Goal: Task Accomplishment & Management: Use online tool/utility

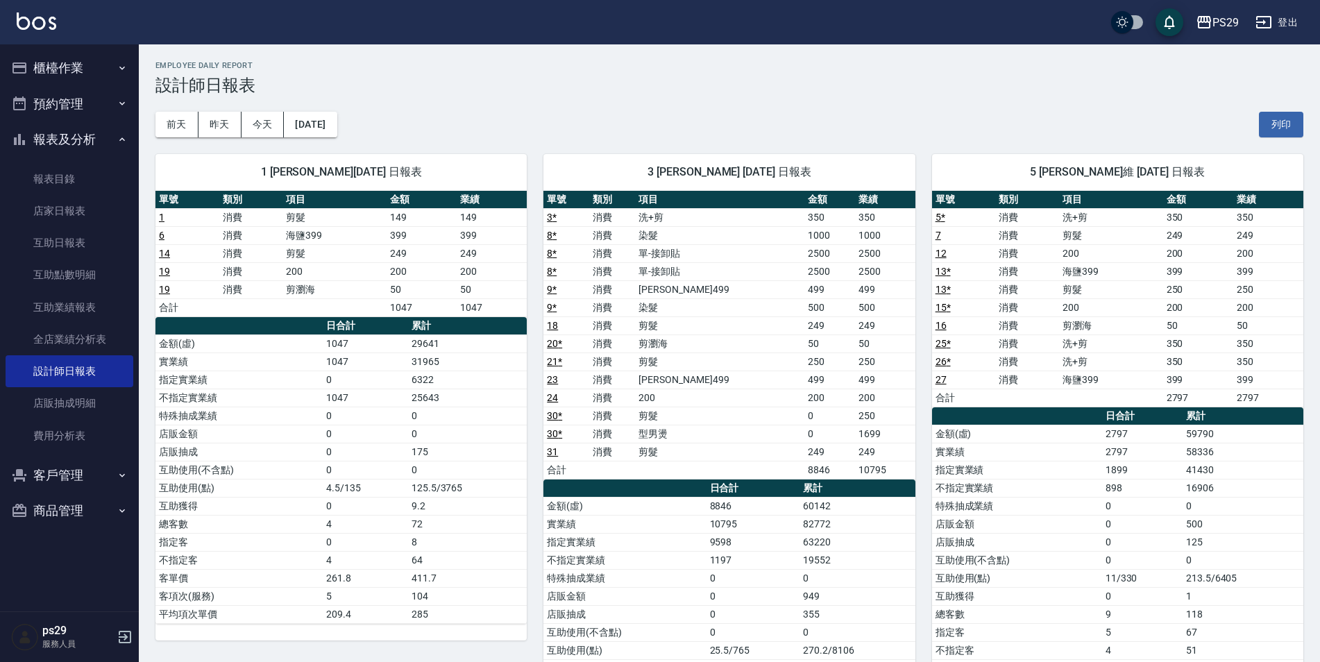
scroll to position [69, 0]
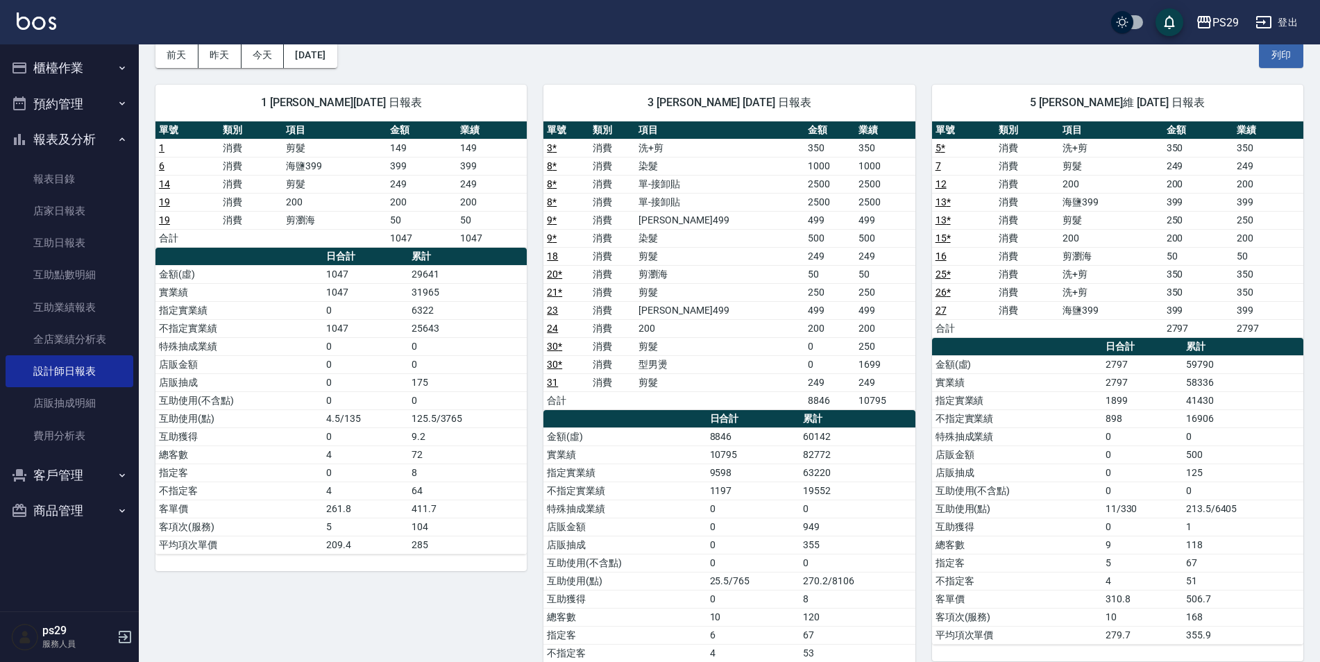
drag, startPoint x: 85, startPoint y: 57, endPoint x: 83, endPoint y: 78, distance: 20.9
click at [85, 57] on button "櫃檯作業" at bounding box center [70, 68] width 128 height 36
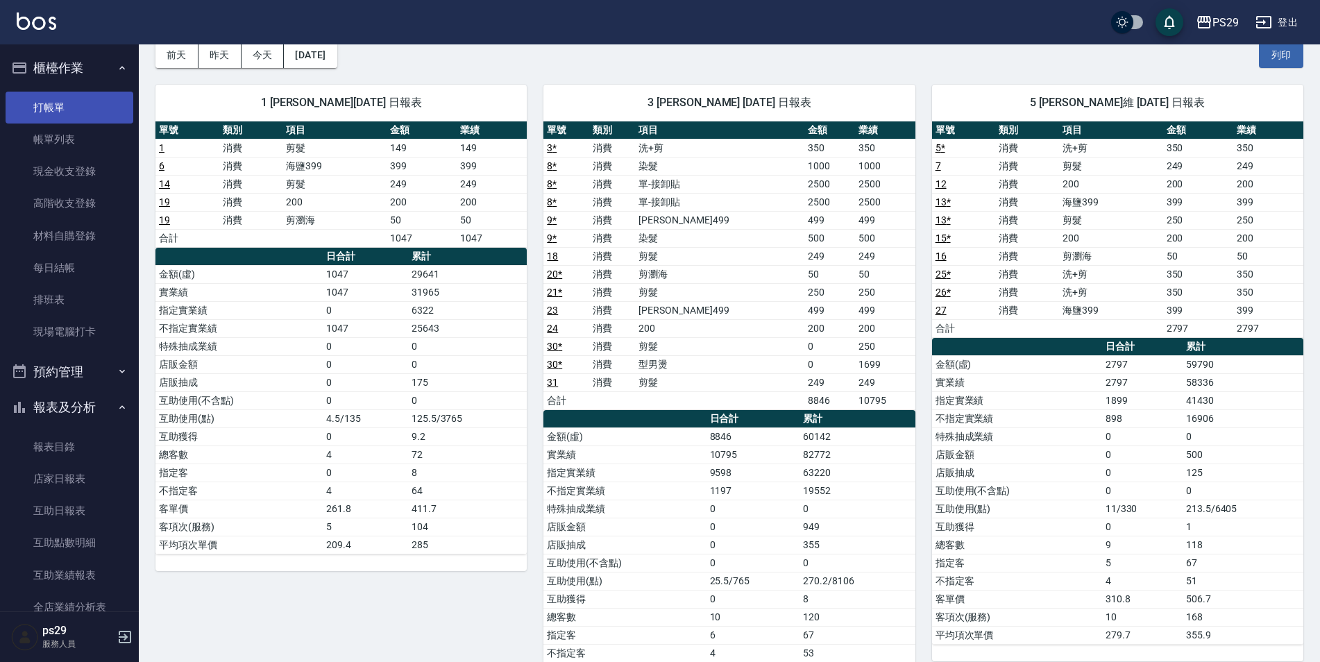
click at [58, 103] on link "打帳單" at bounding box center [70, 108] width 128 height 32
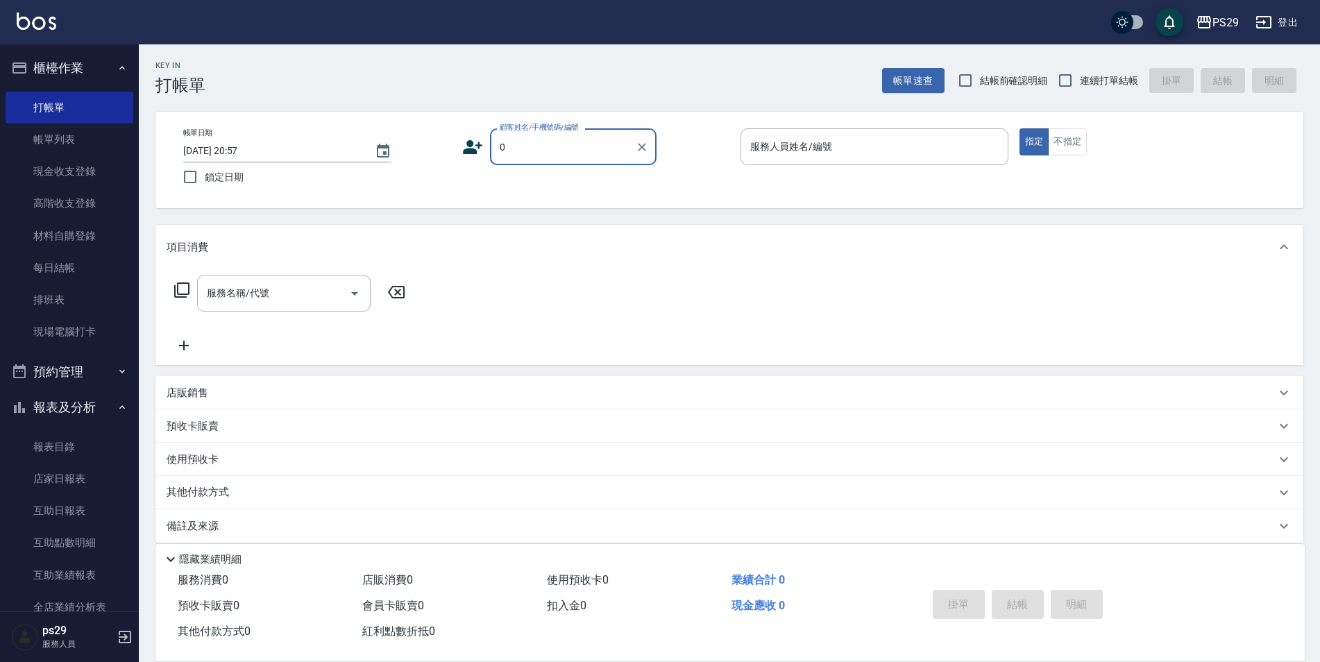
type input "新客人 姓名未設定/0/null"
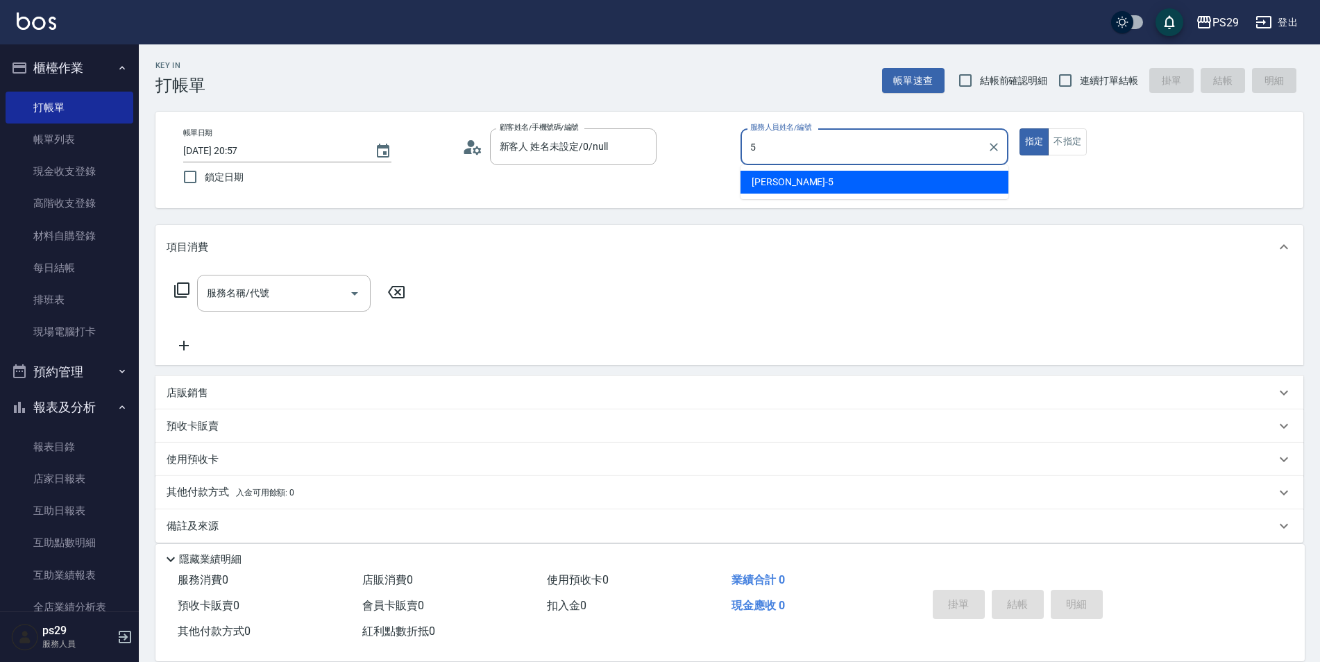
type input "[PERSON_NAME]維-5"
type button "true"
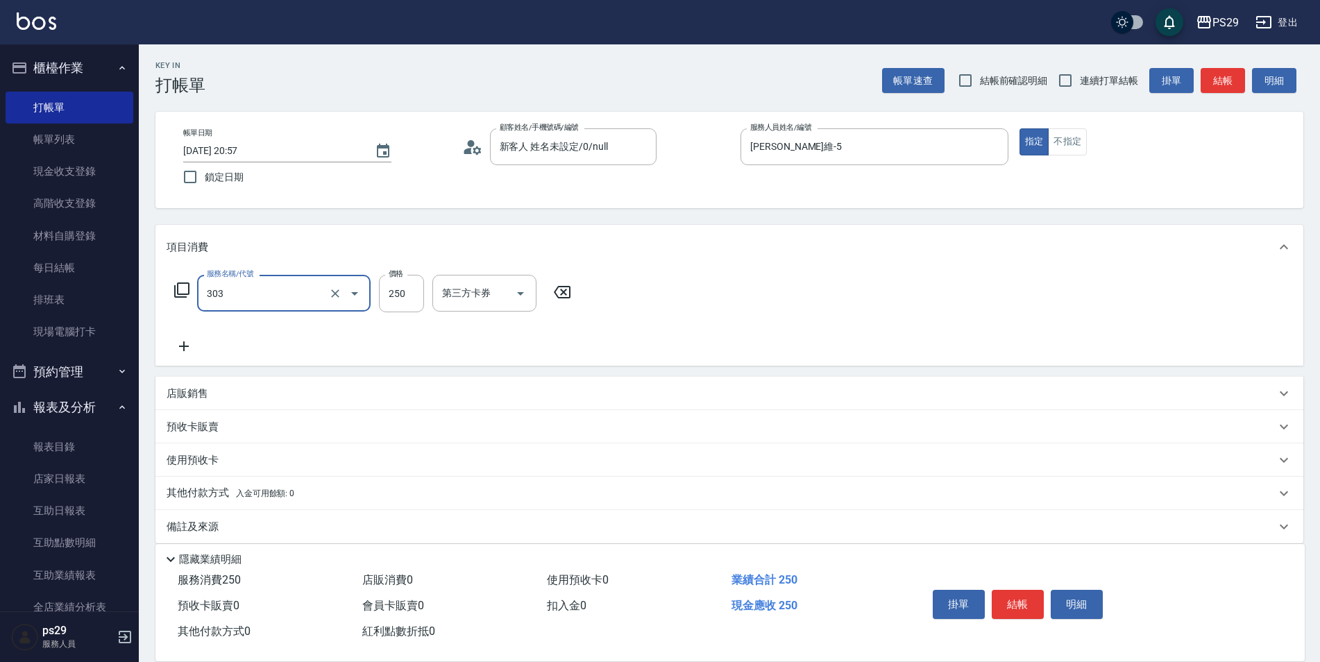
type input "剪髮(303)"
click at [255, 176] on label "鎖定日期" at bounding box center [308, 176] width 264 height 29
click at [205, 176] on input "鎖定日期" at bounding box center [190, 176] width 29 height 29
checkbox input "true"
click at [1043, 85] on span "結帳前確認明細" at bounding box center [1014, 81] width 68 height 15
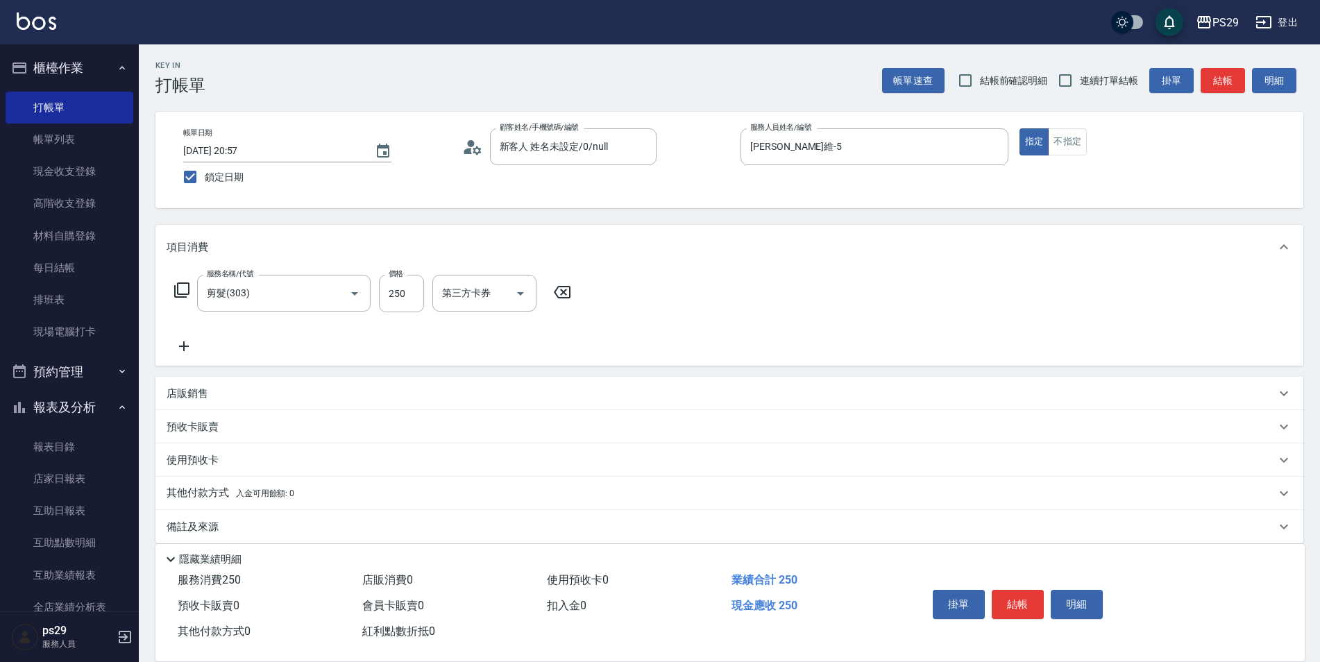
click at [980, 85] on input "結帳前確認明細" at bounding box center [964, 80] width 29 height 29
checkbox input "true"
click at [1075, 76] on input "連續打單結帳" at bounding box center [1064, 80] width 29 height 29
checkbox input "true"
click at [1010, 81] on span "結帳前確認明細" at bounding box center [1014, 81] width 68 height 15
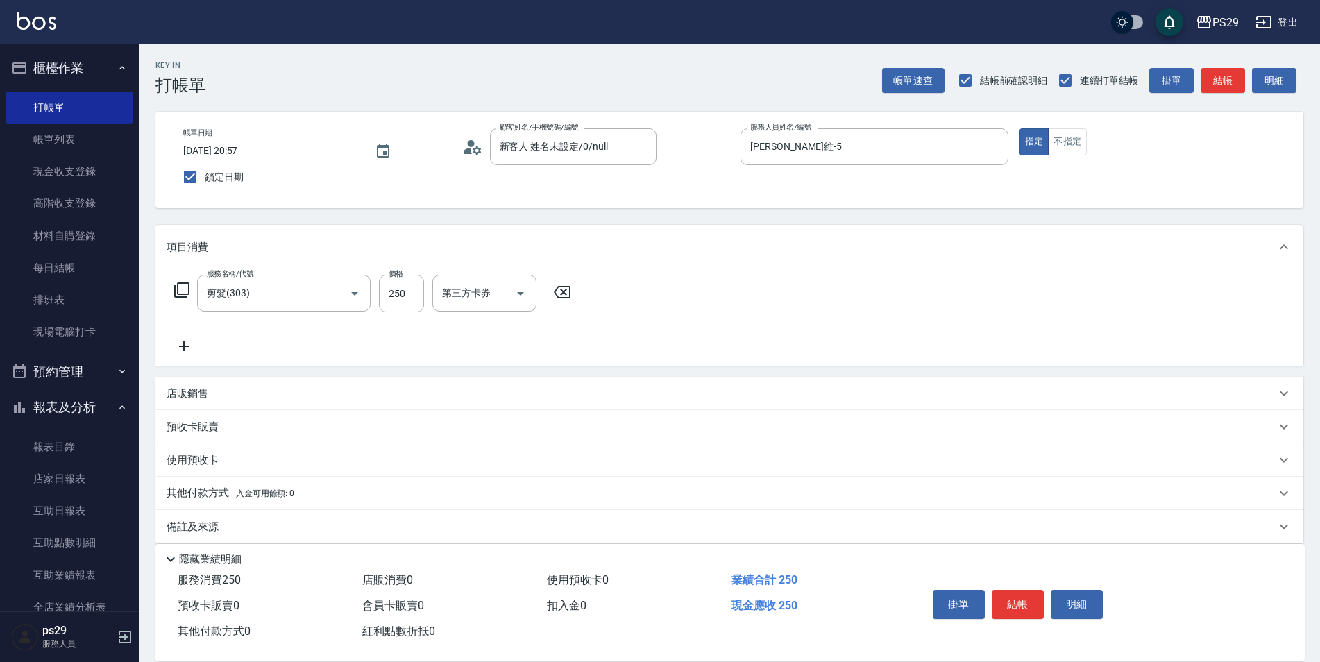
click at [980, 81] on input "結帳前確認明細" at bounding box center [964, 80] width 29 height 29
checkbox input "false"
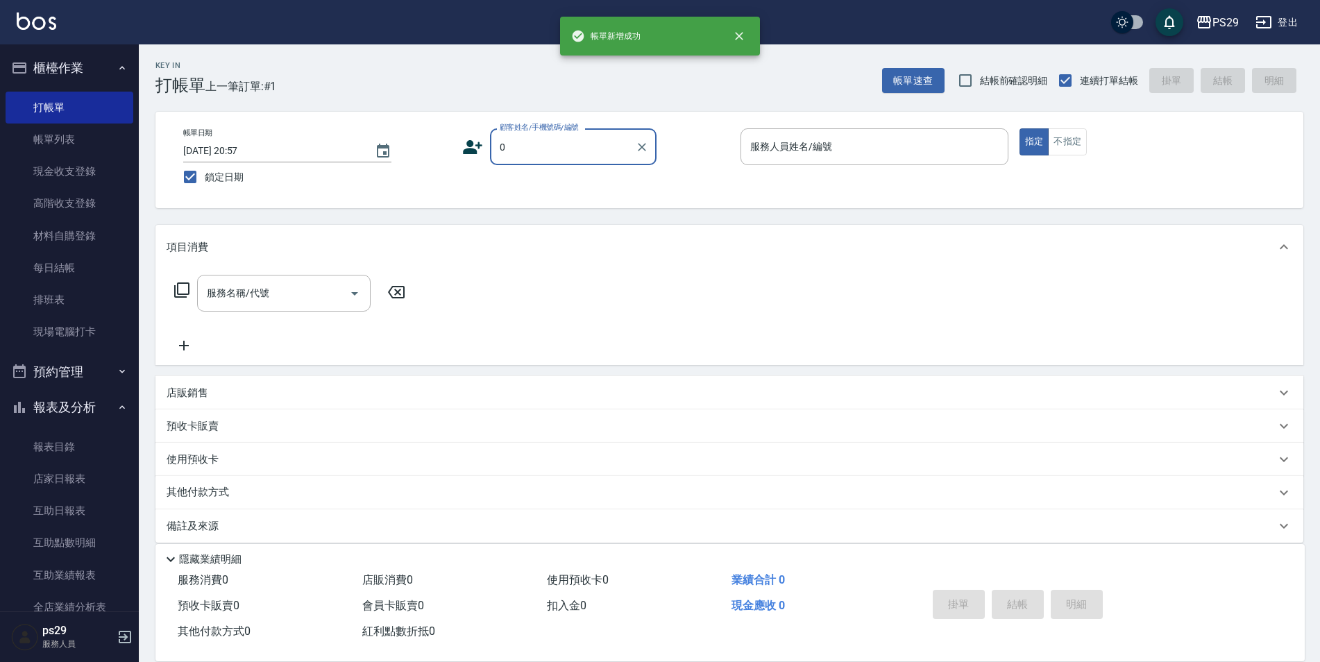
type input "新客人 姓名未設定/0/null"
type input "[PERSON_NAME]維-5"
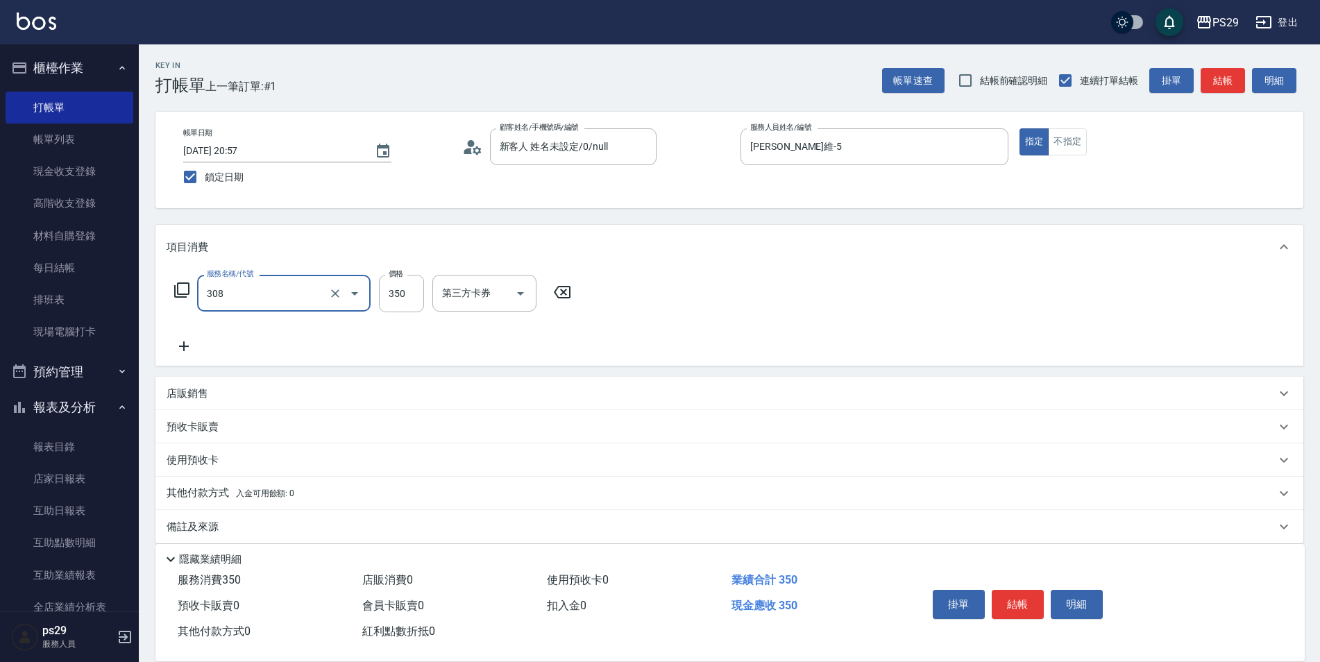
type input "洗+剪(308)"
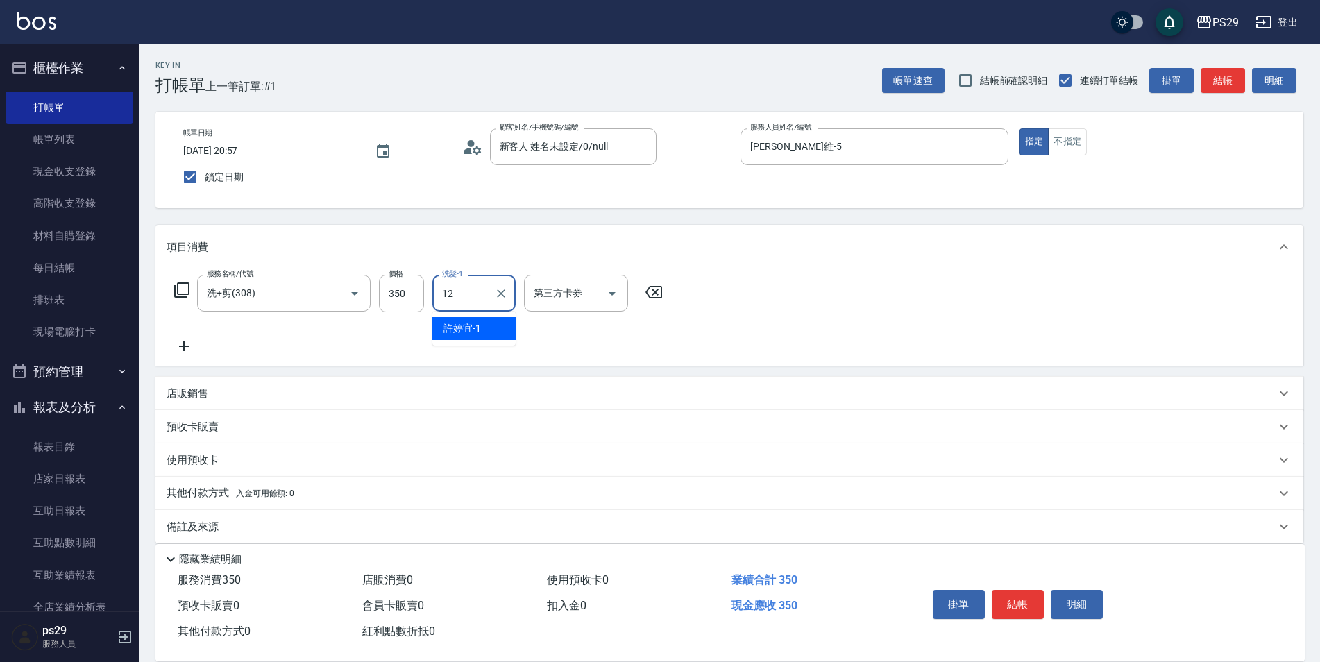
type input "[PERSON_NAME]-12"
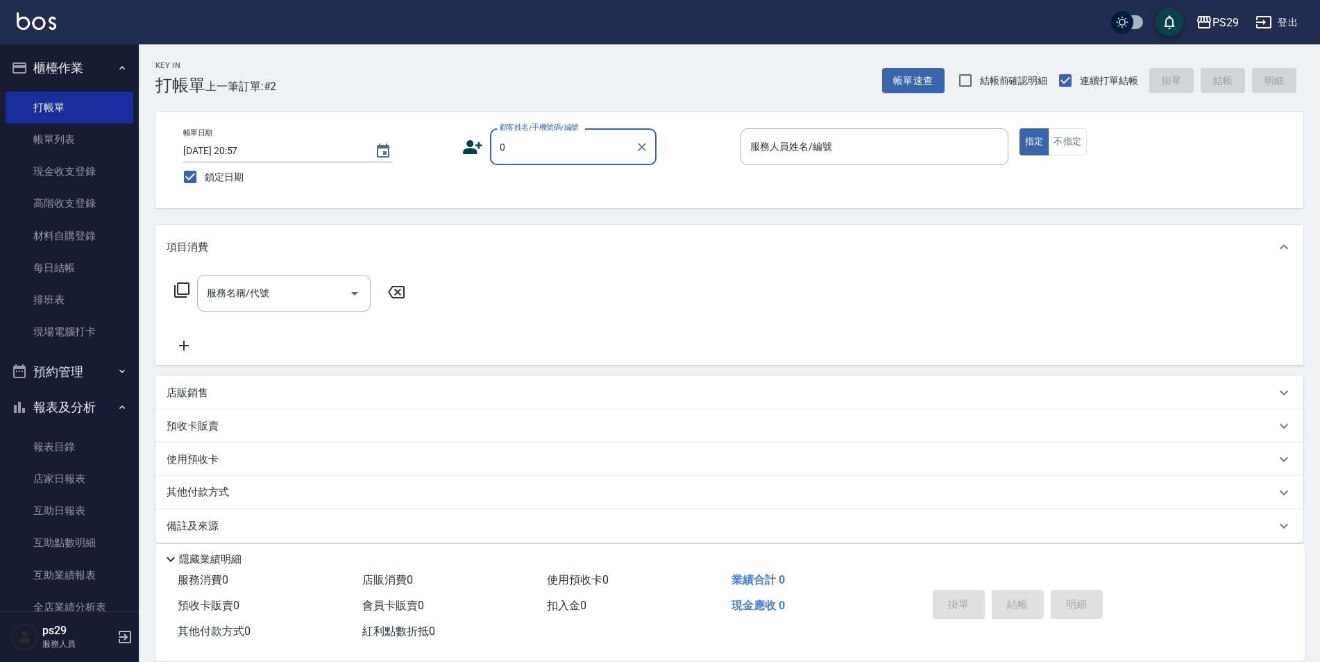
type input "新客人 姓名未設定/0/null"
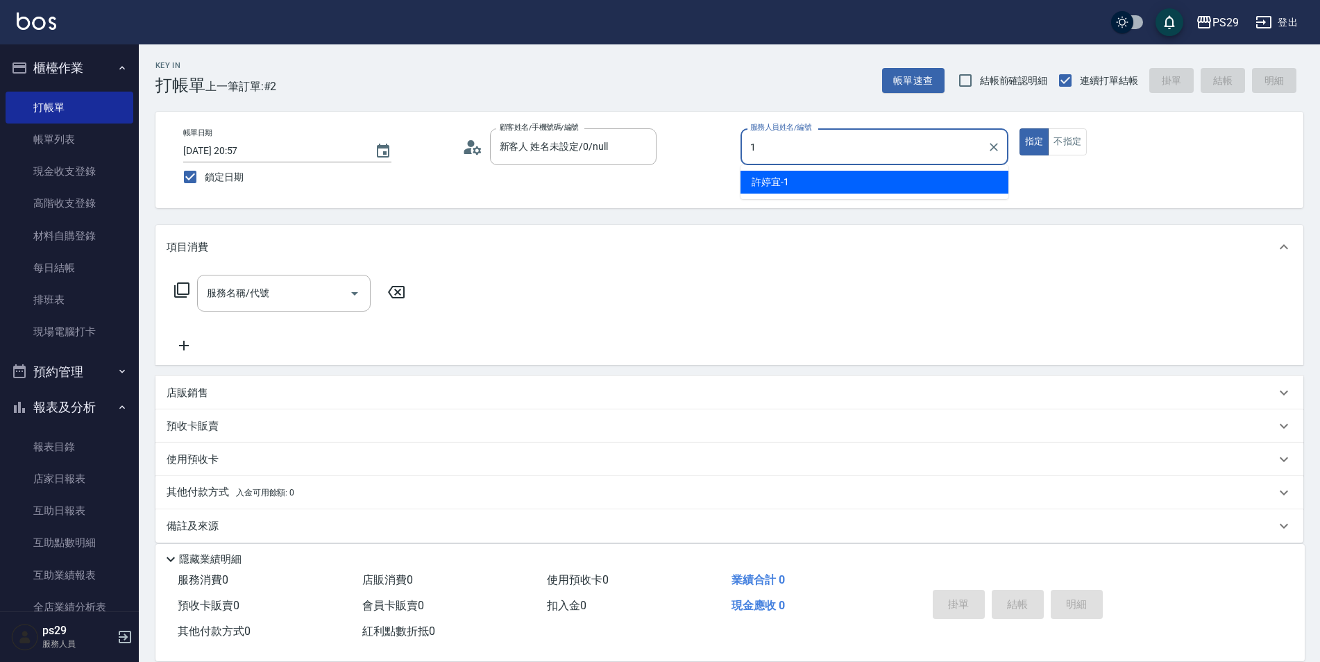
type input "[PERSON_NAME]-1"
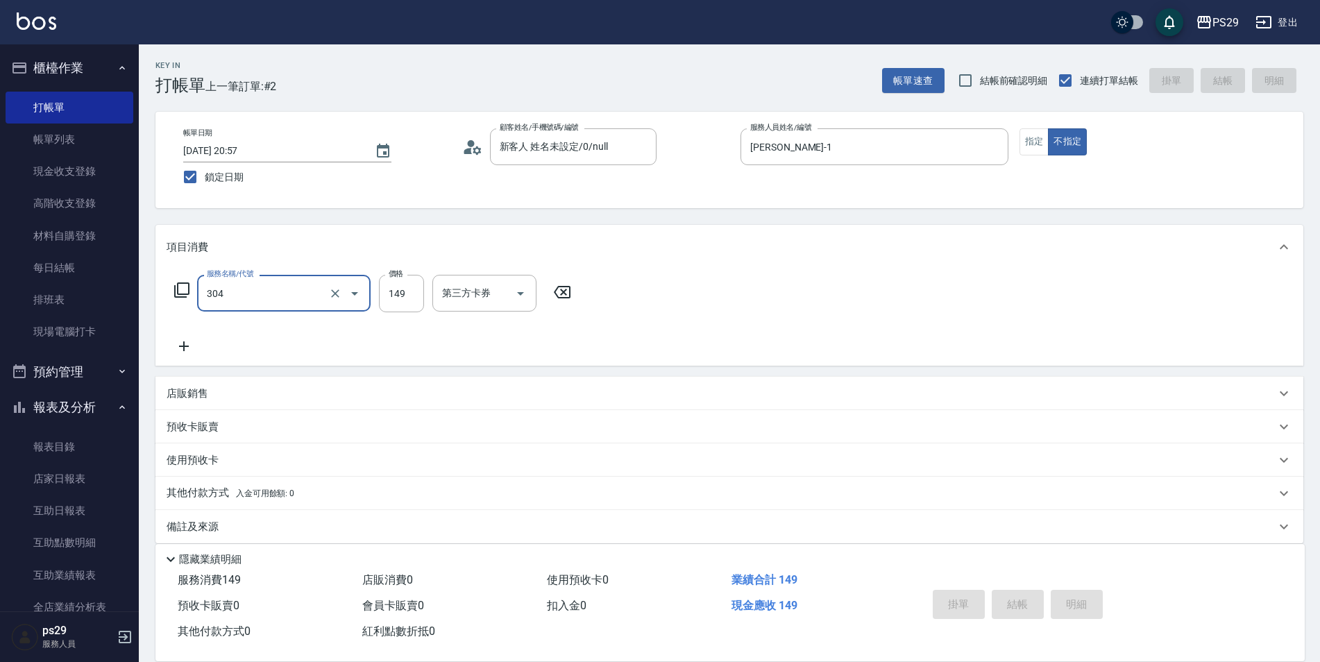
type input "304"
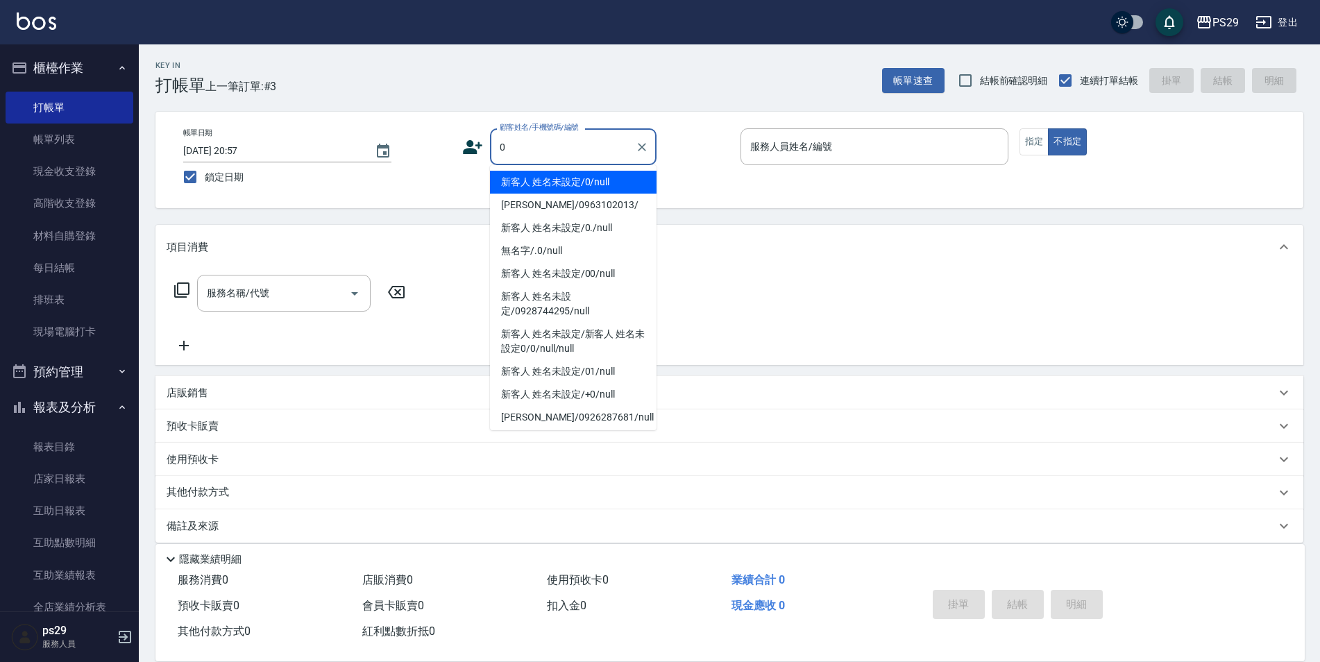
type input "新客人 姓名未設定/0/null"
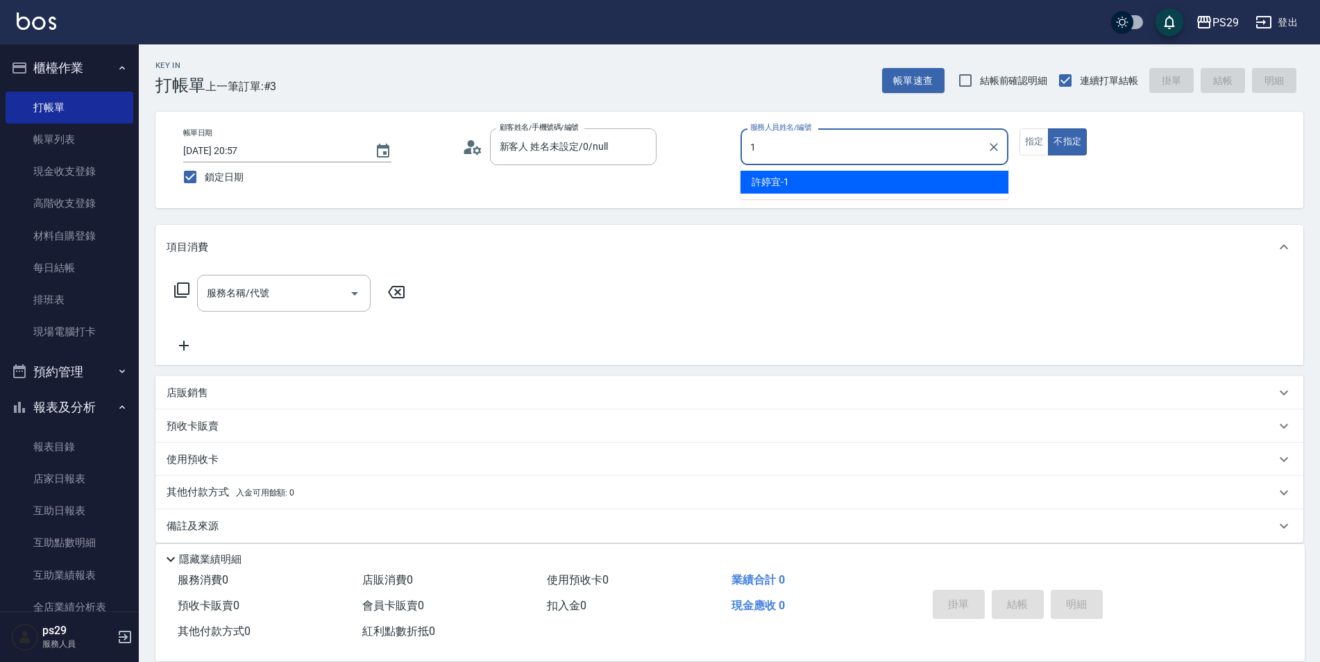
type input "[PERSON_NAME]-1"
type button "false"
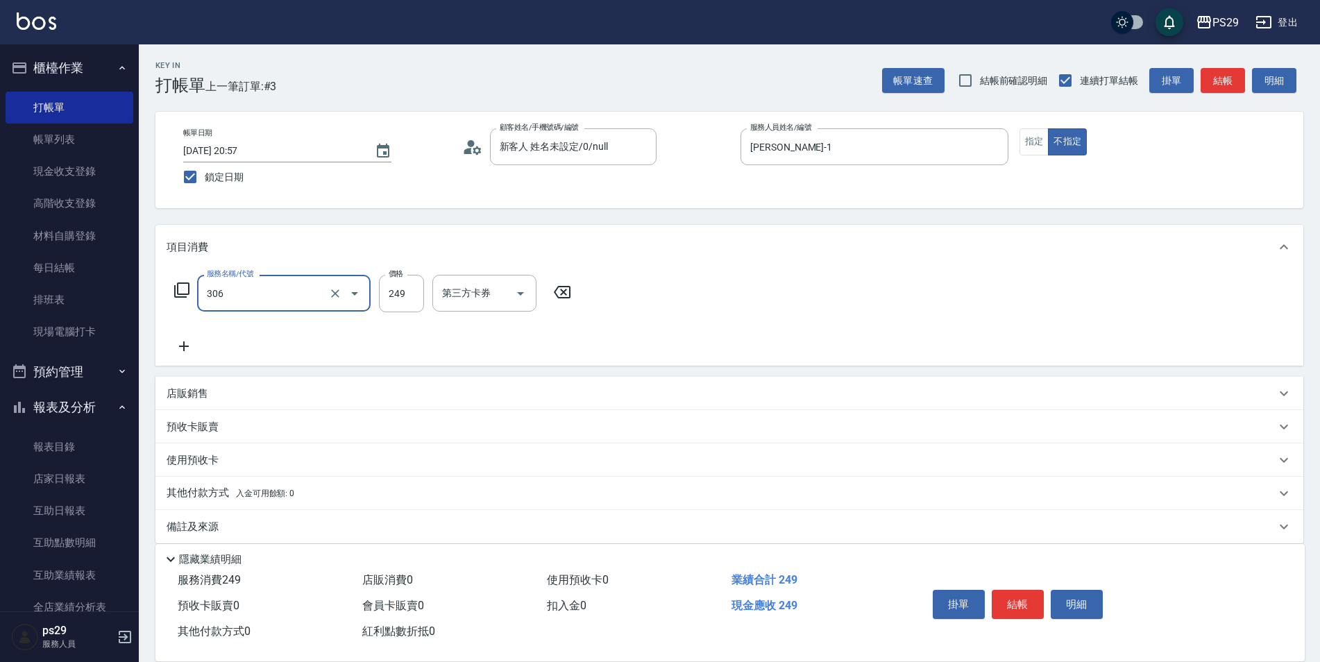
type input "剪髮(306)"
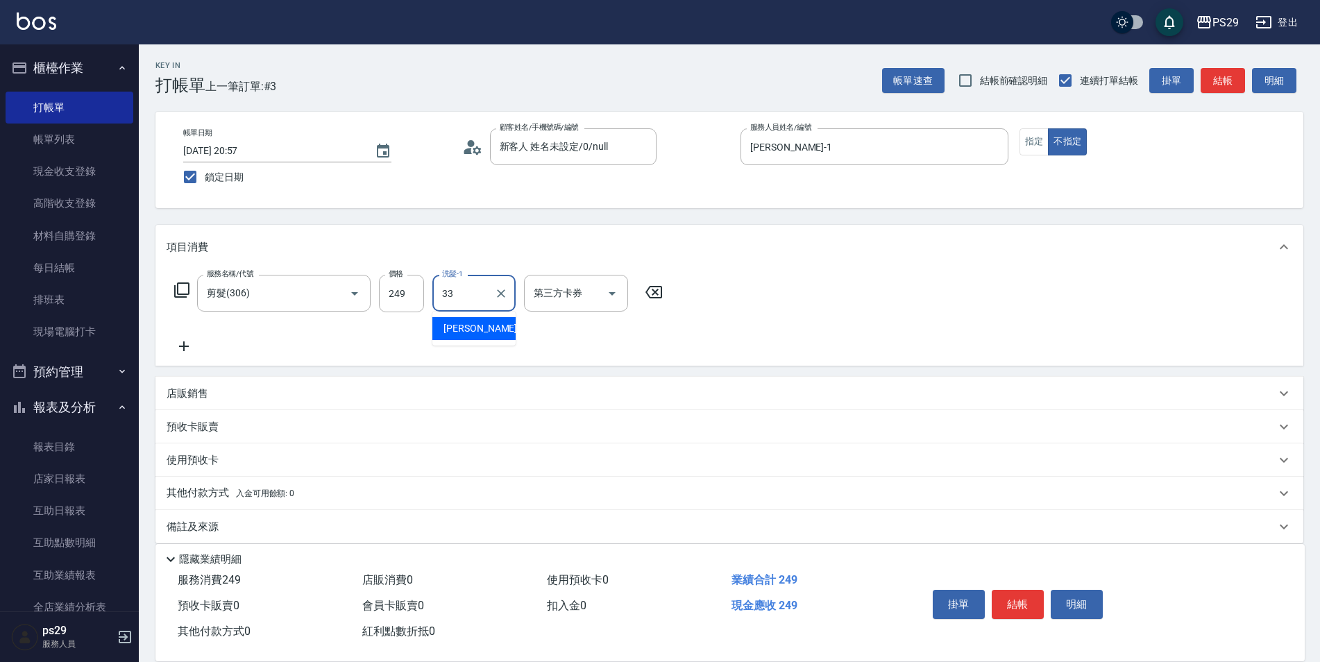
type input "黃詩予-33"
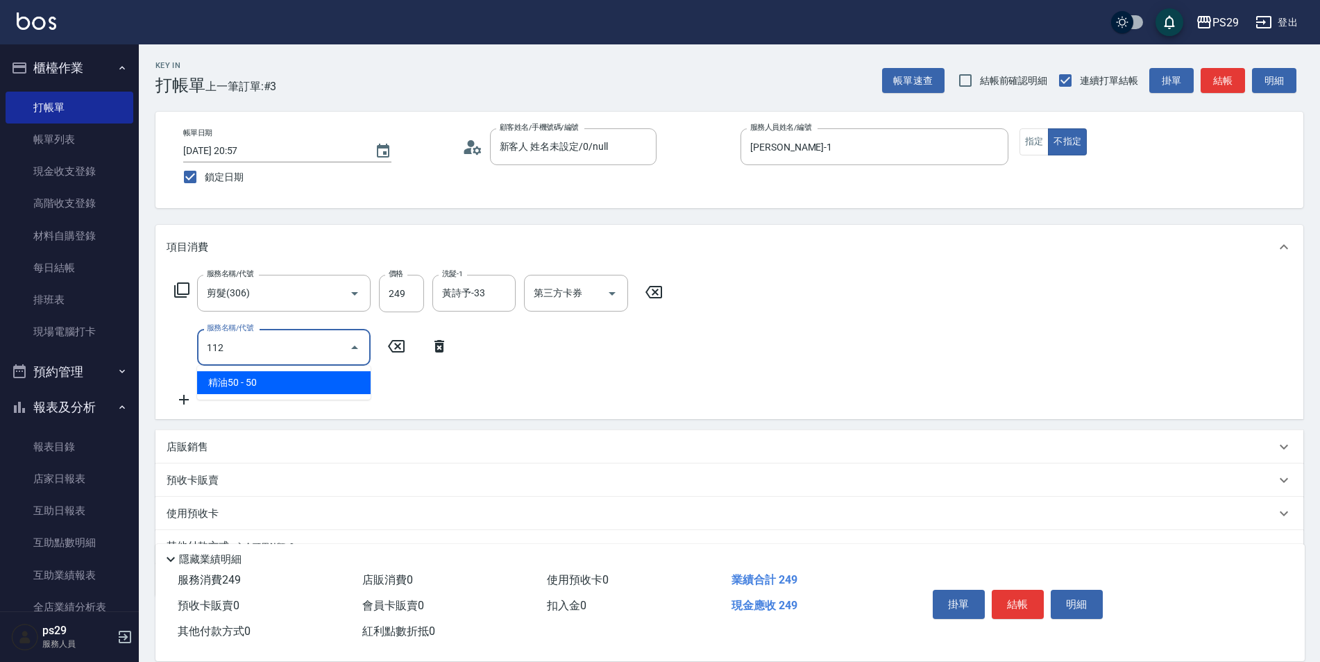
type input "精油50(112)"
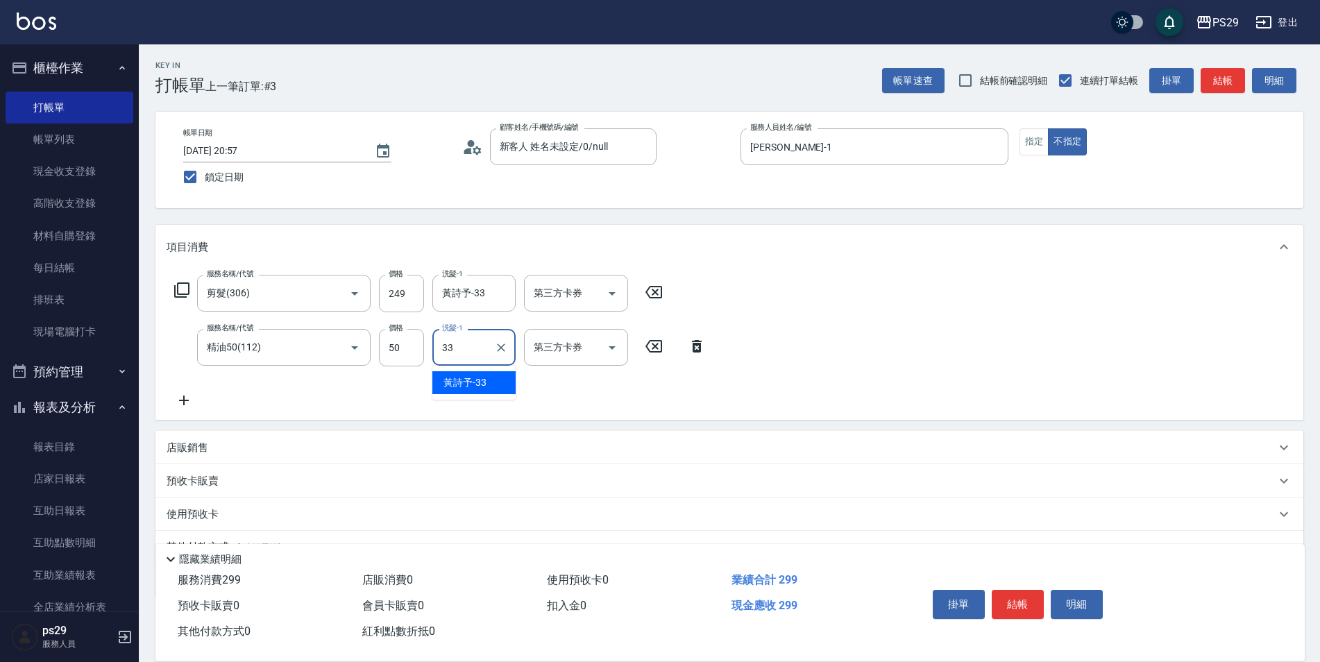
type input "黃詩予-33"
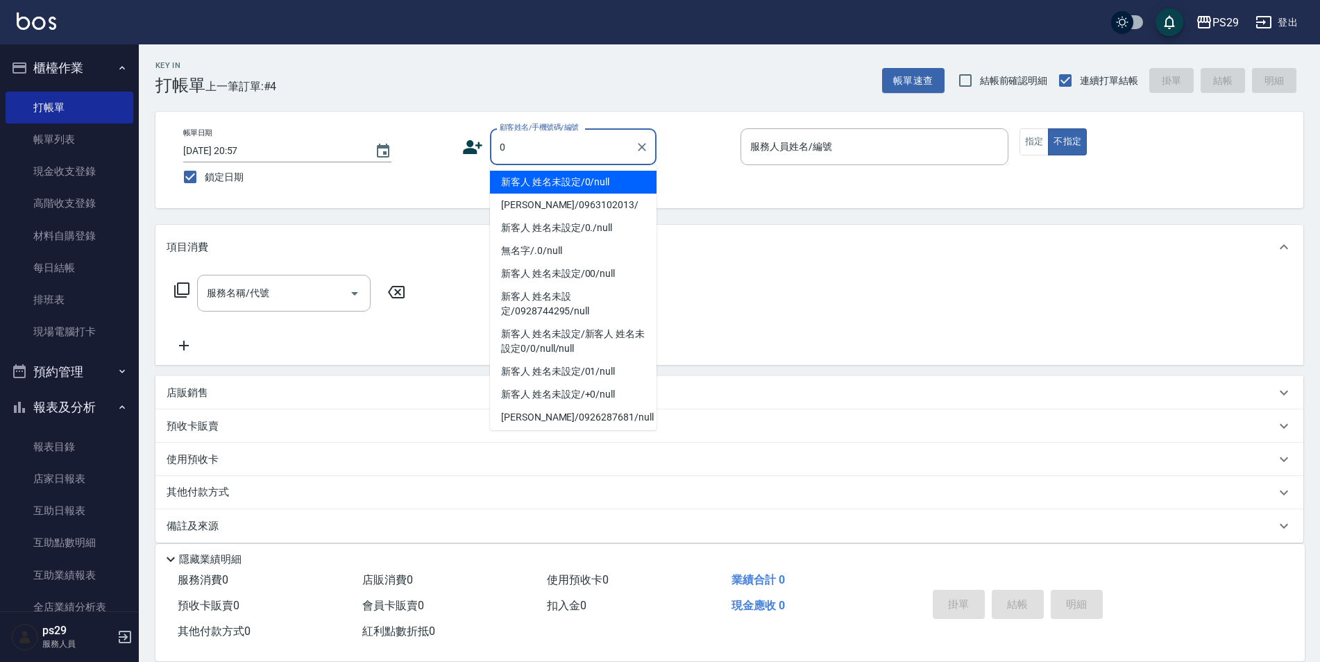
type input "新客人 姓名未設定/0/null"
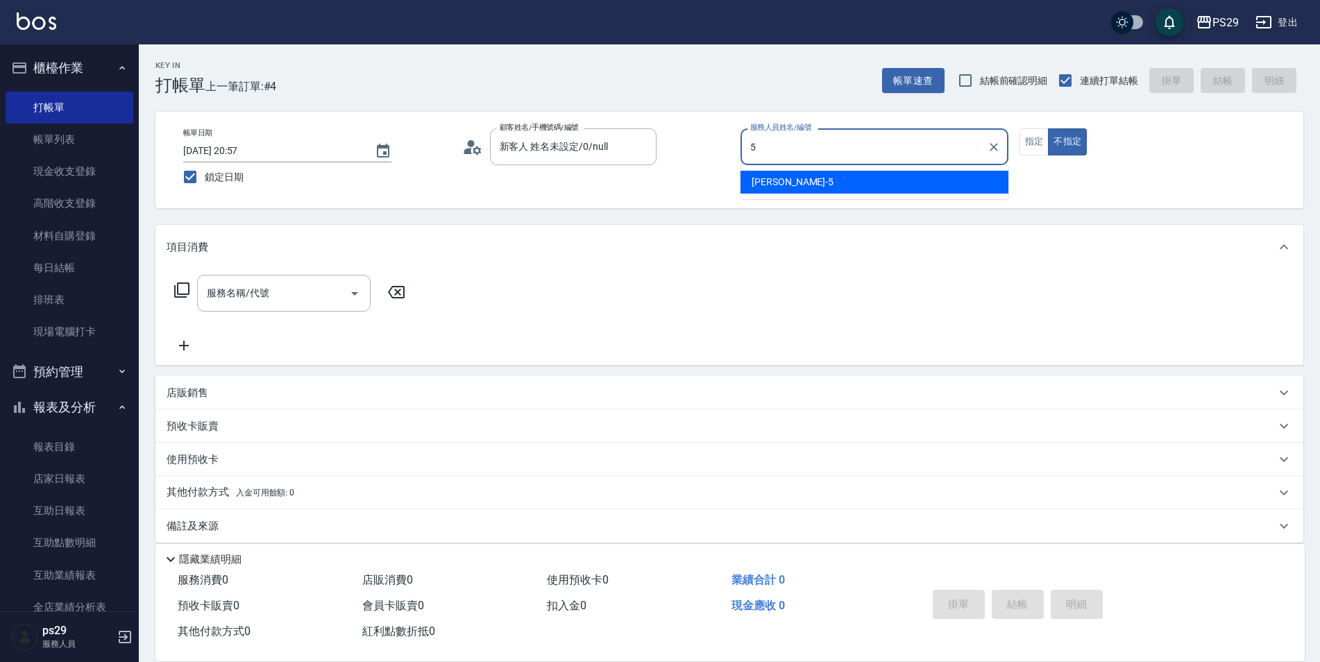
type input "[PERSON_NAME]維-5"
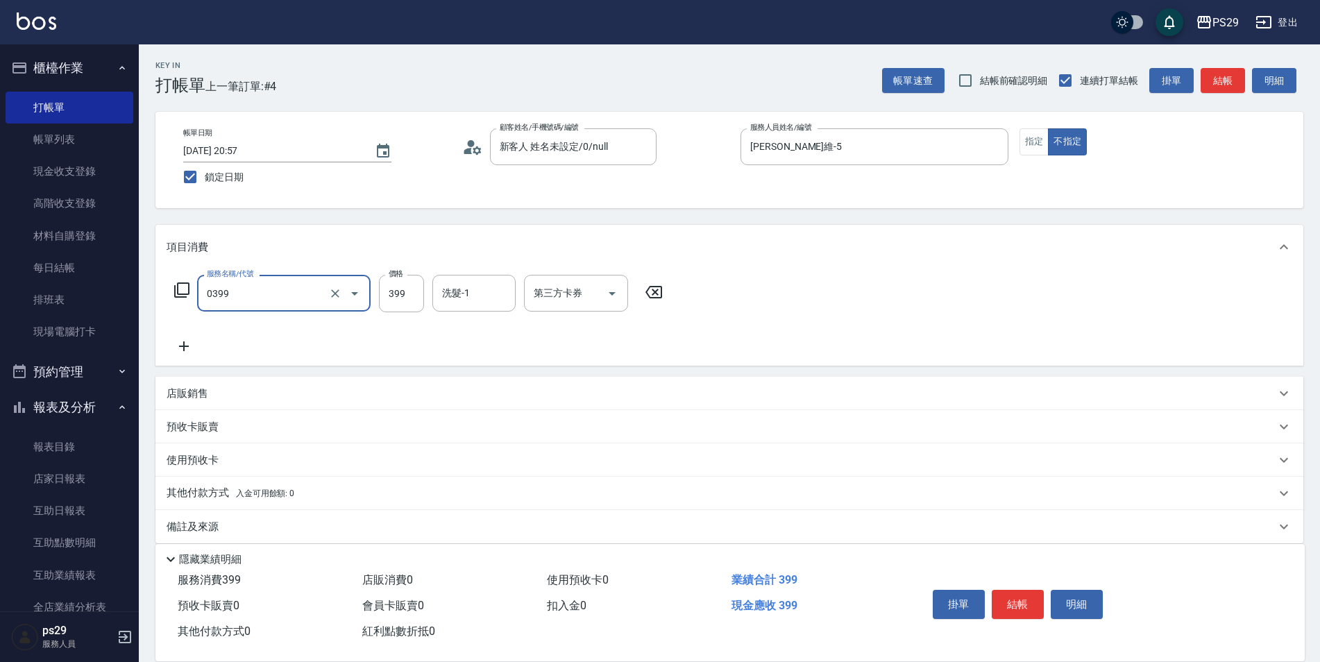
type input "海鹽399(0399)"
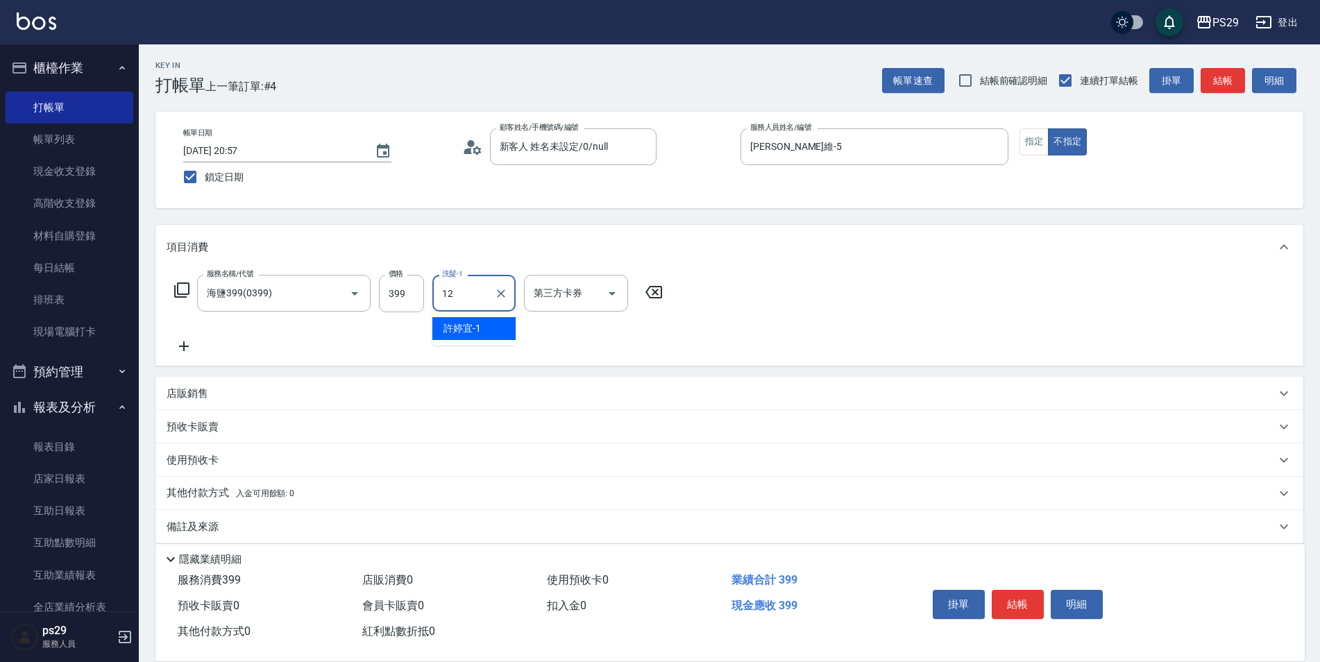
type input "[PERSON_NAME]-12"
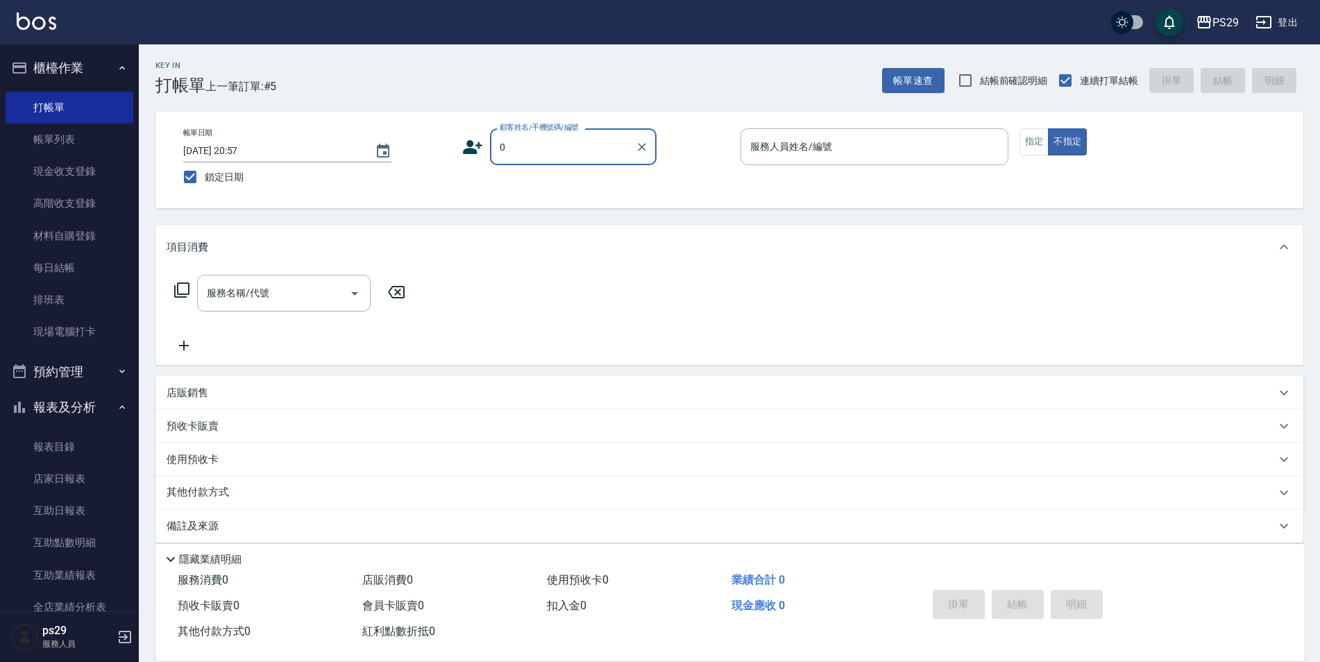
type input "新客人 姓名未設定/0/null"
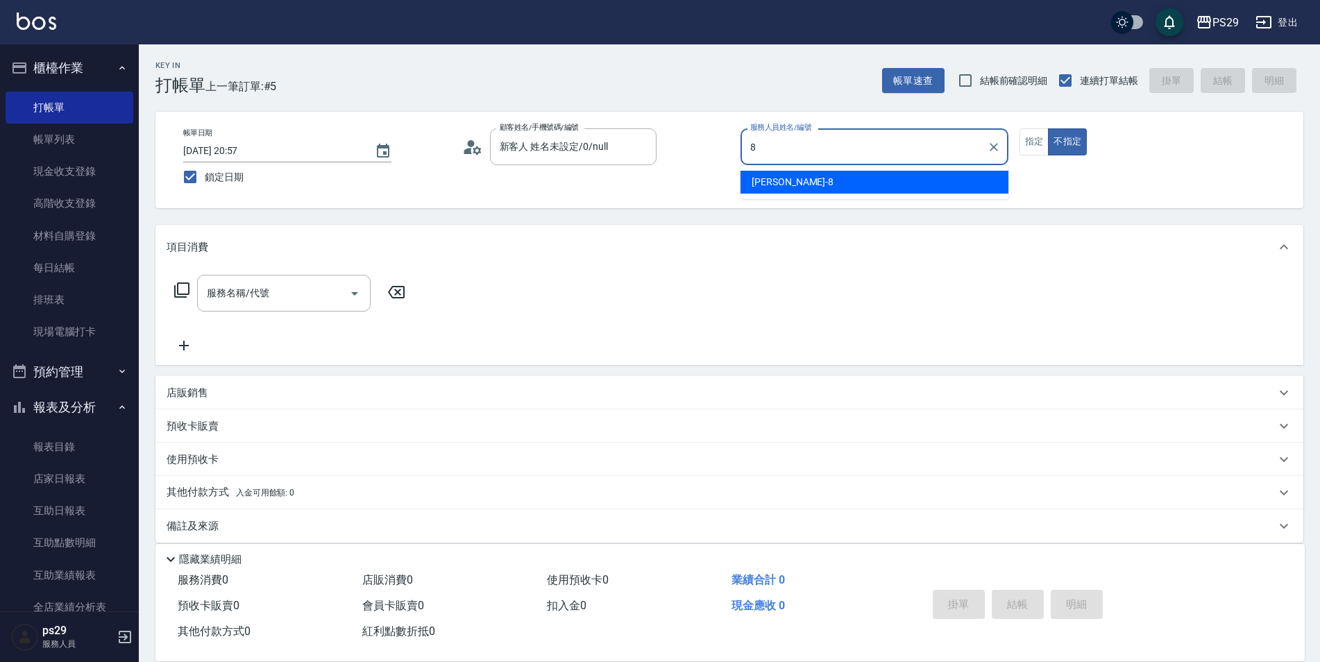
type input "[PERSON_NAME]-8"
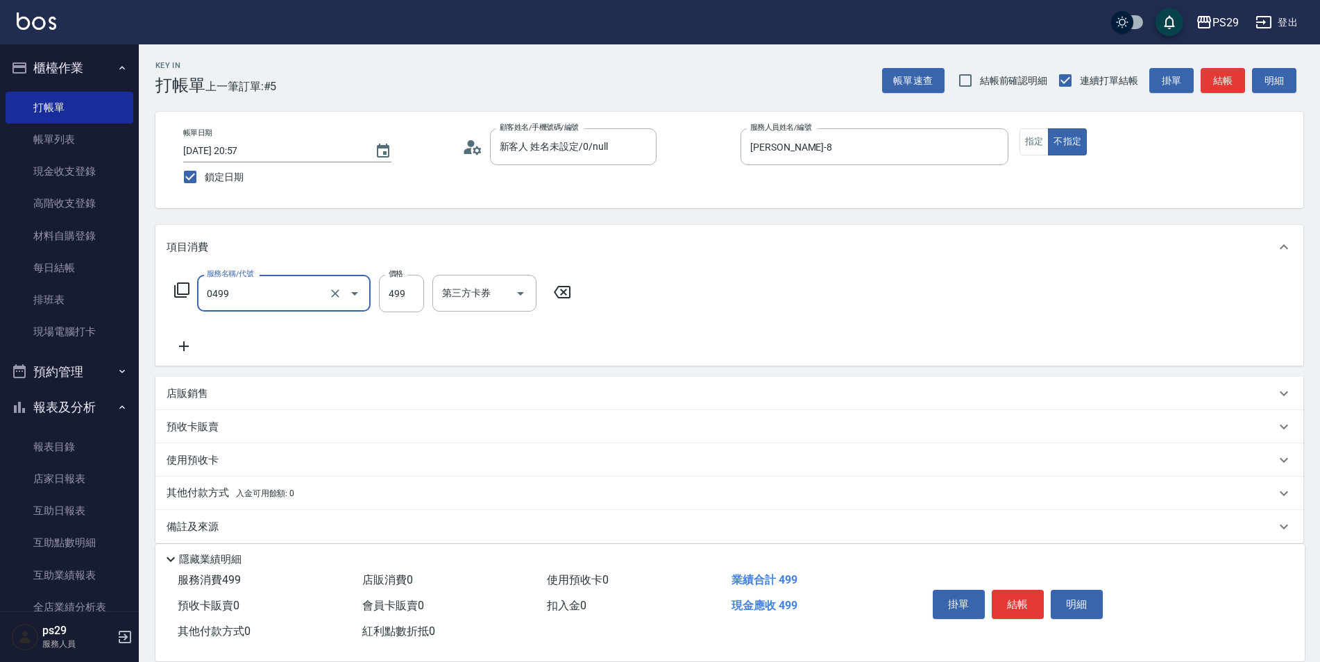
type input "[PERSON_NAME]499(0499)"
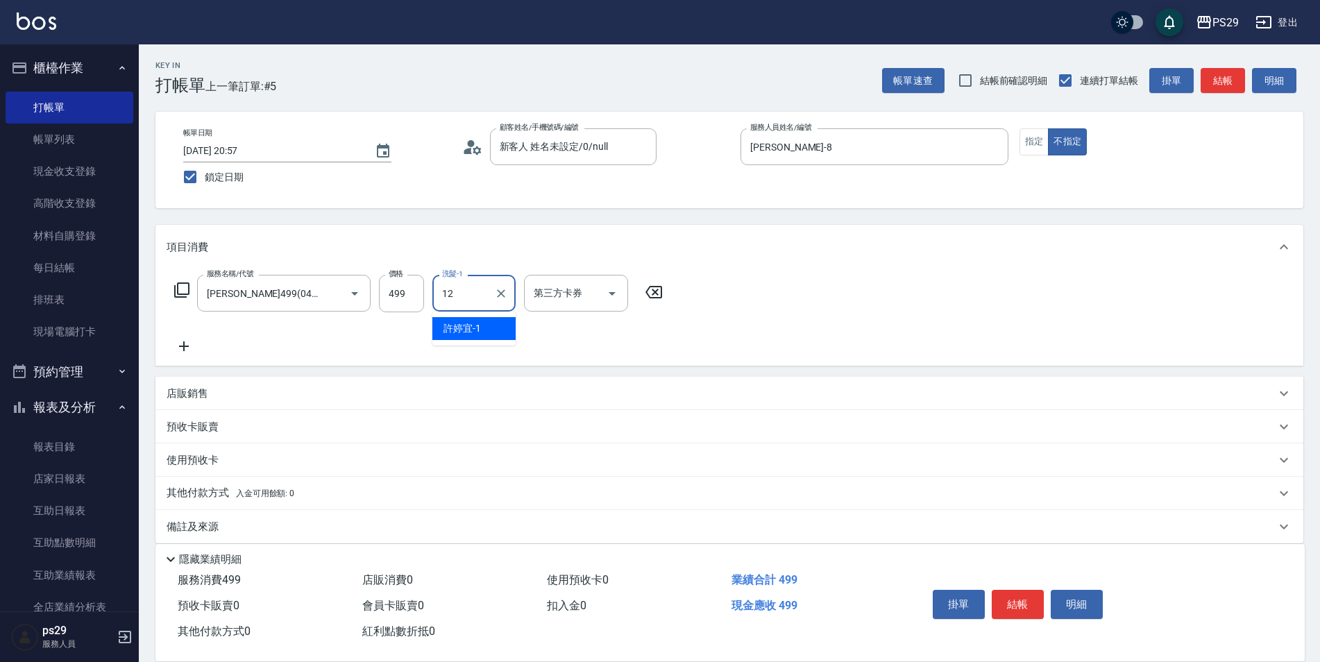
type input "[PERSON_NAME]-12"
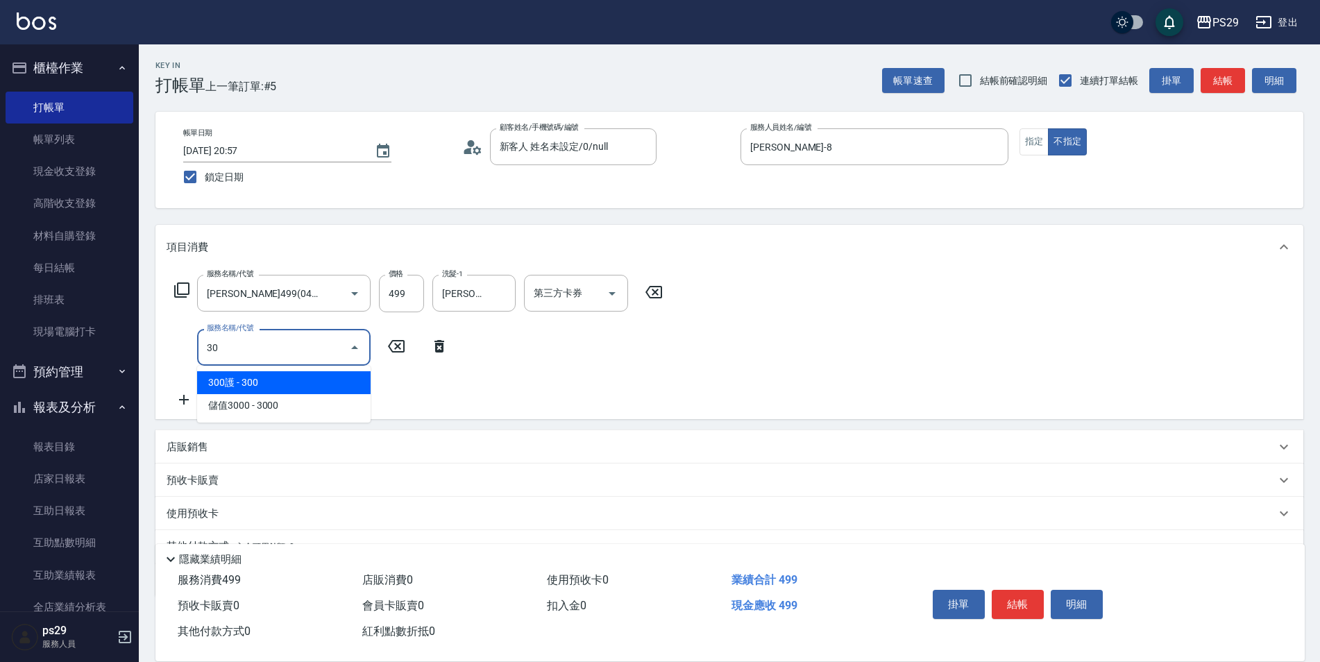
type input "304"
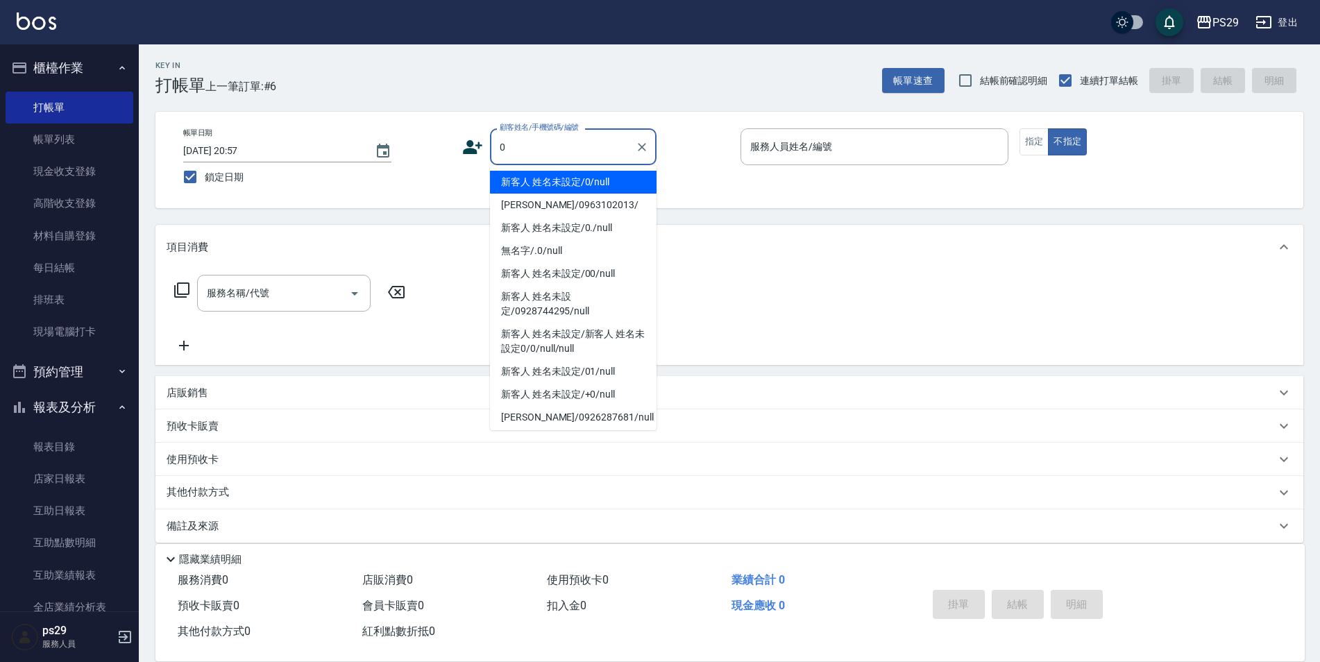
type input "新客人 姓名未設定/0/null"
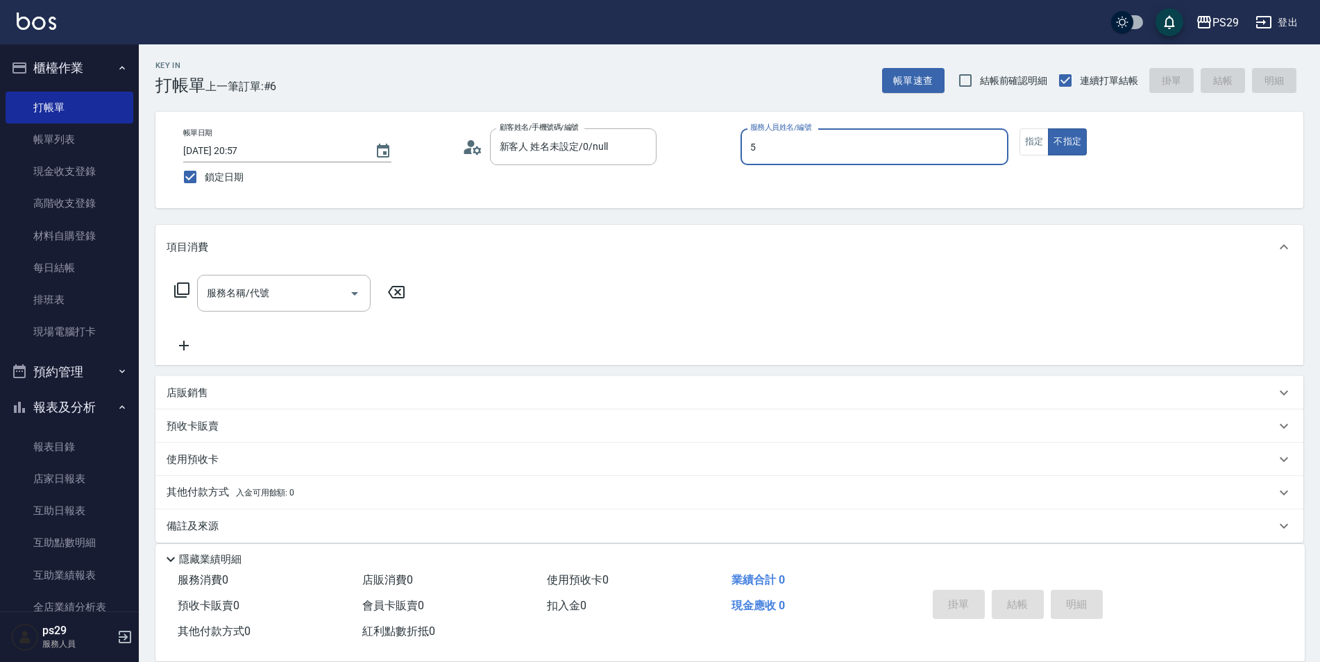
type input "[PERSON_NAME]維-5"
type input "0"
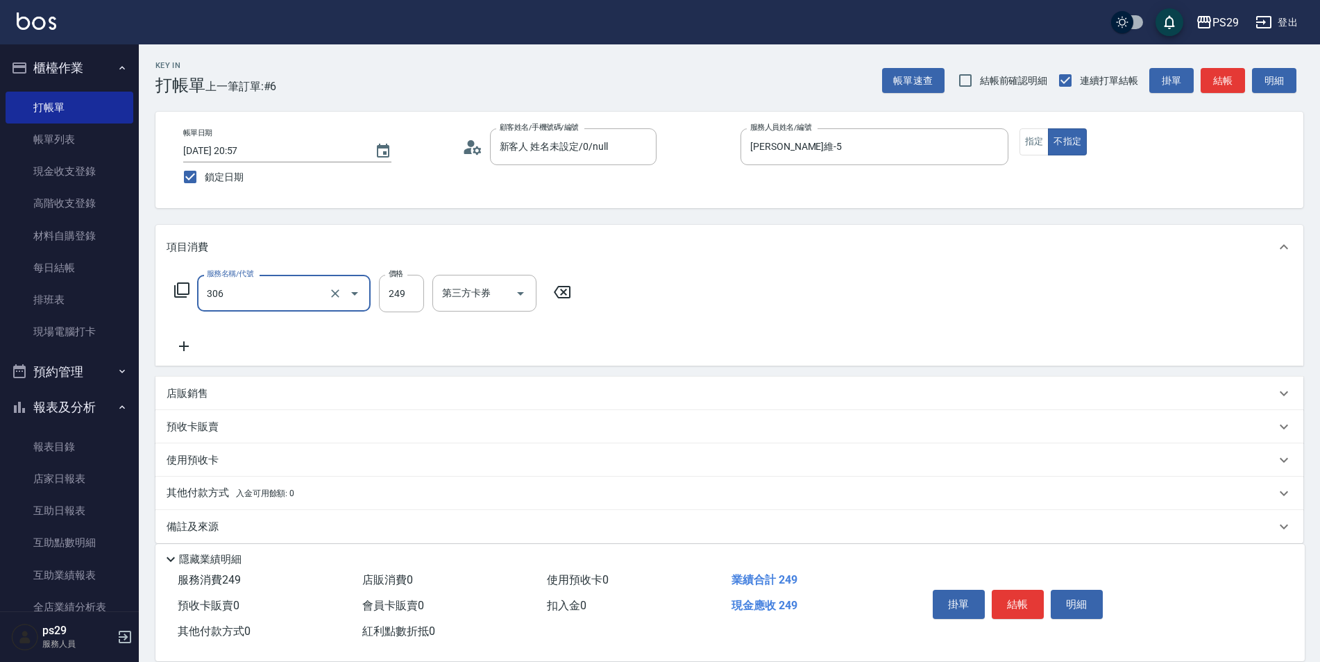
type input "剪髮(306)"
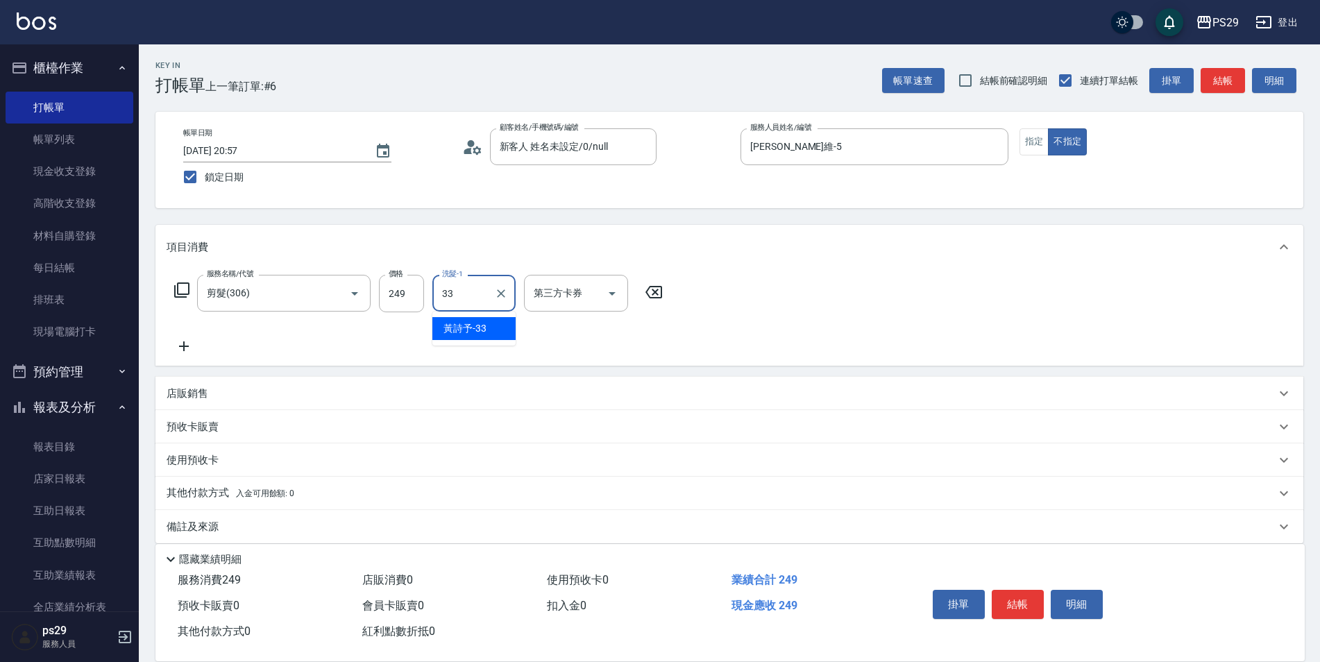
type input "黃詩予-33"
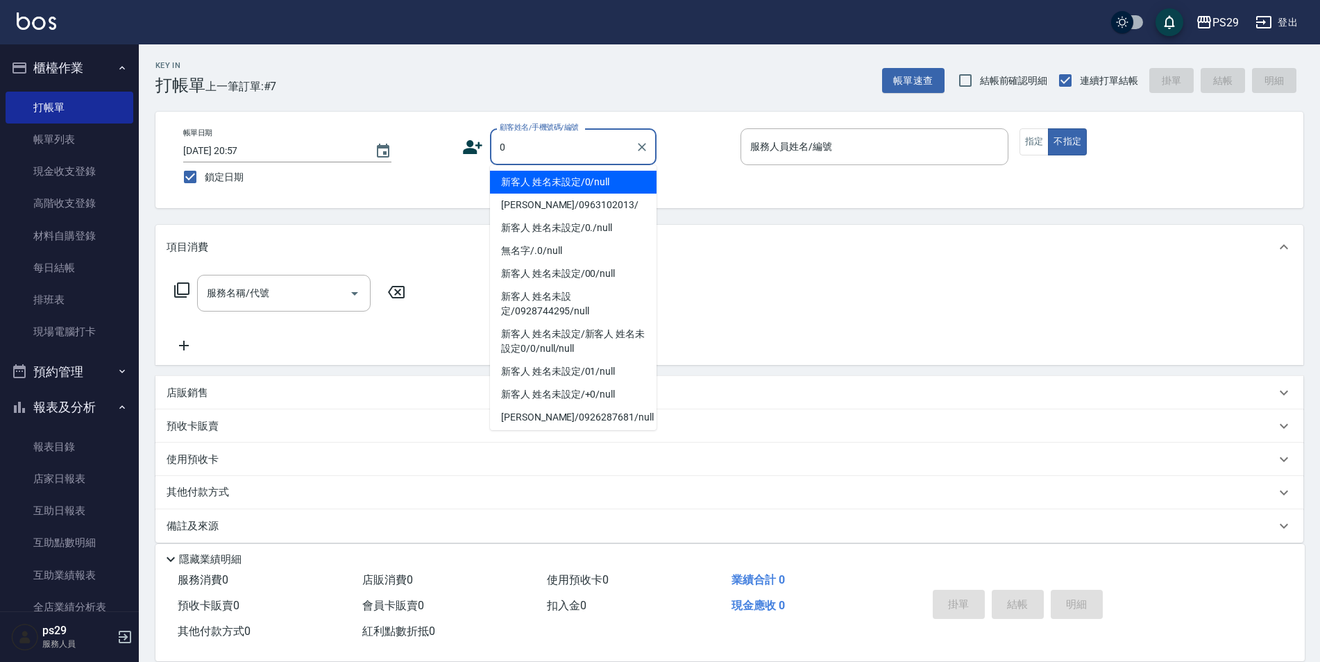
type input "新客人 姓名未設定/0/null"
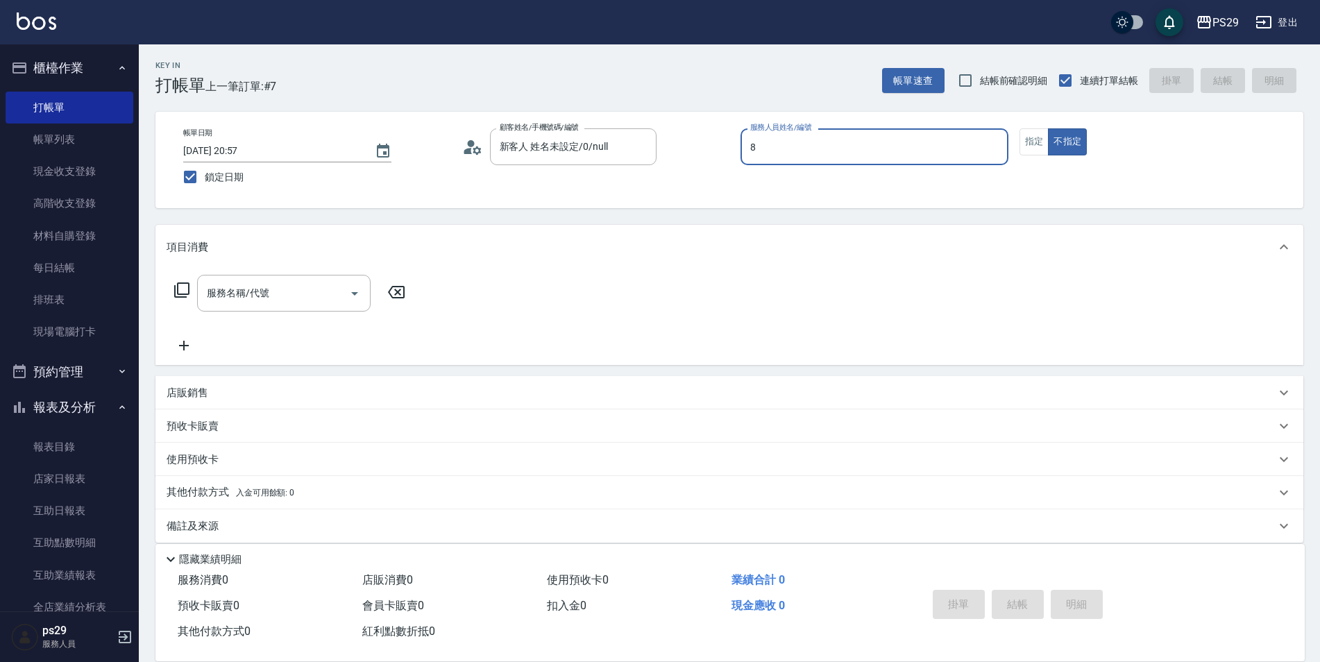
type input "[PERSON_NAME]-8"
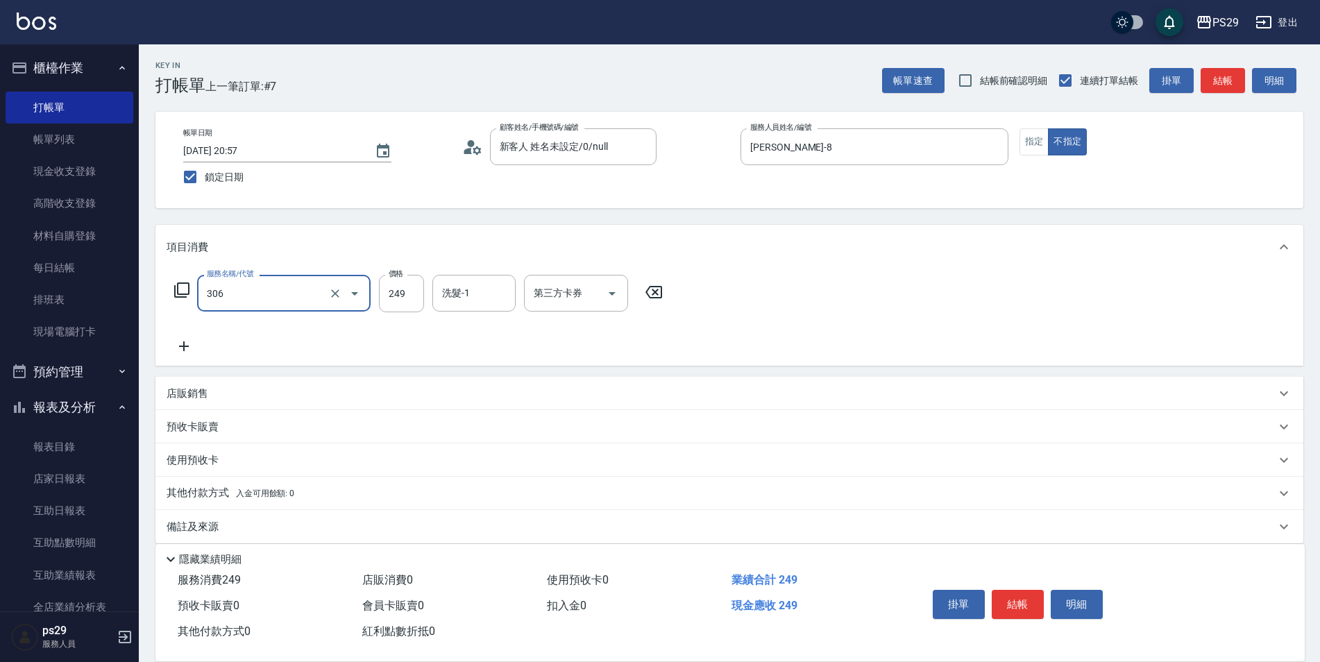
type input "剪髮(306)"
type input "黃詩予-33"
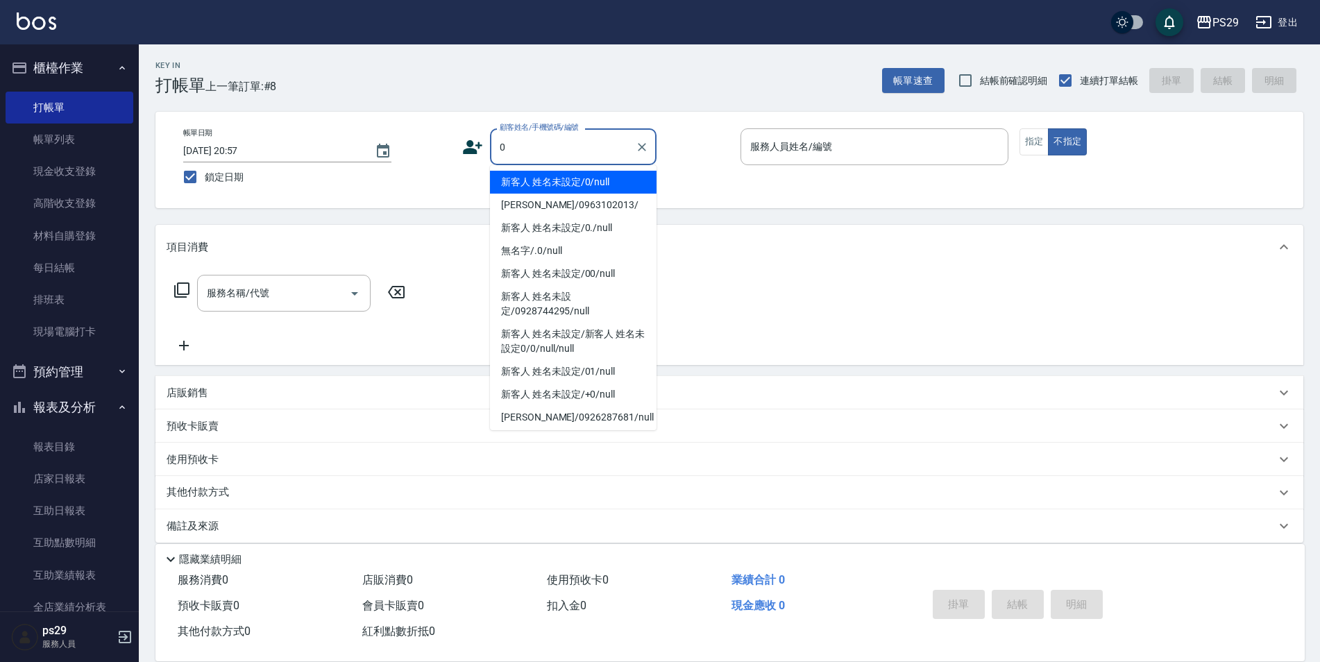
type input "新客人 姓名未設定/0/null"
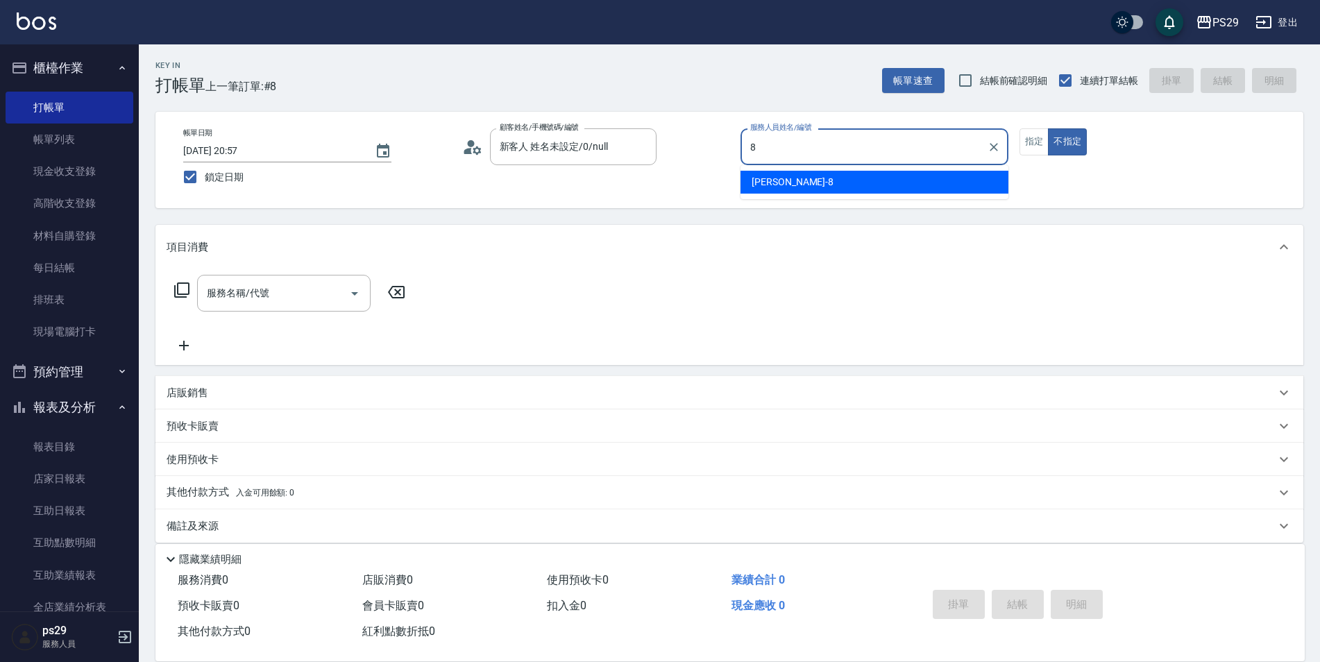
type input "[PERSON_NAME]-8"
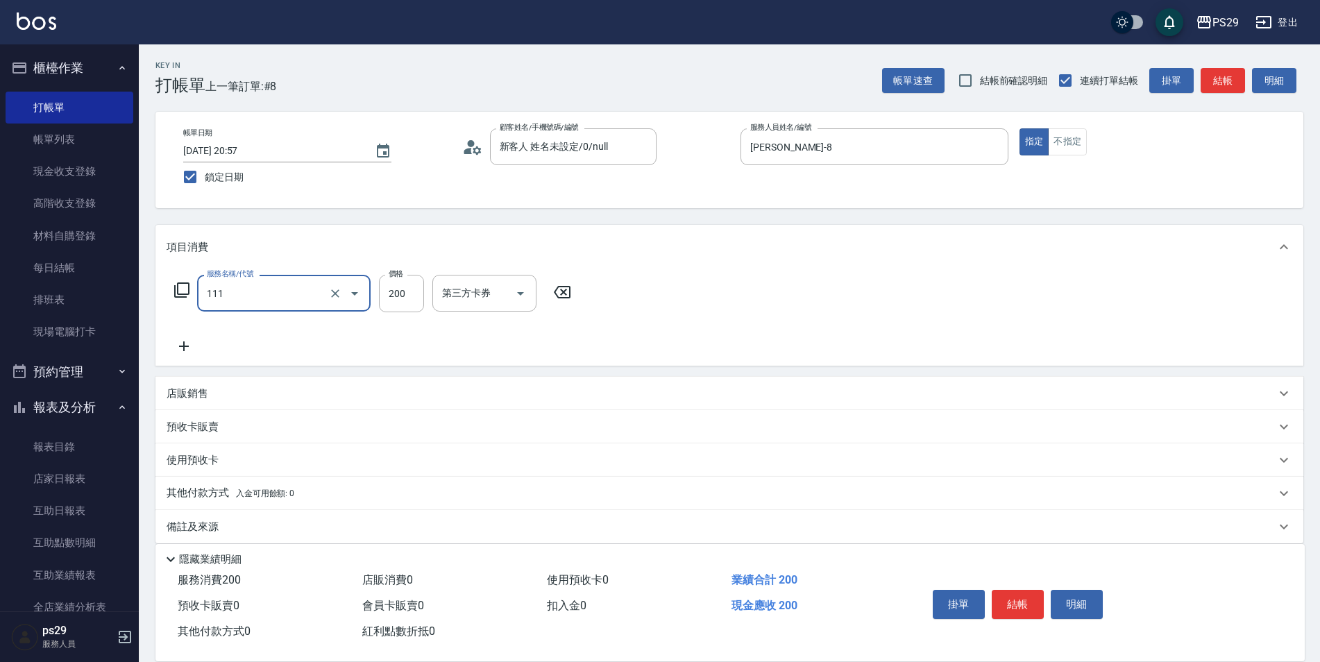
type input "200(111)"
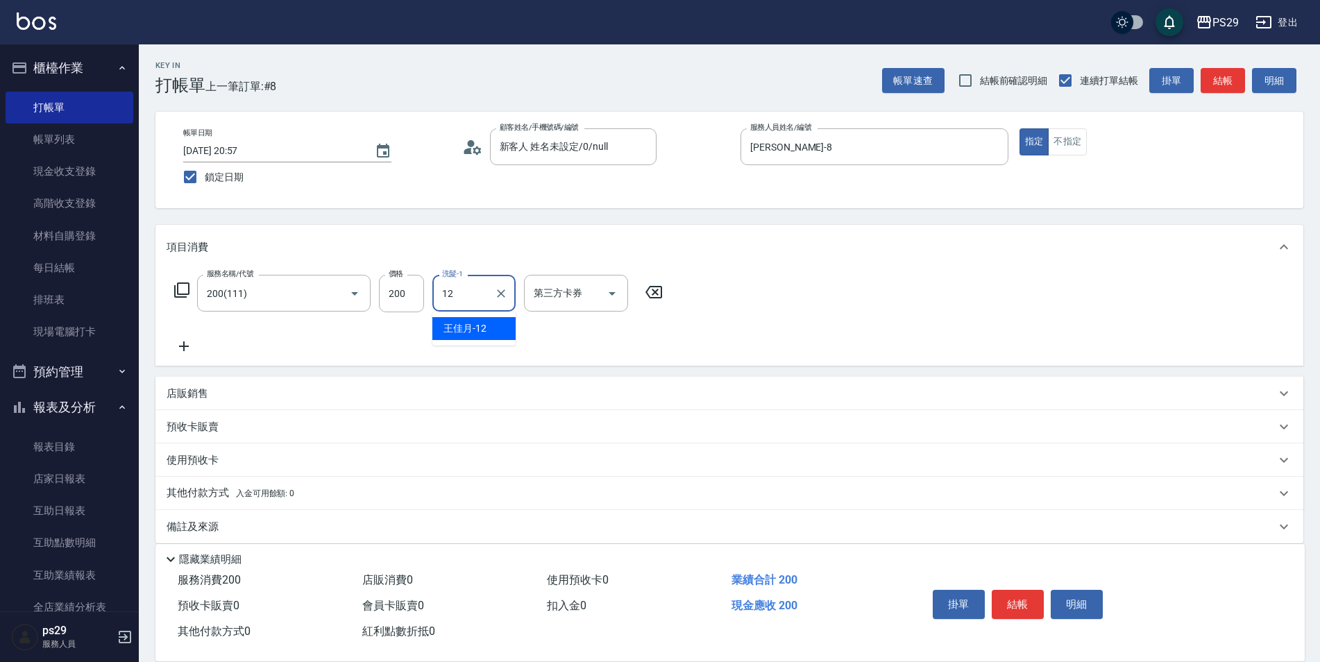
type input "[PERSON_NAME]-12"
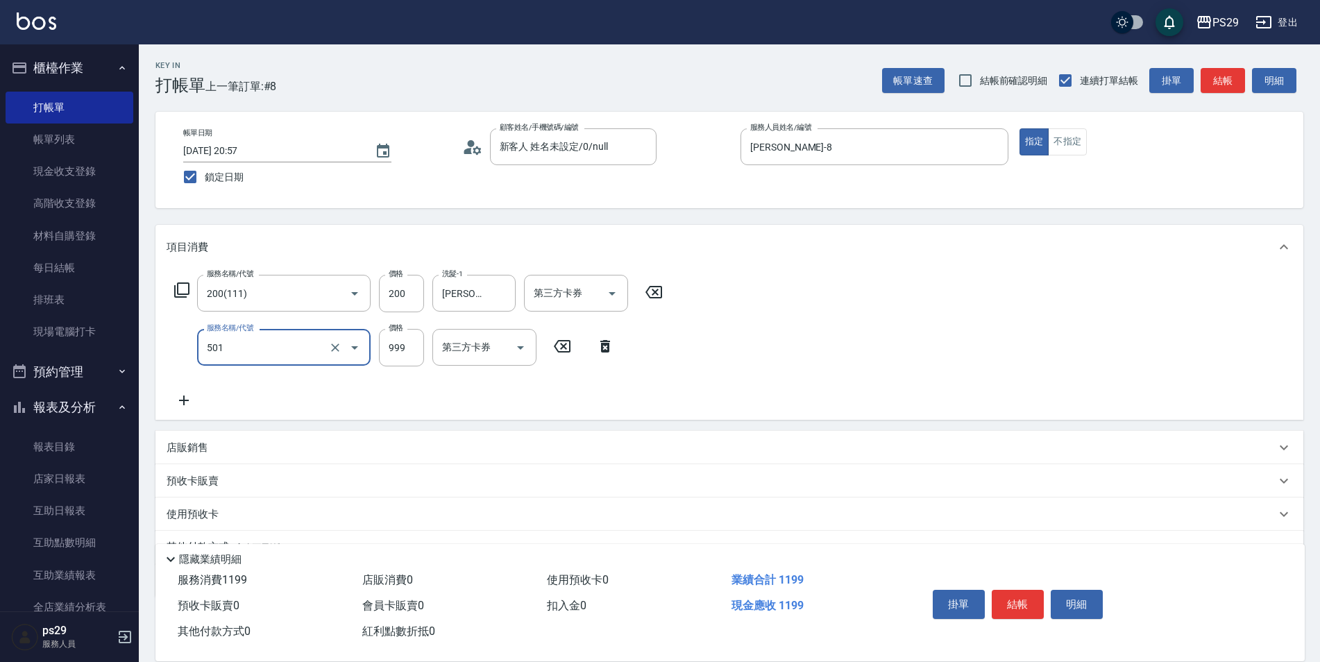
type input "染髮(501)"
type input "1299"
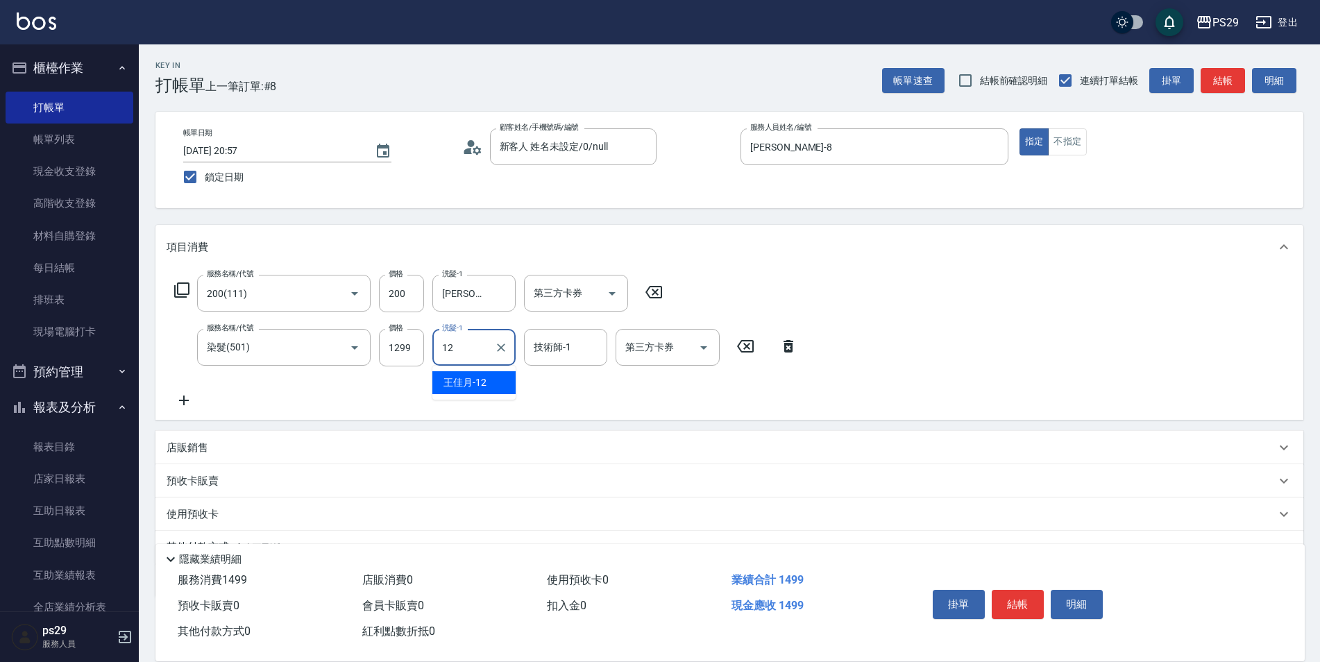
type input "[PERSON_NAME]-12"
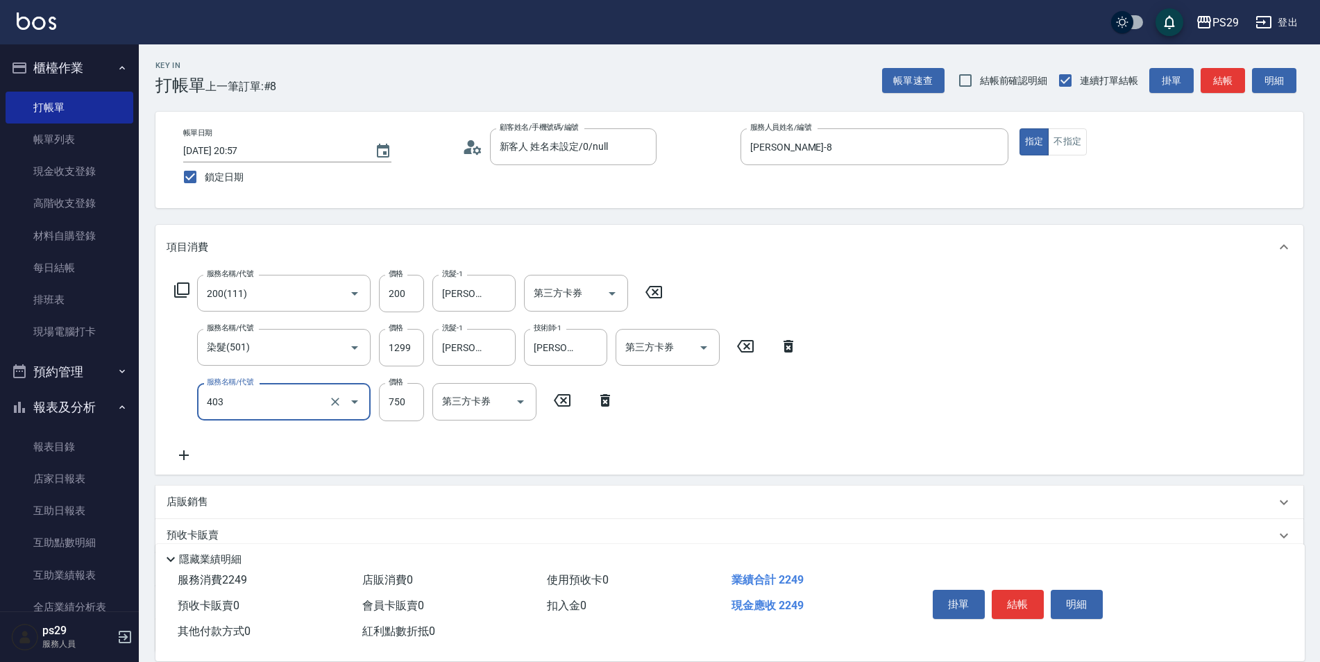
type input "750護(403)"
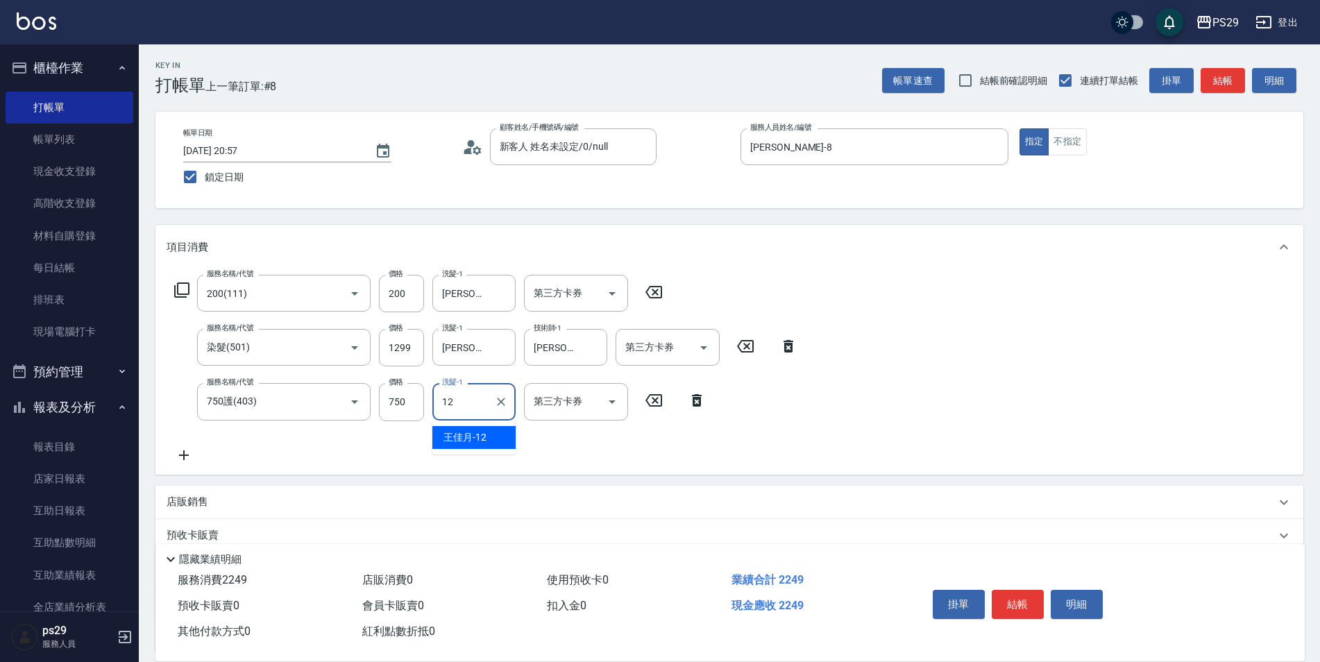
type input "[PERSON_NAME]-12"
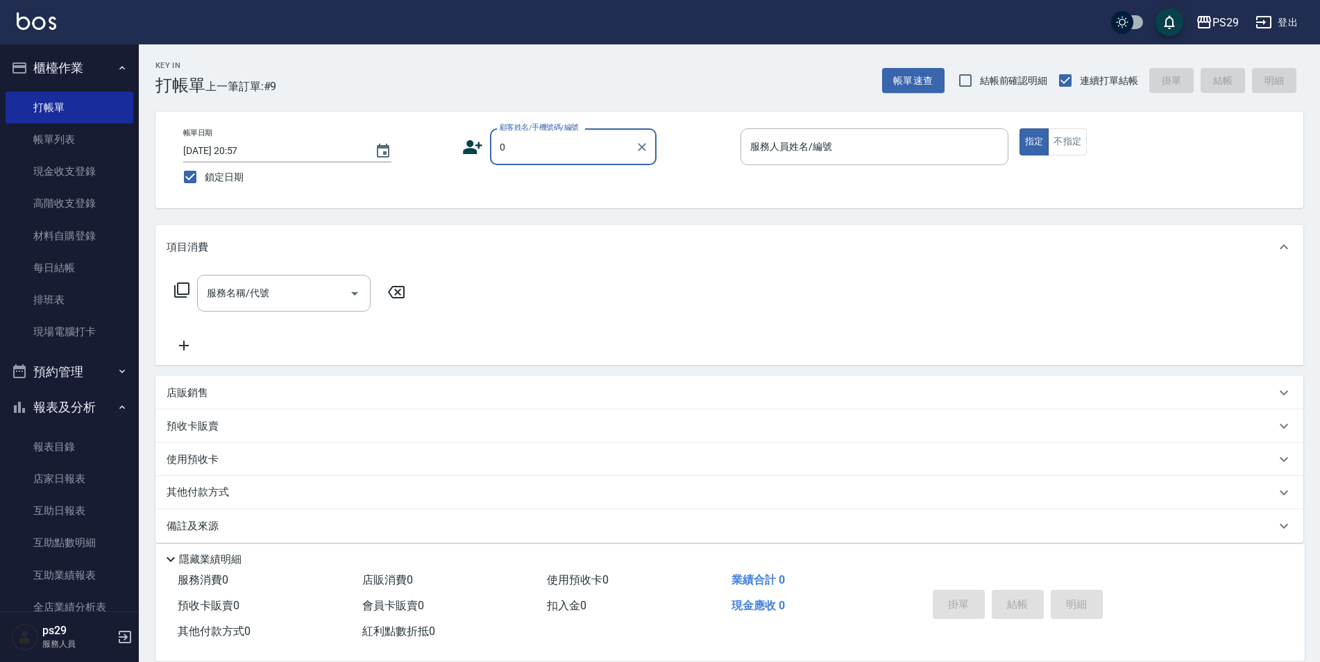
type input "新客人 姓名未設定/0/null"
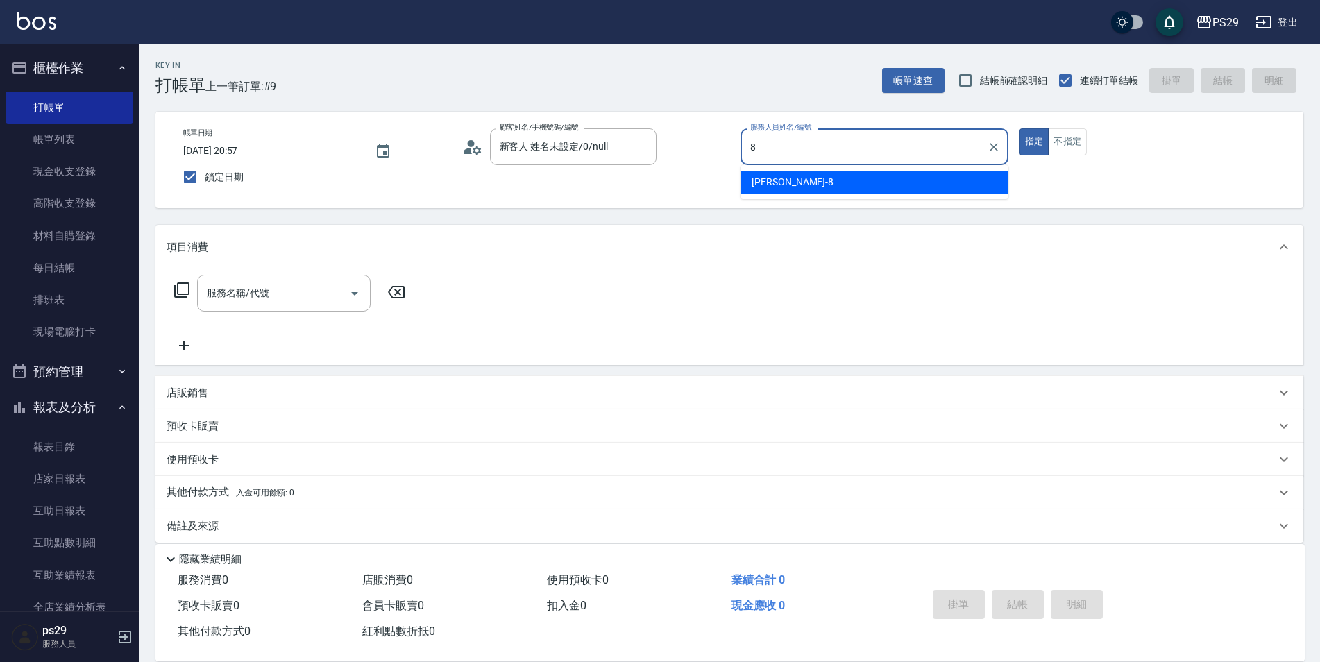
type input "[PERSON_NAME]-8"
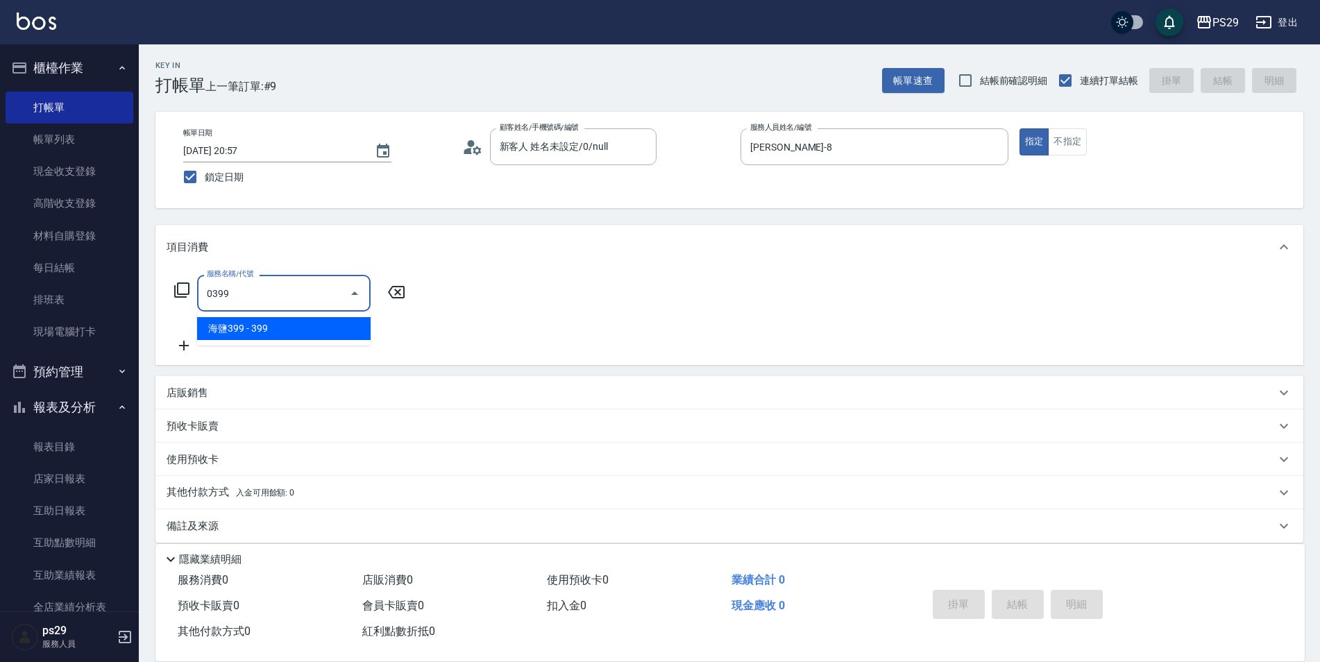
type input "海鹽399(0399)"
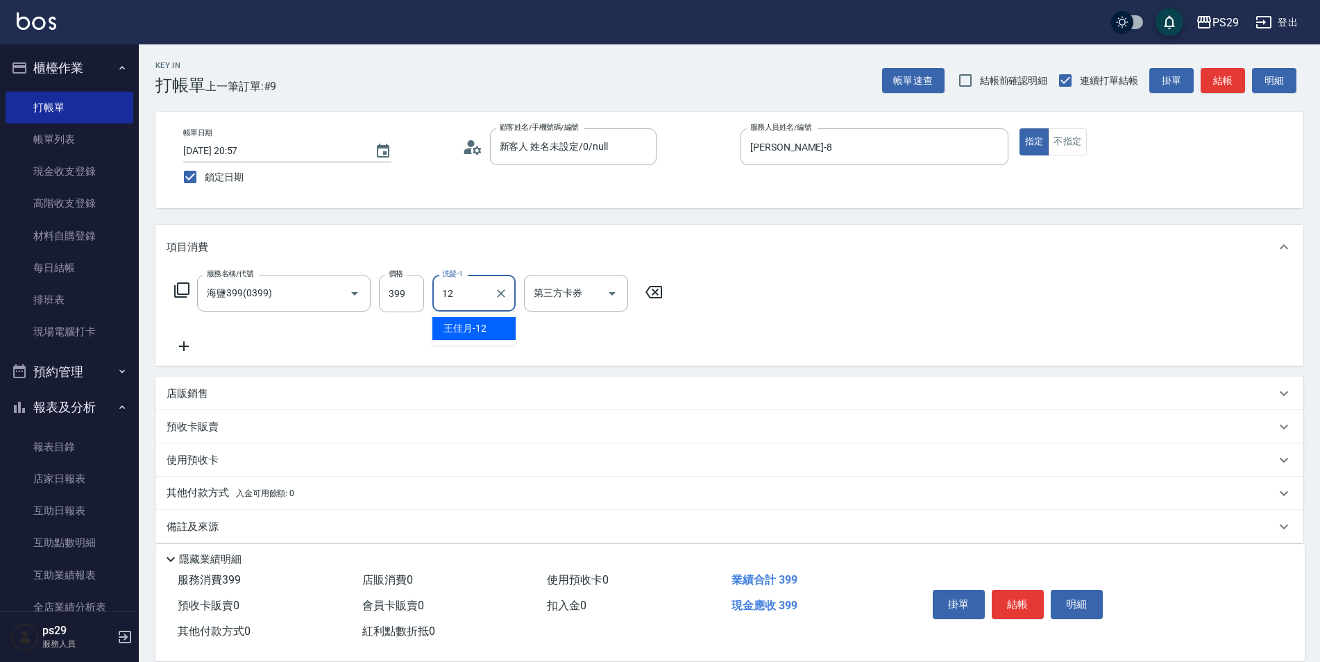
type input "[PERSON_NAME]-12"
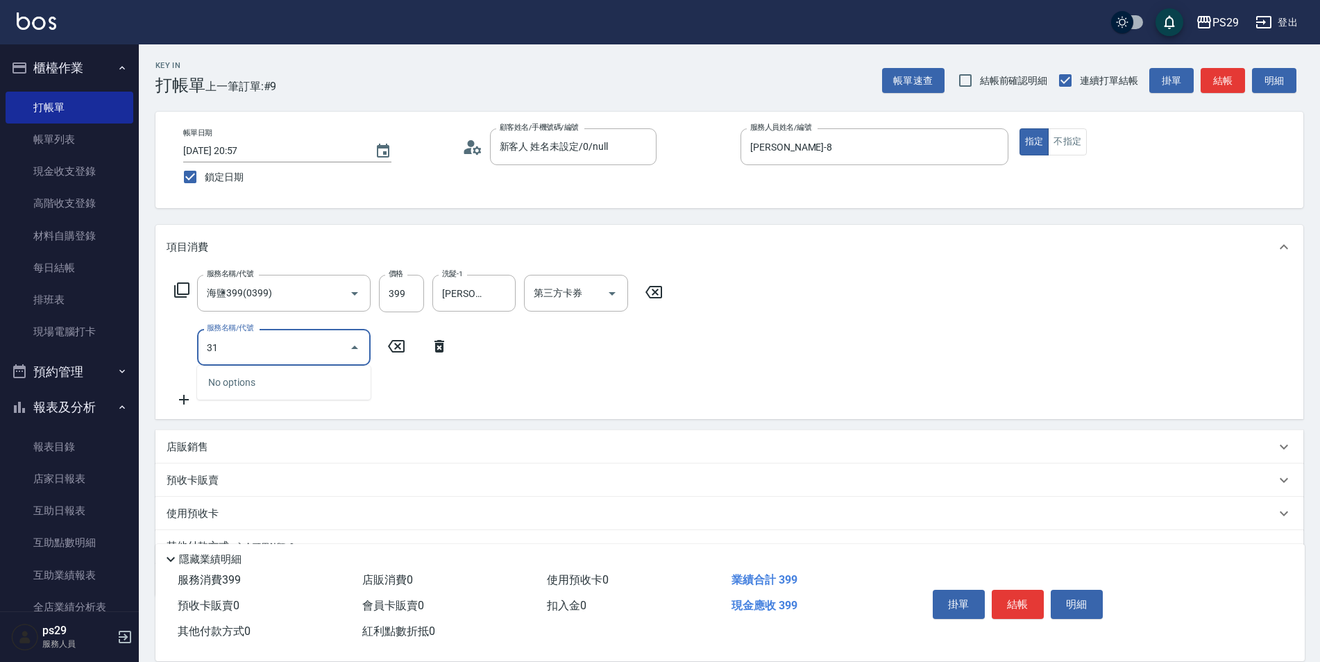
type input "310"
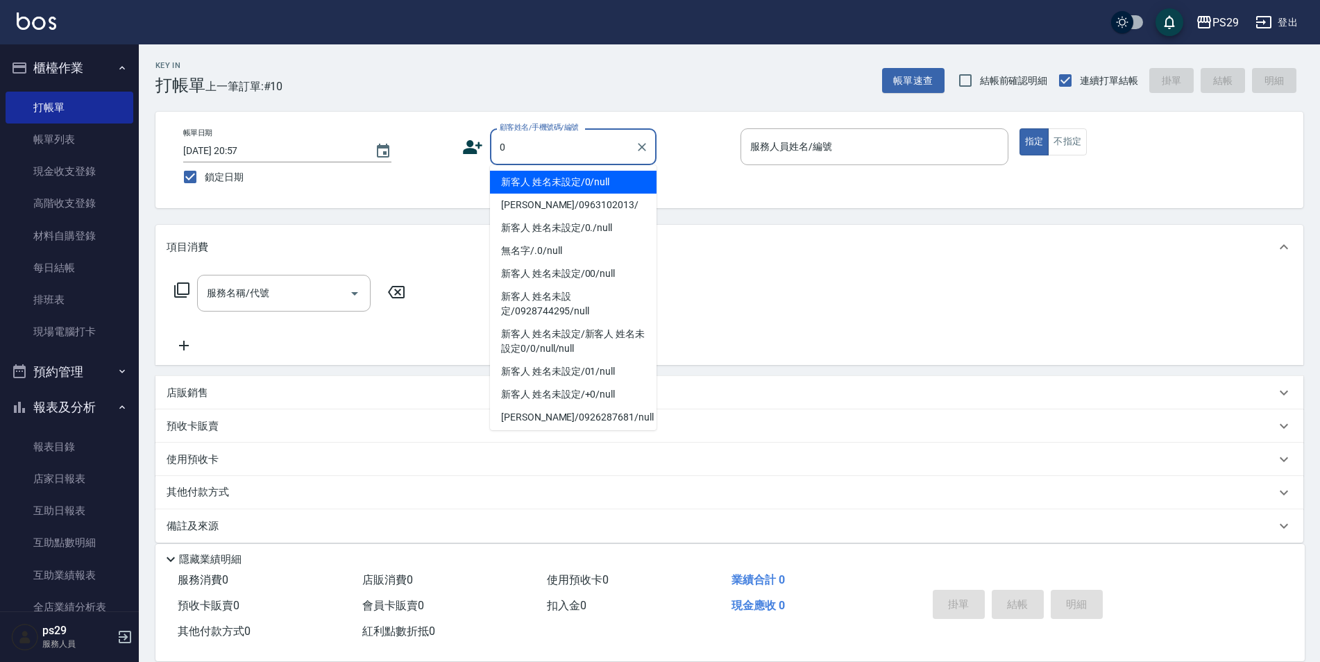
type input "新客人 姓名未設定/0/null"
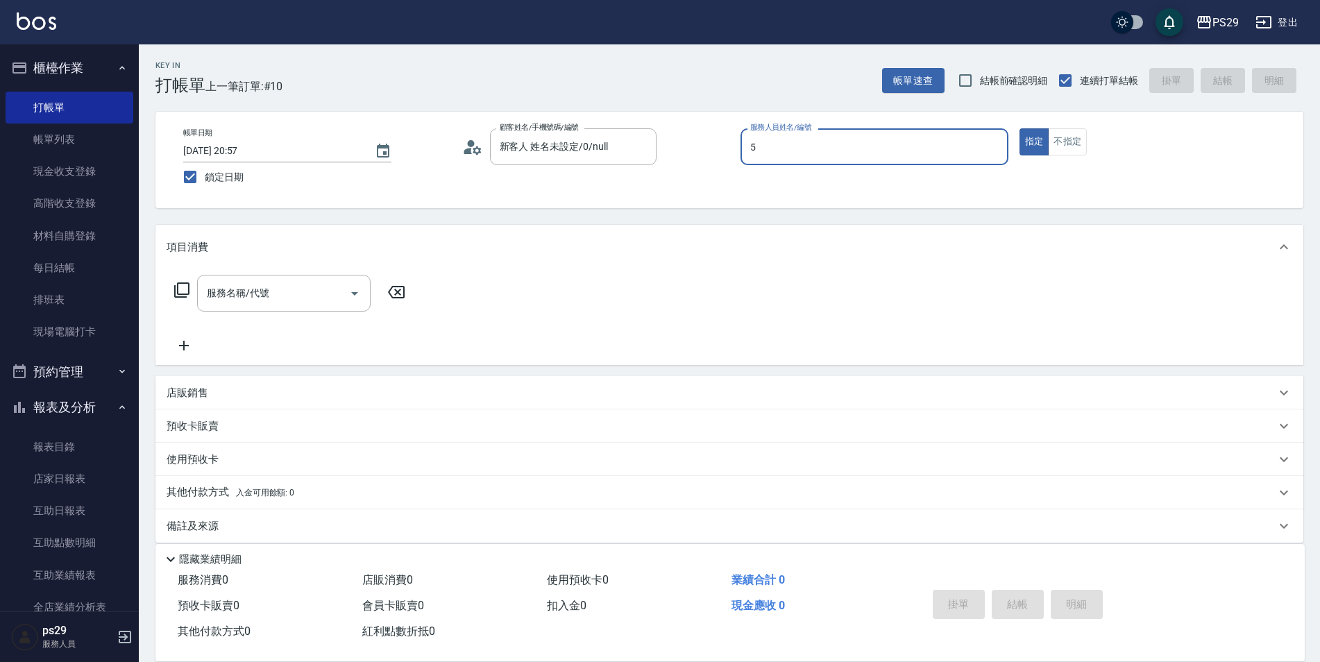
type input "[PERSON_NAME]維-5"
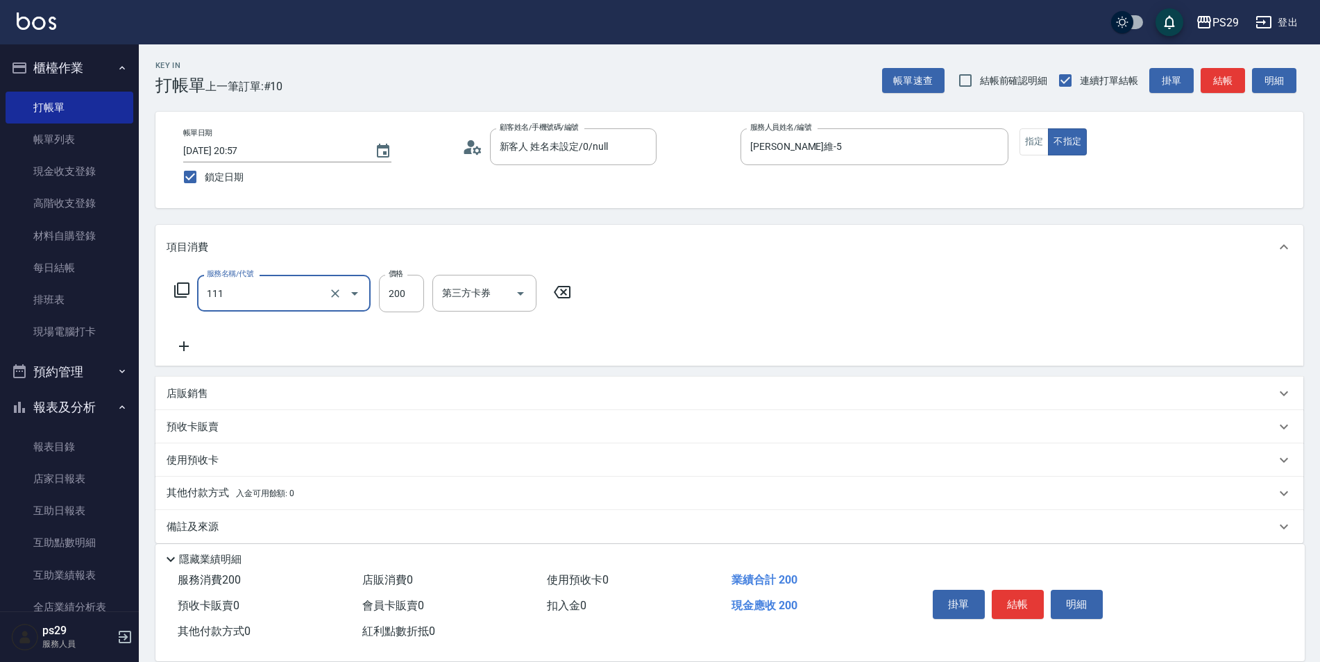
type input "200(111)"
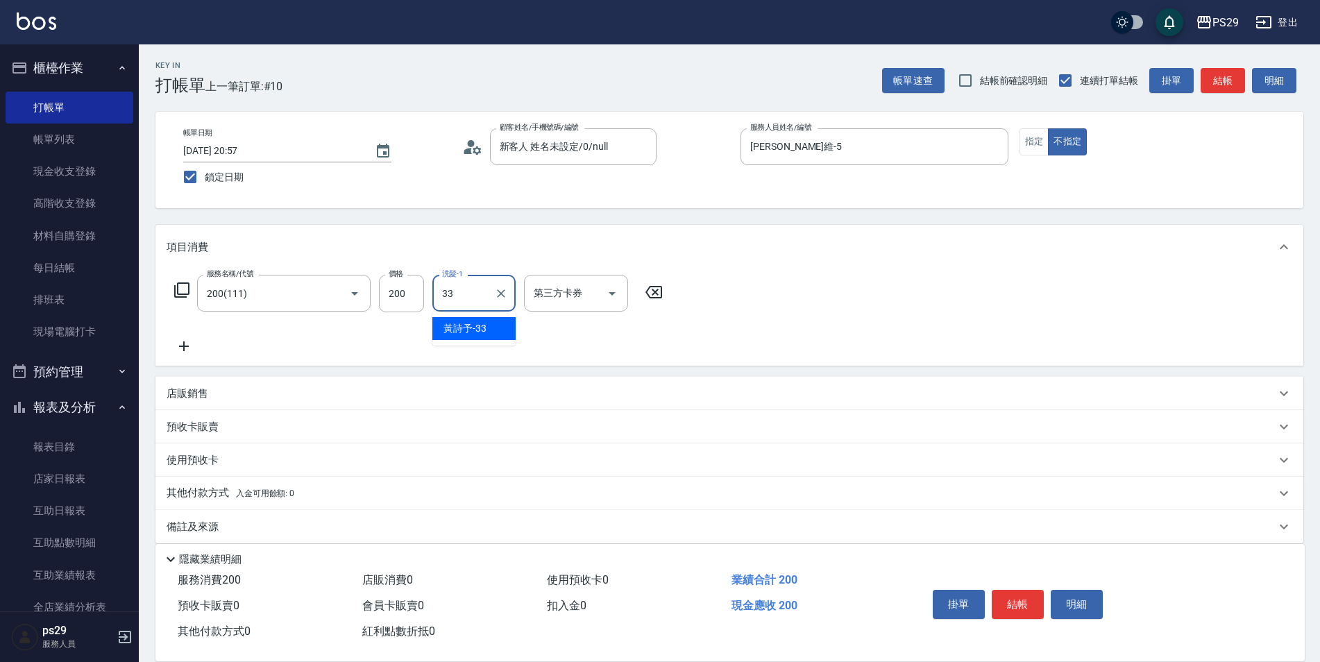
type input "黃詩予-33"
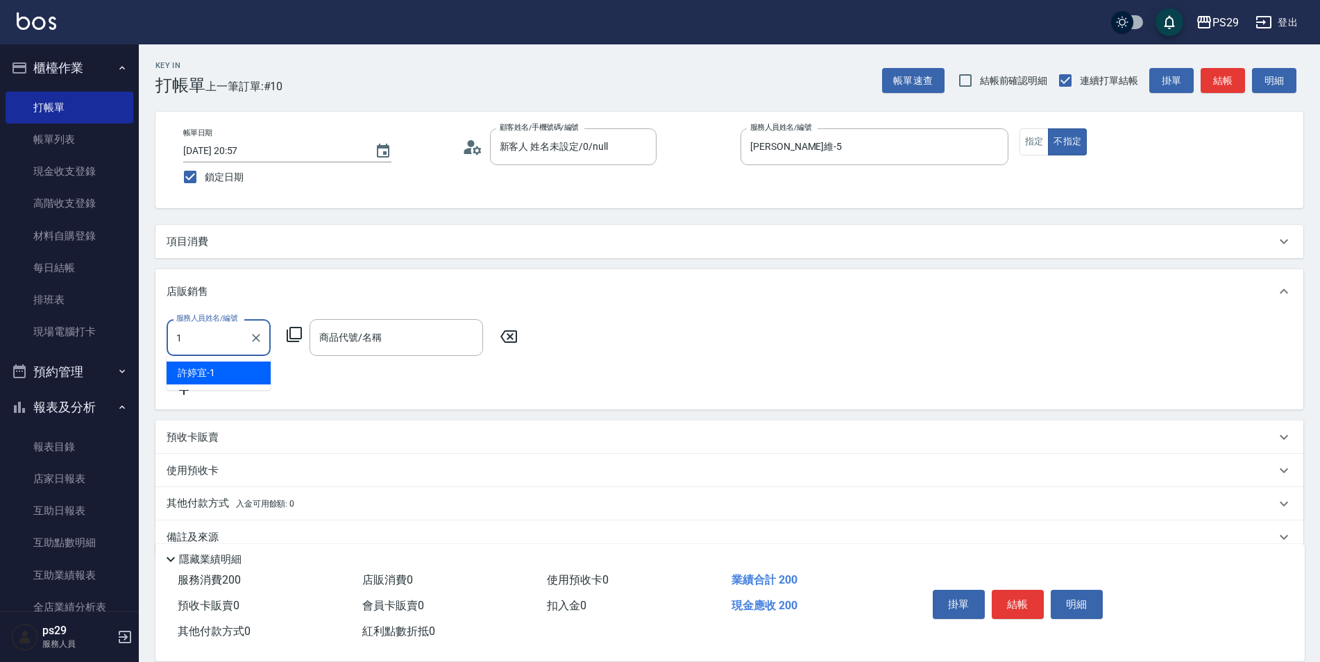
type input "[PERSON_NAME]-1"
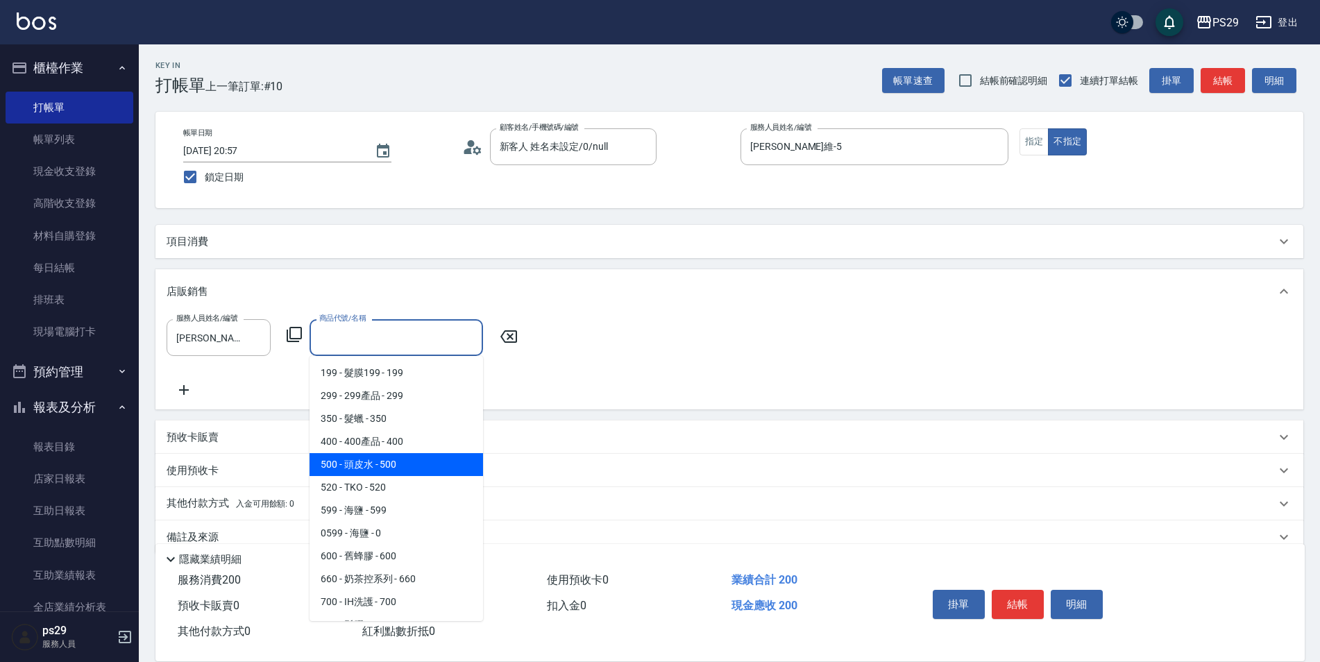
type input "頭皮水"
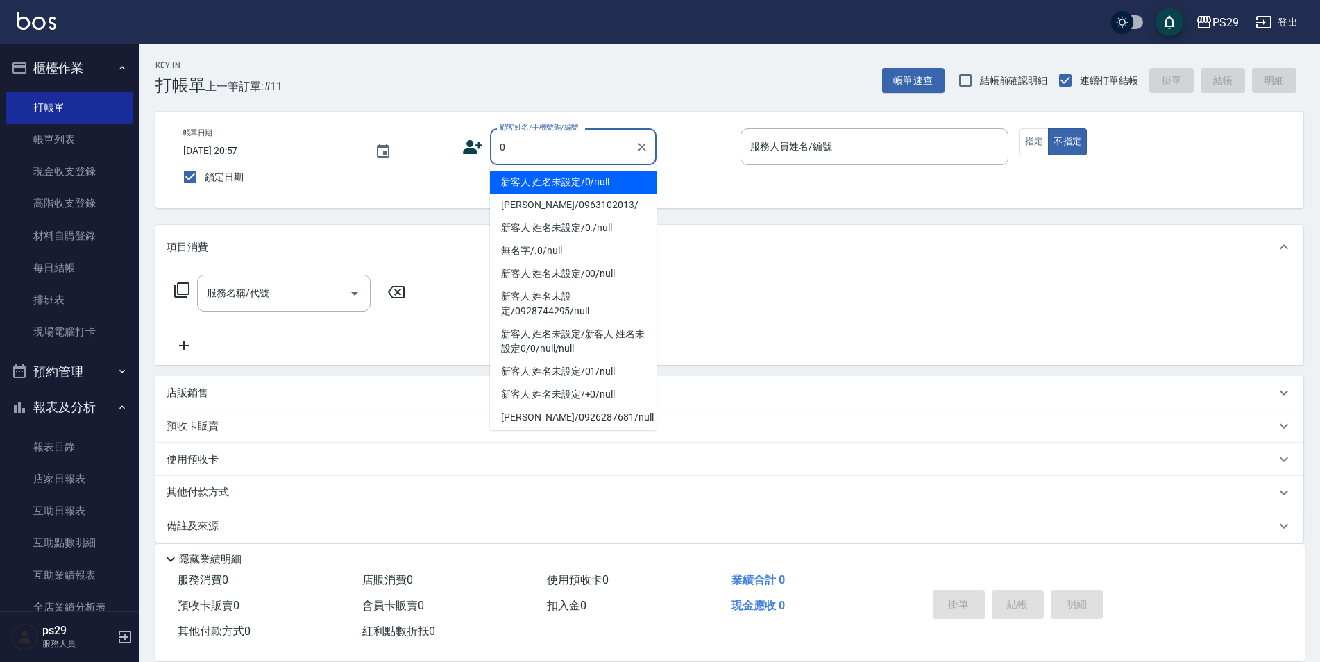
type input "新客人 姓名未設定/0/null"
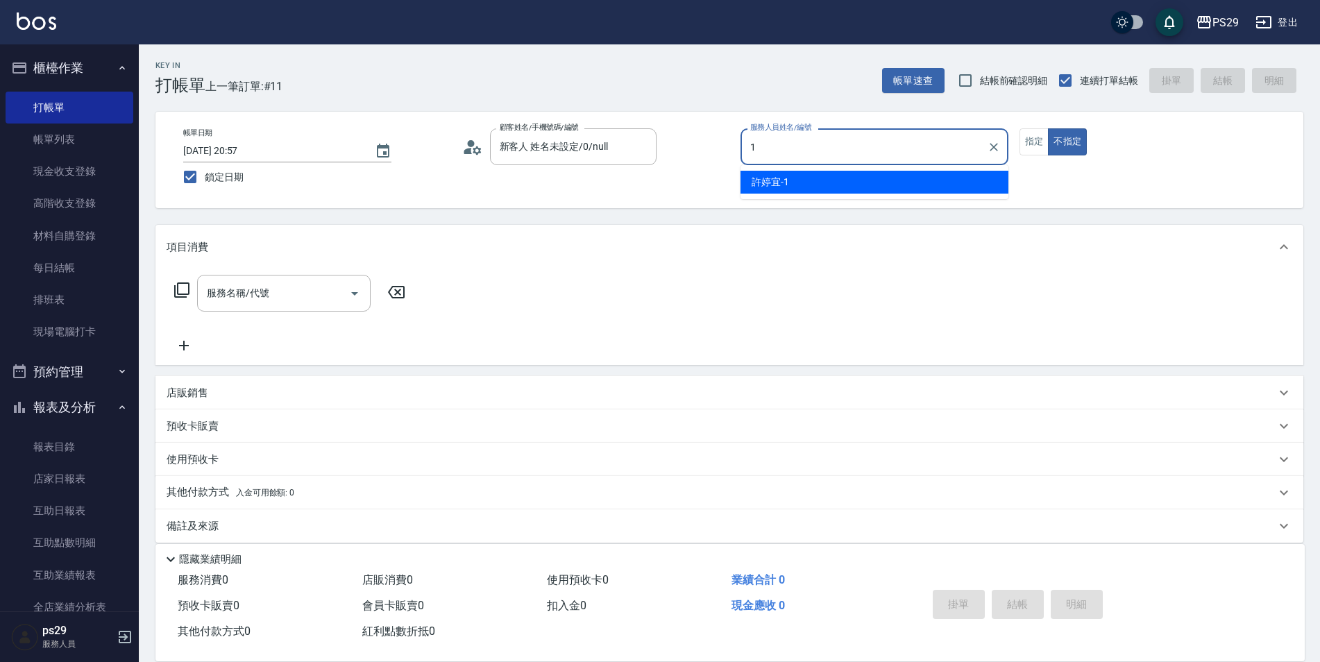
type input "[PERSON_NAME]-1"
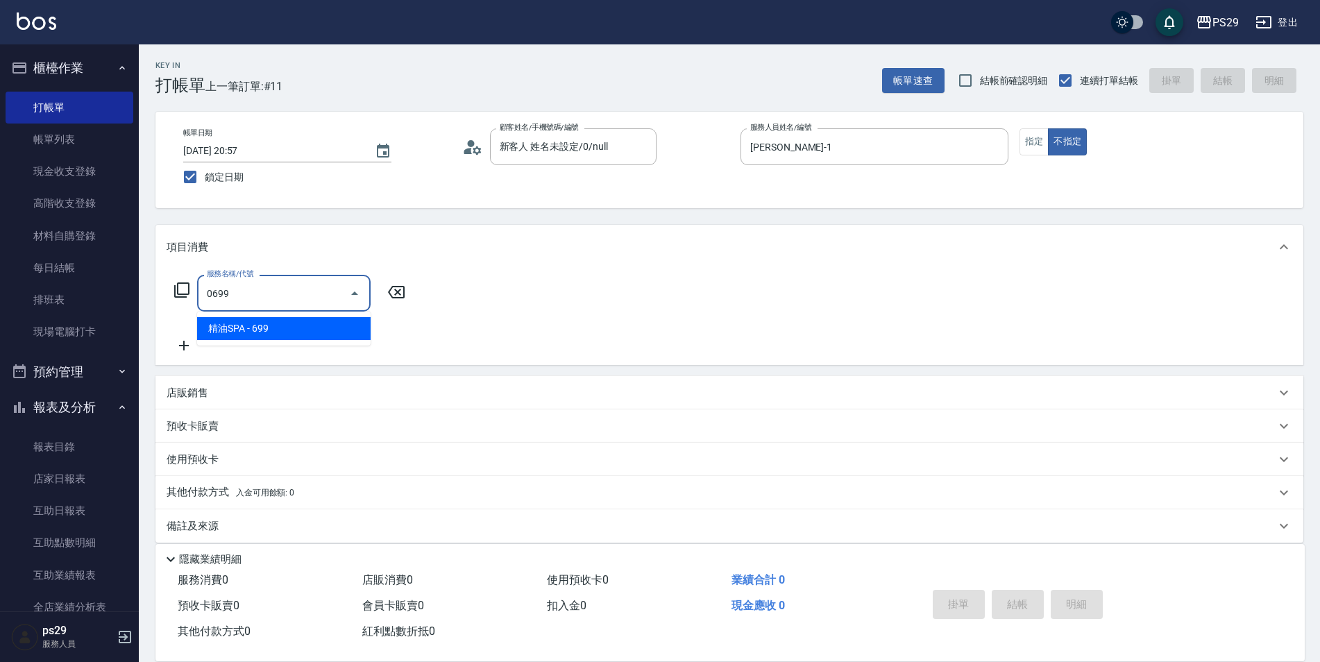
type input "精油SPA(0699)"
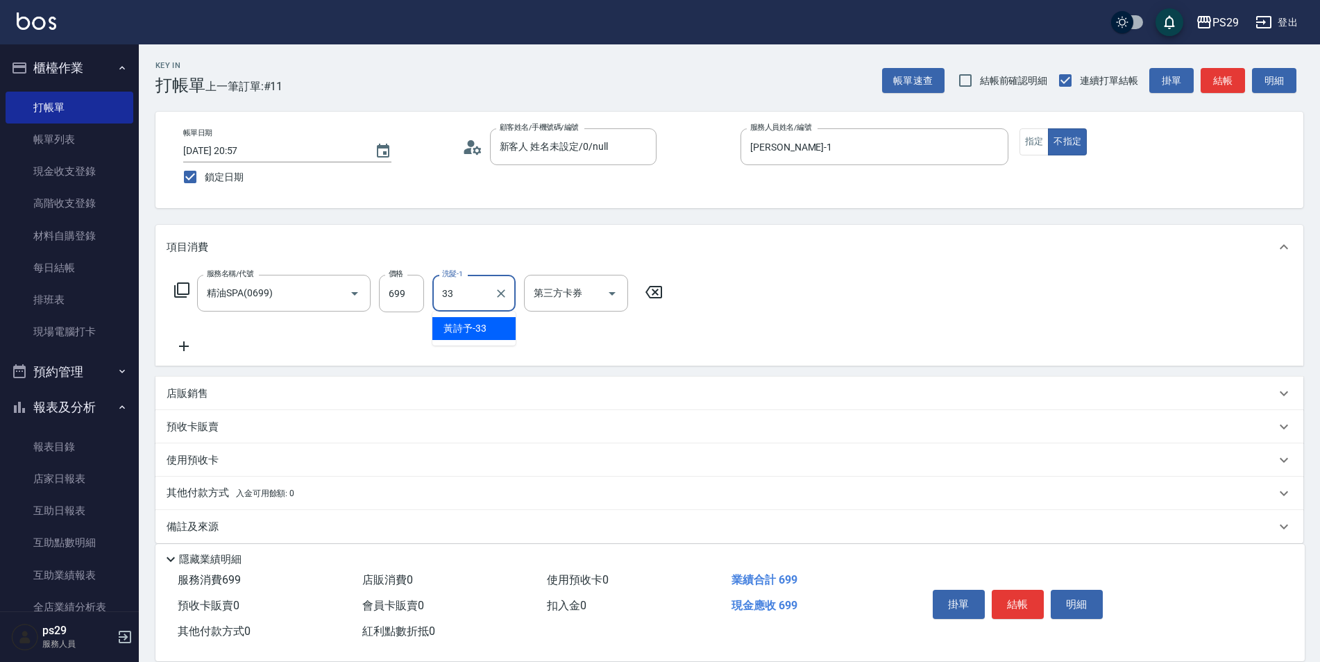
type input "黃詩予-33"
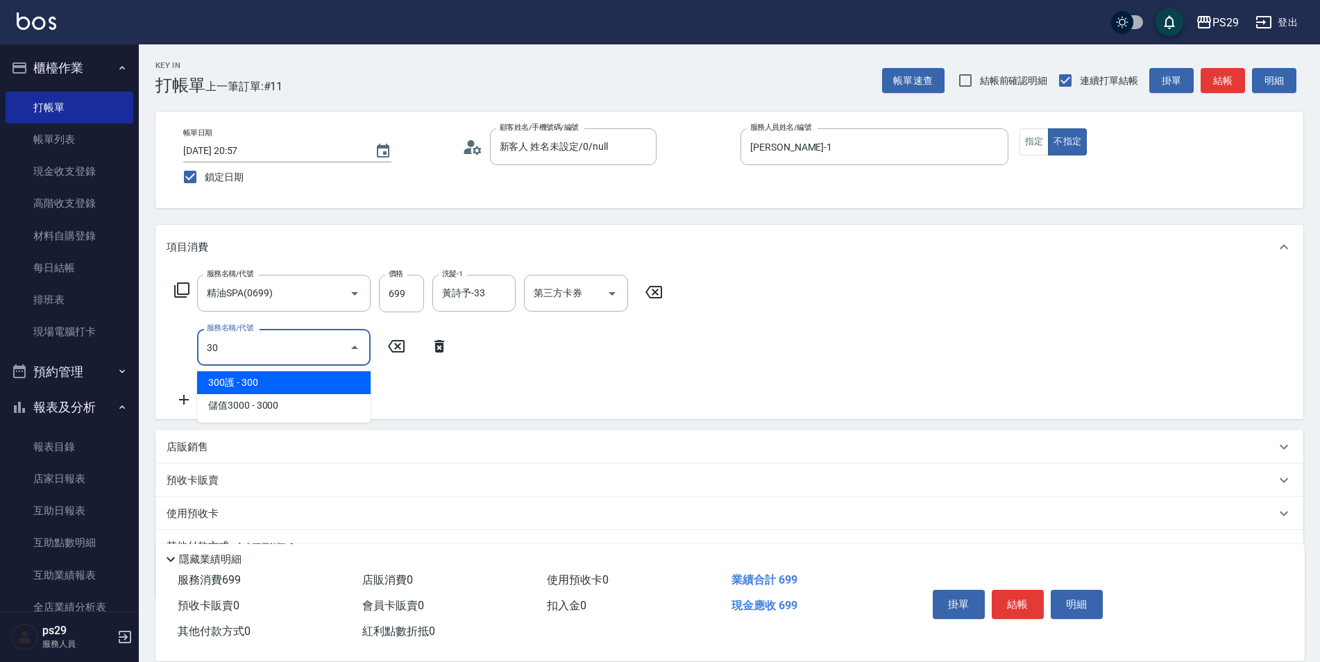
type input "304"
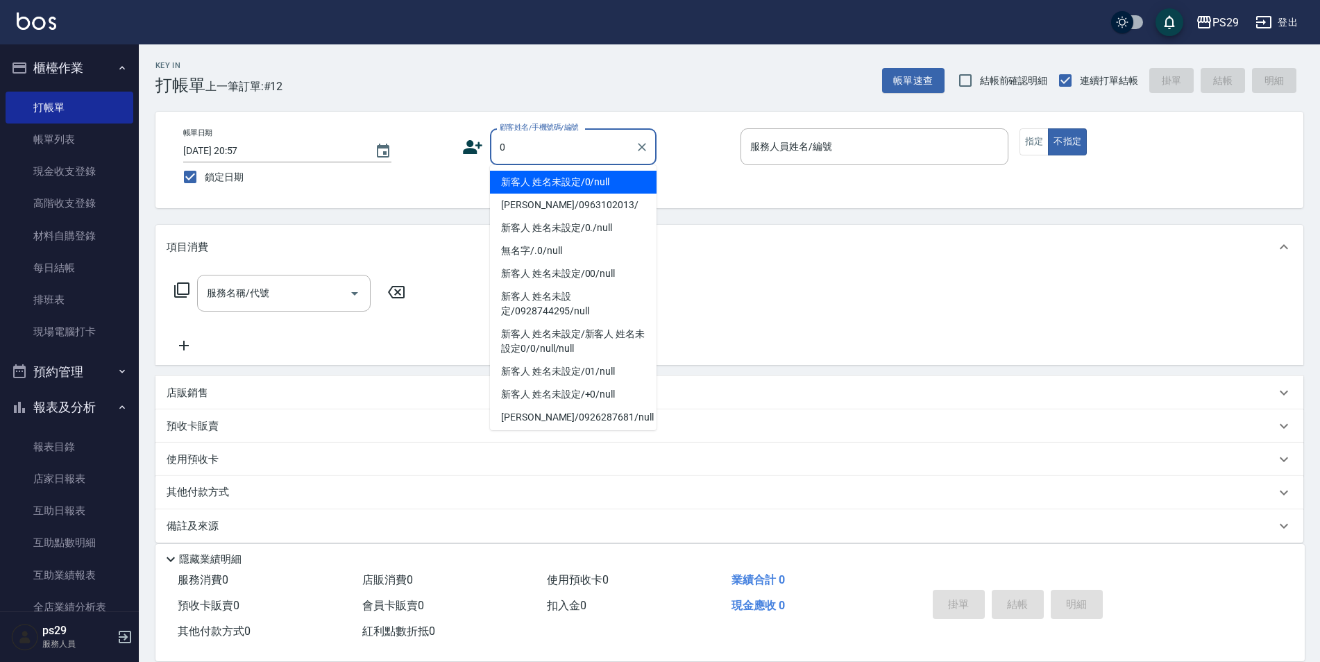
type input "新客人 姓名未設定/0/null"
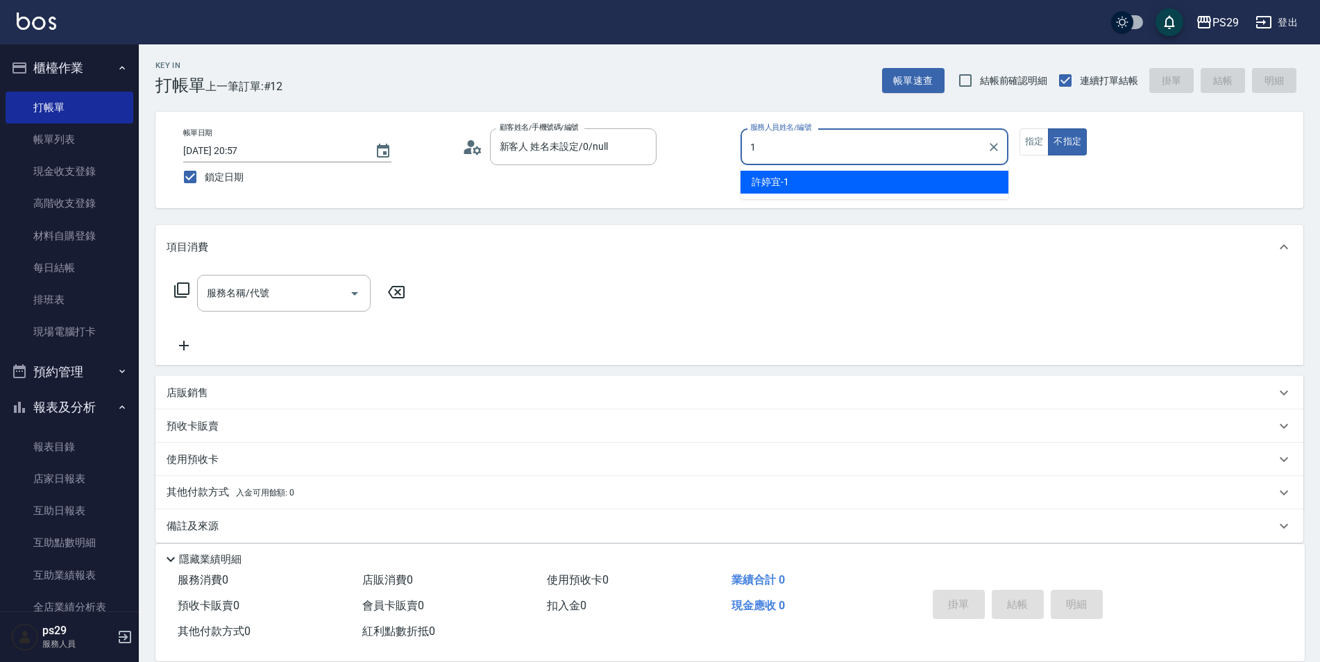
type input "[PERSON_NAME]-1"
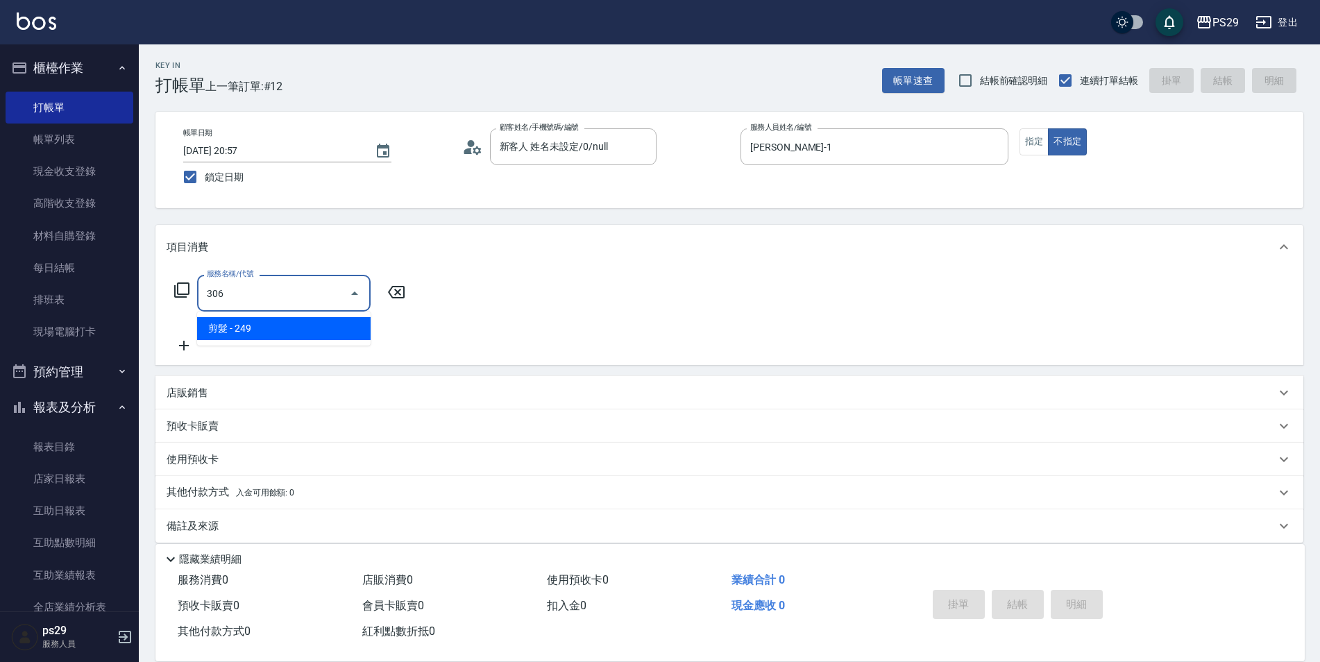
type input "剪髮(306)"
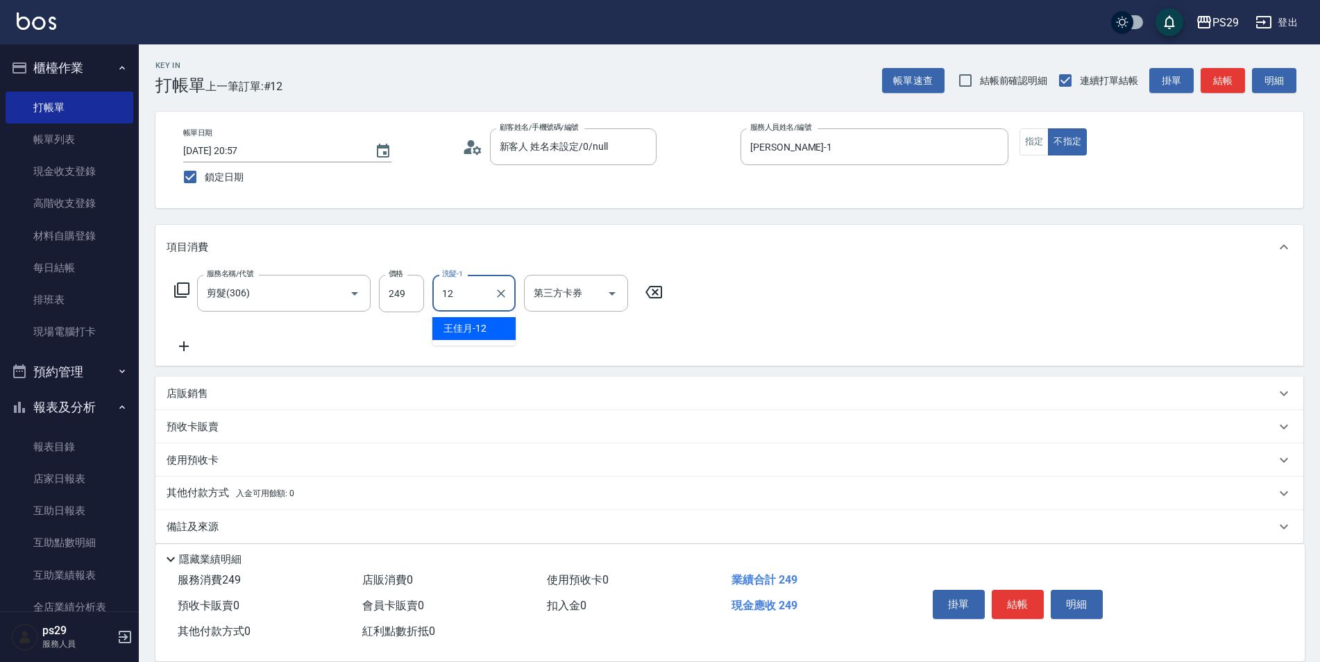
type input "[PERSON_NAME]-12"
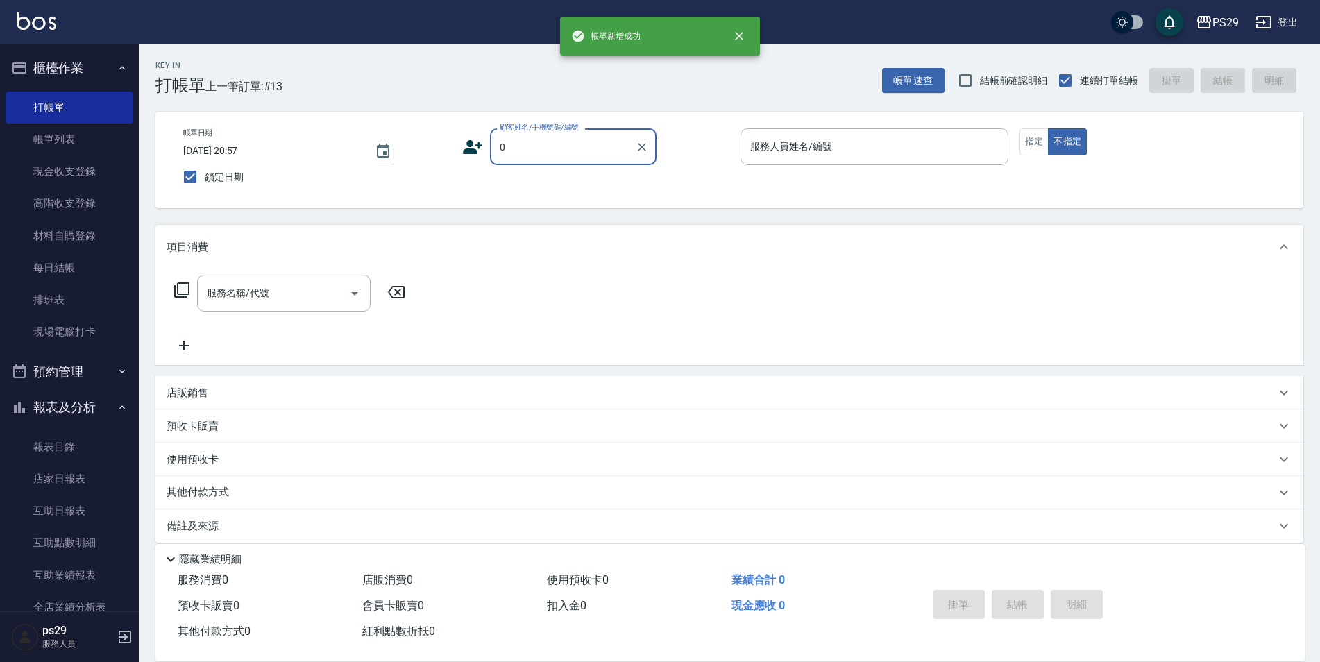
type input "新客人 姓名未設定/0/null"
type input "[PERSON_NAME]-8"
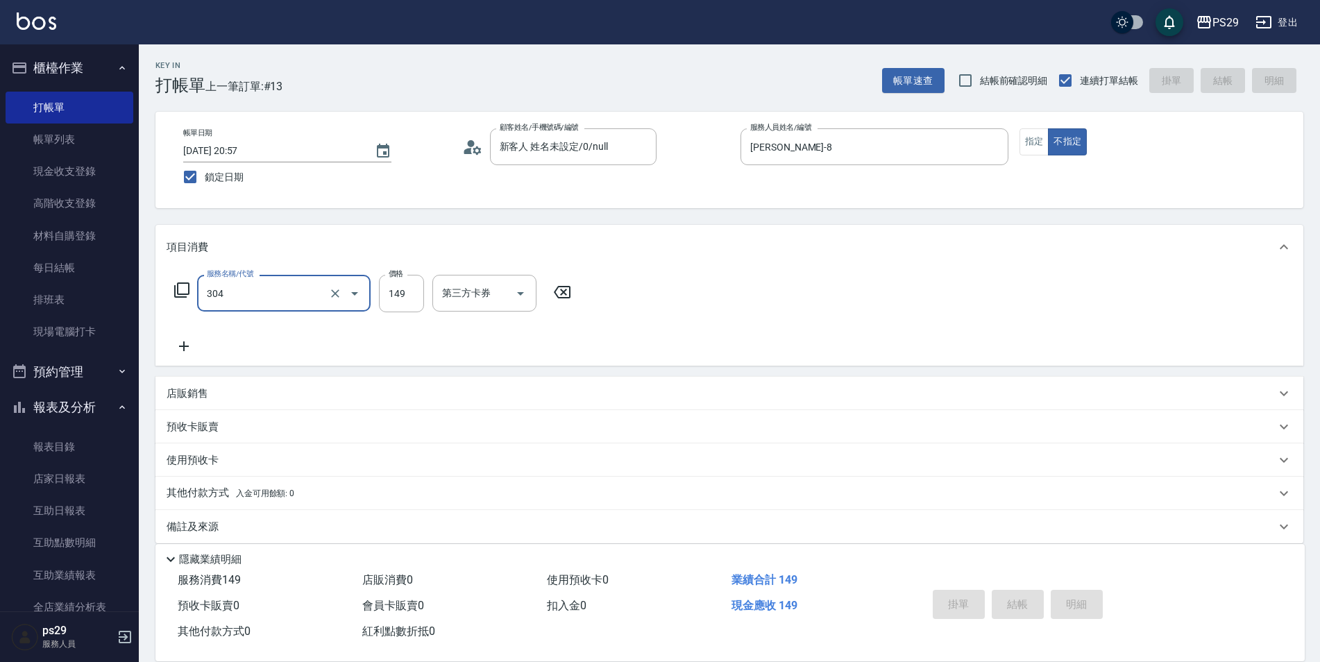
type input "304"
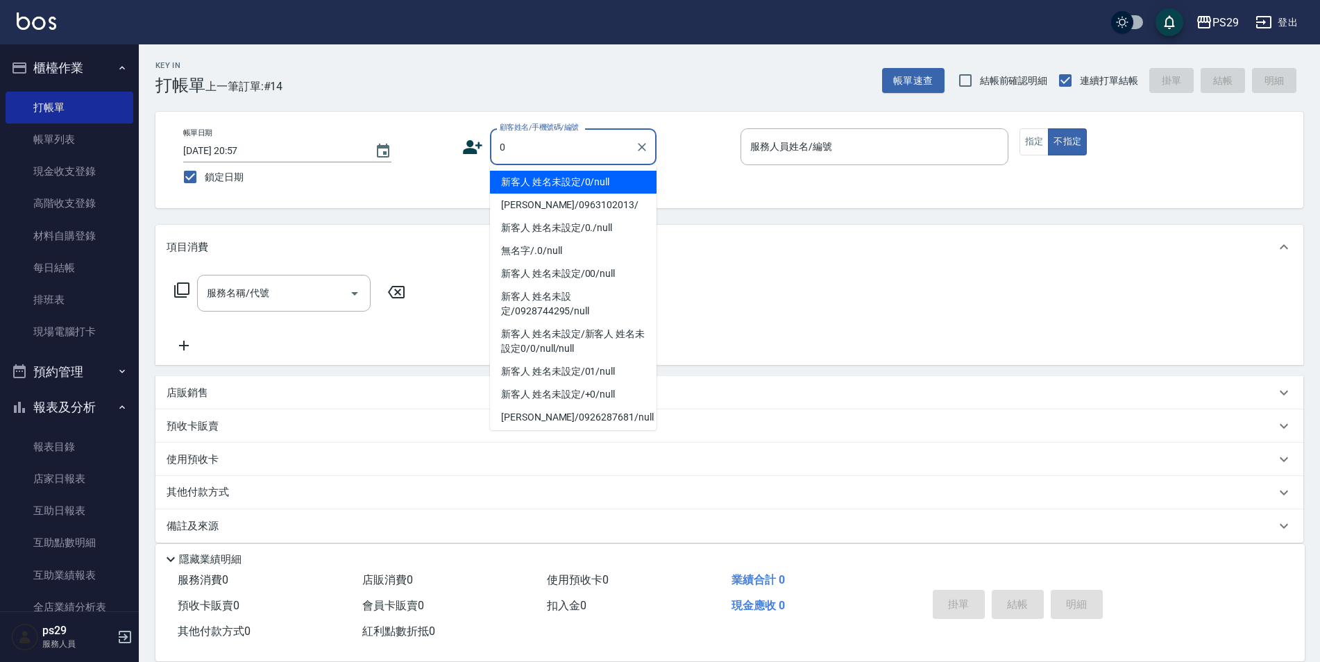
type input "新客人 姓名未設定/0/null"
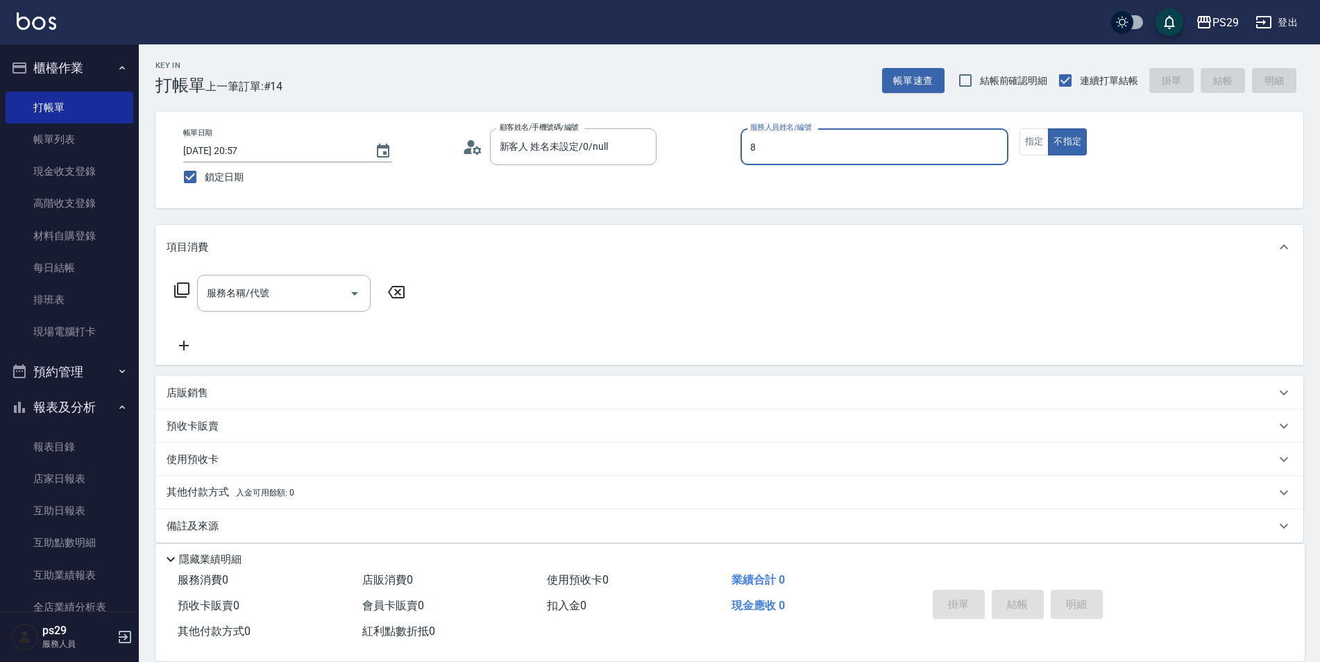
type input "[PERSON_NAME]-8"
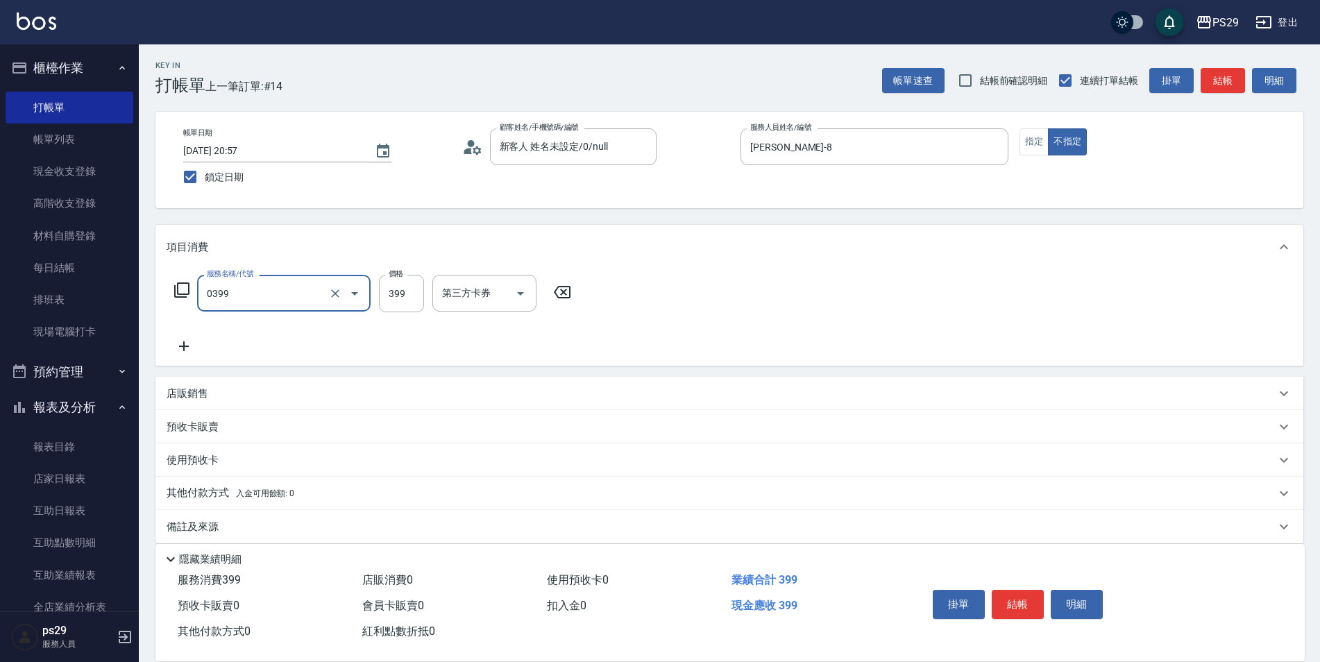
type input "海鹽399(0399)"
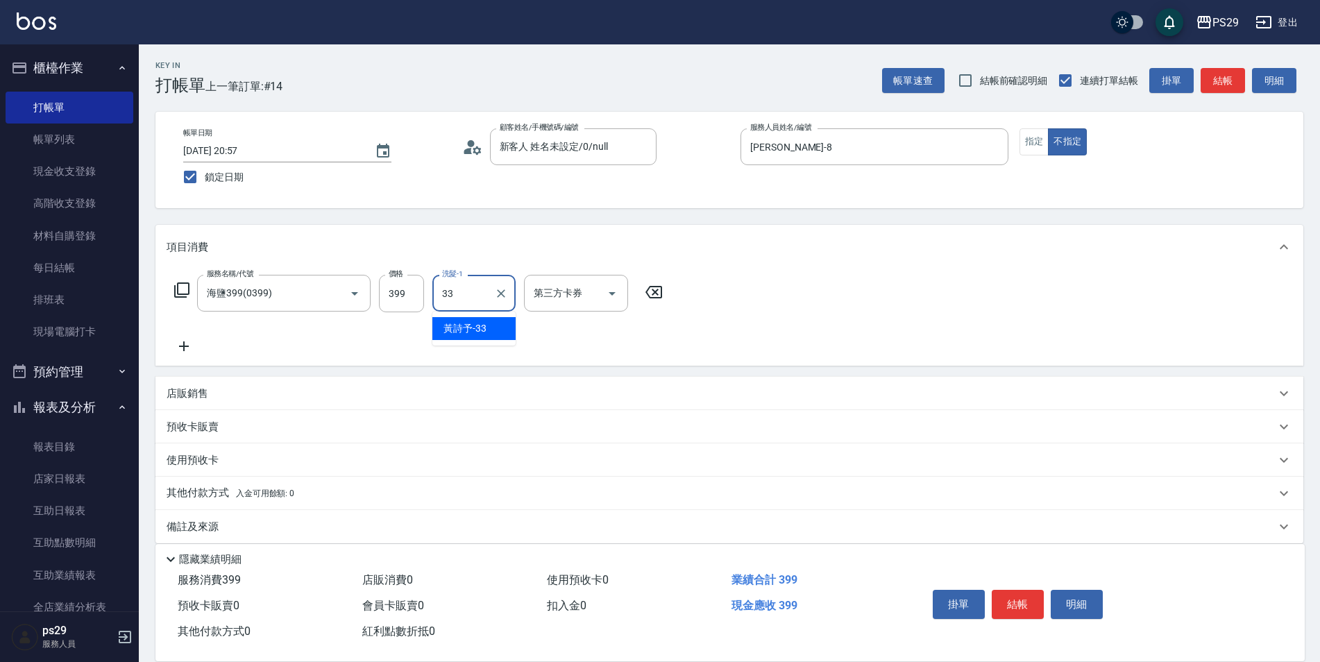
type input "黃詩予-33"
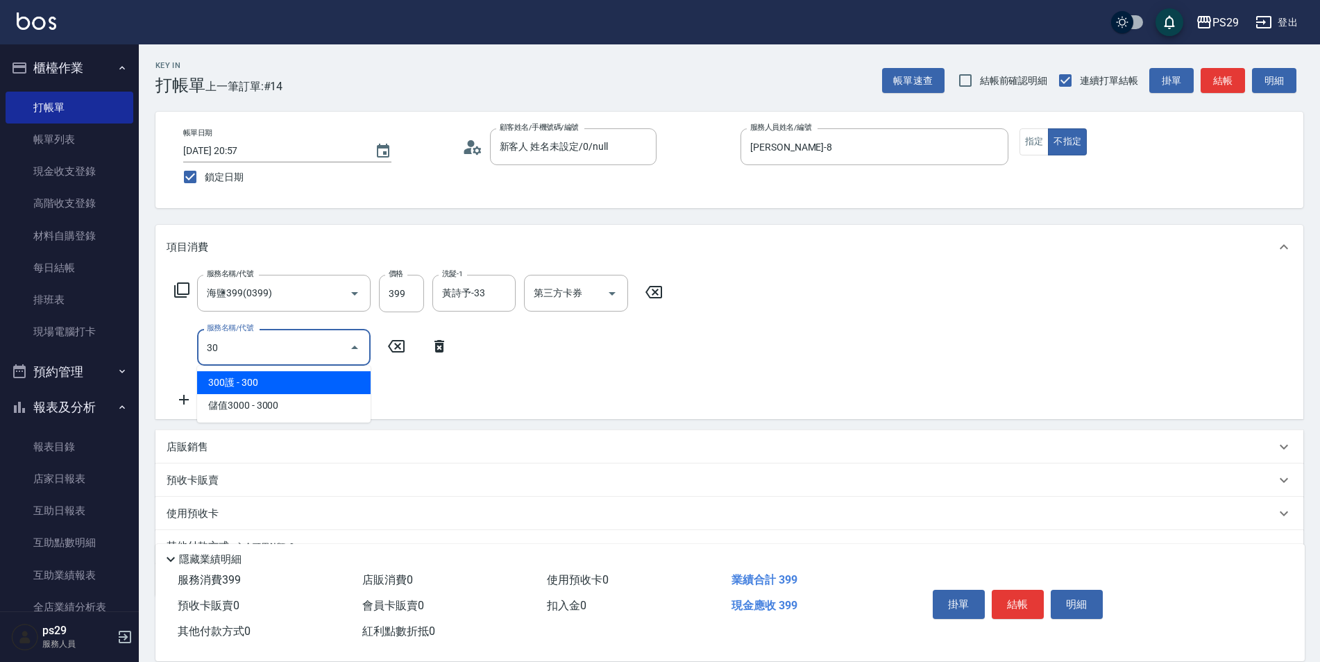
type input "304"
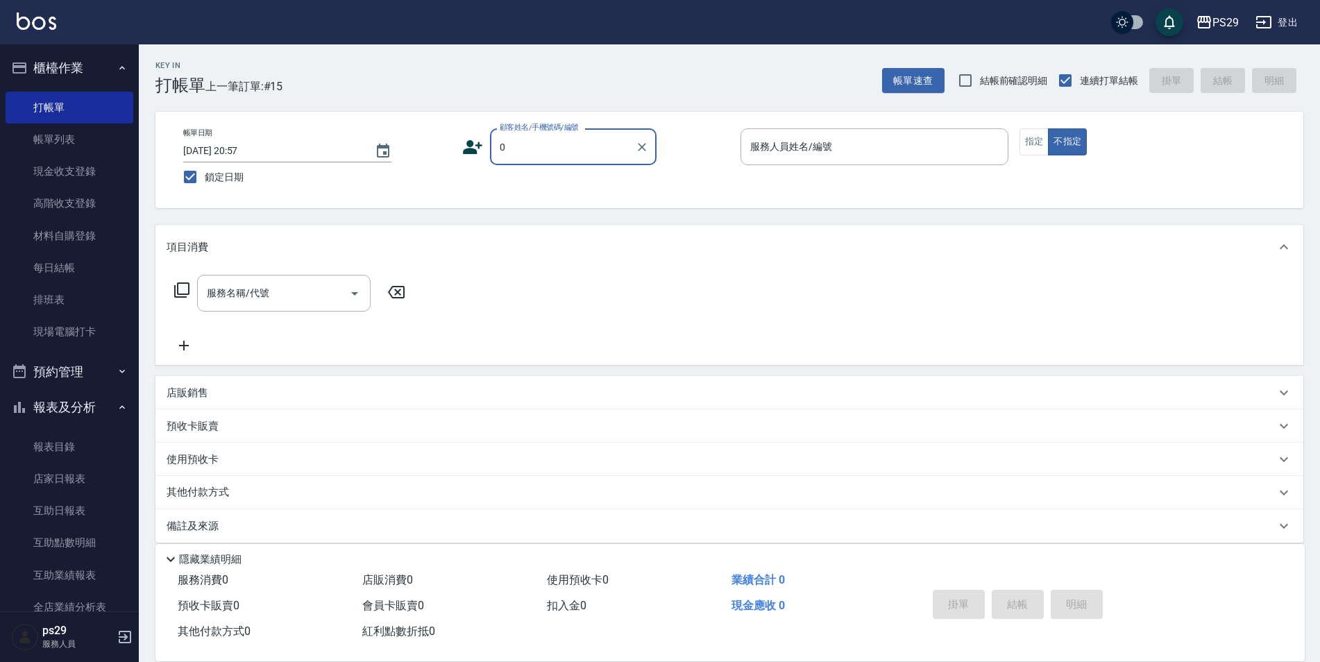
type input "新客人 姓名未設定/0/null"
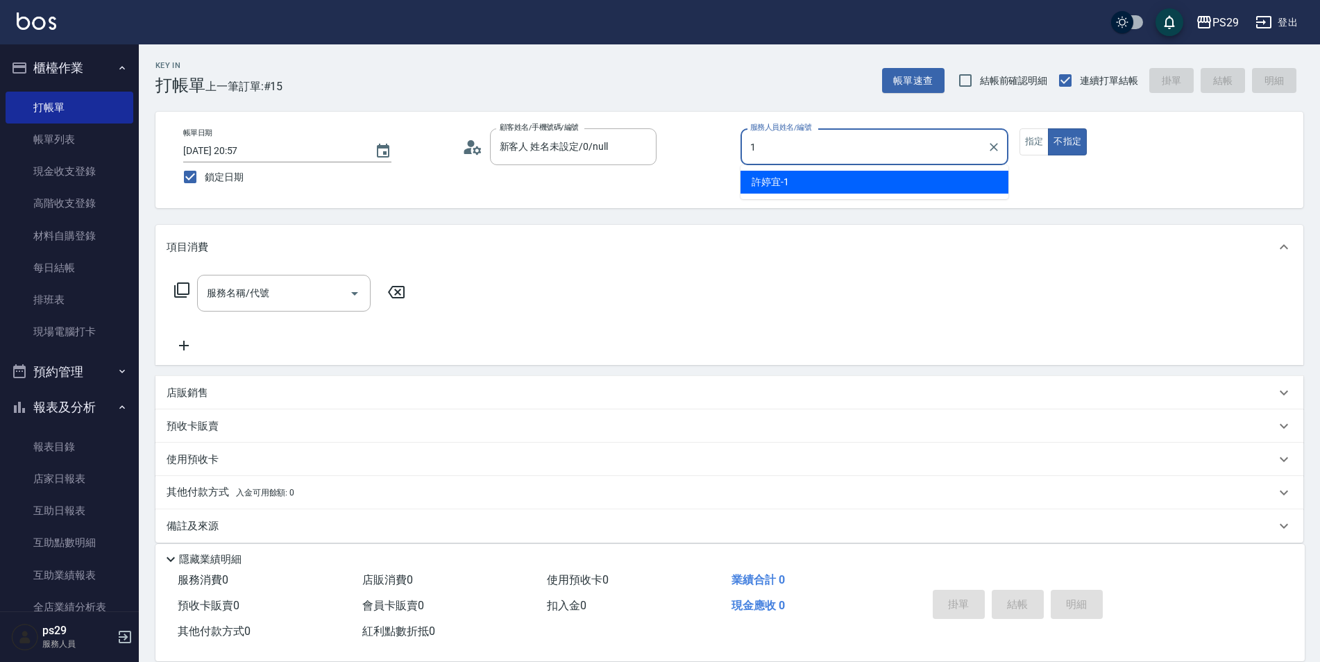
type input "[PERSON_NAME]-1"
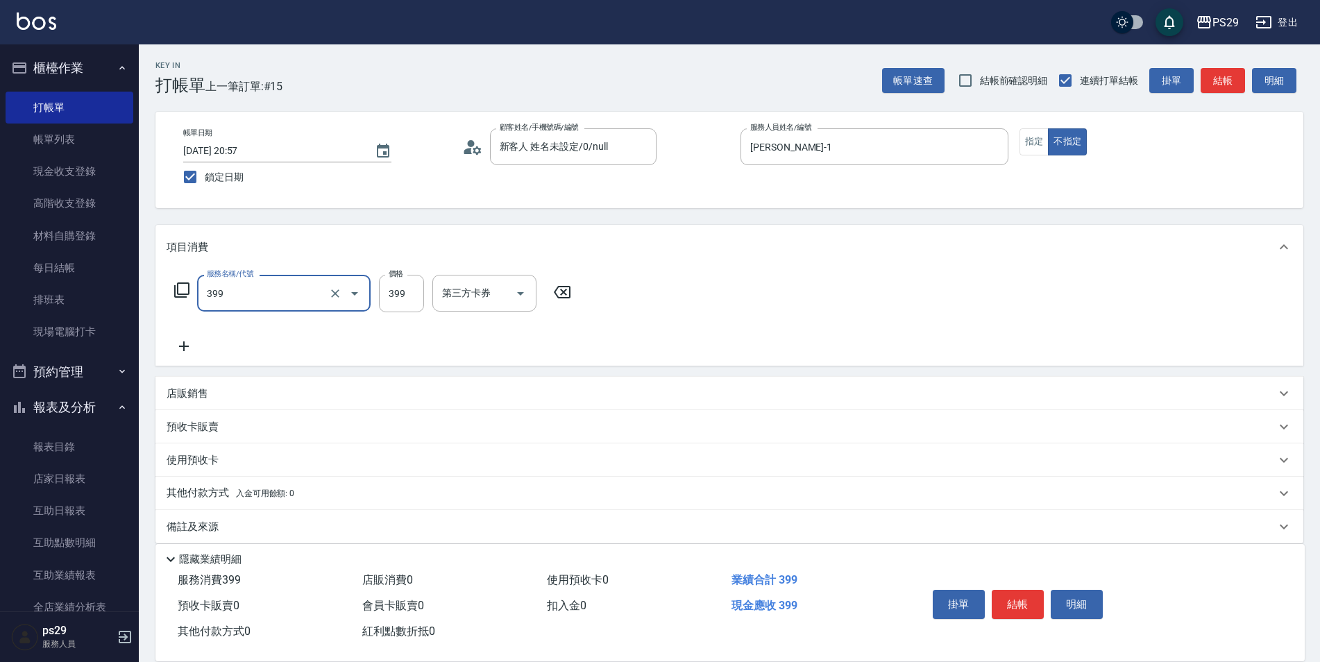
type input "接髮洗(399)"
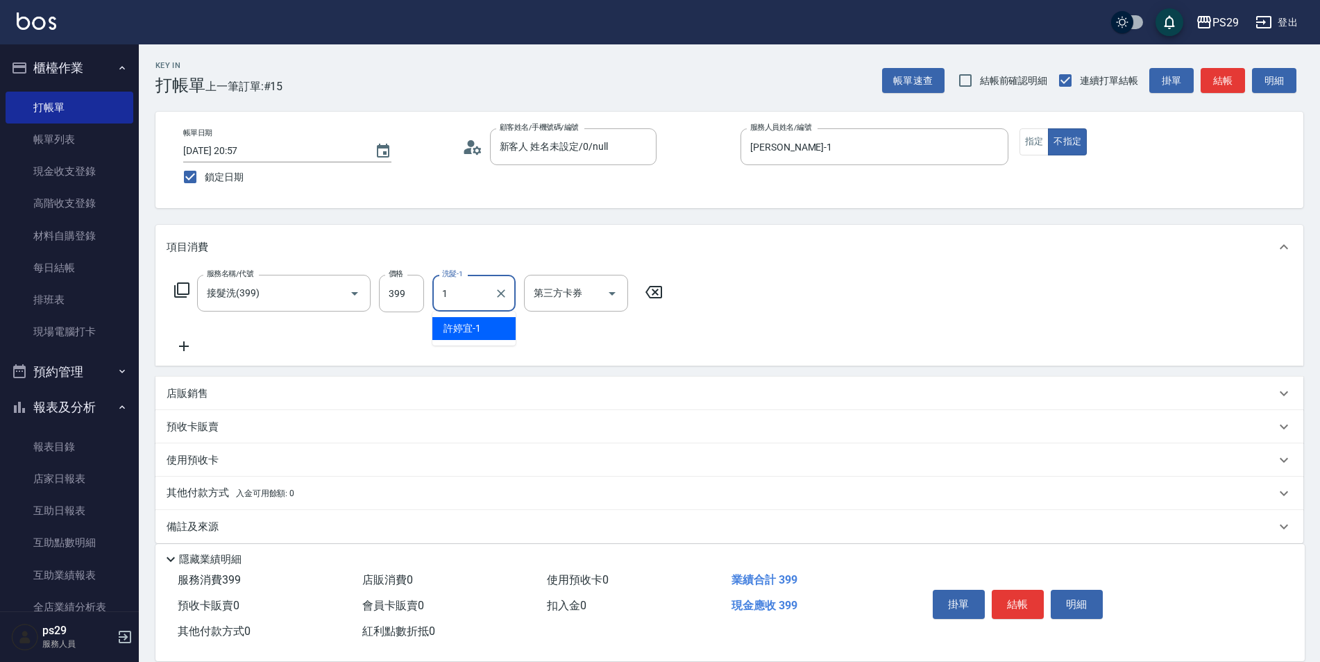
type input "[PERSON_NAME]-1"
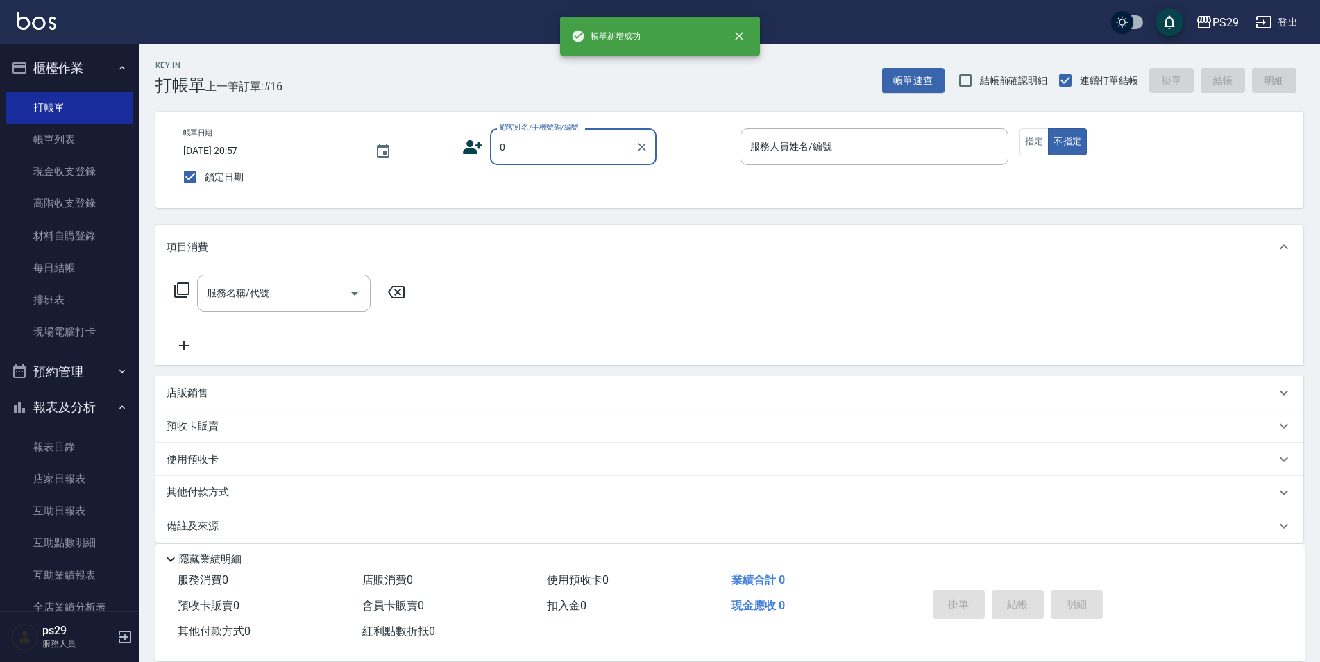
type input "新客人 姓名未設定/0/null"
type input "[PERSON_NAME]維-5"
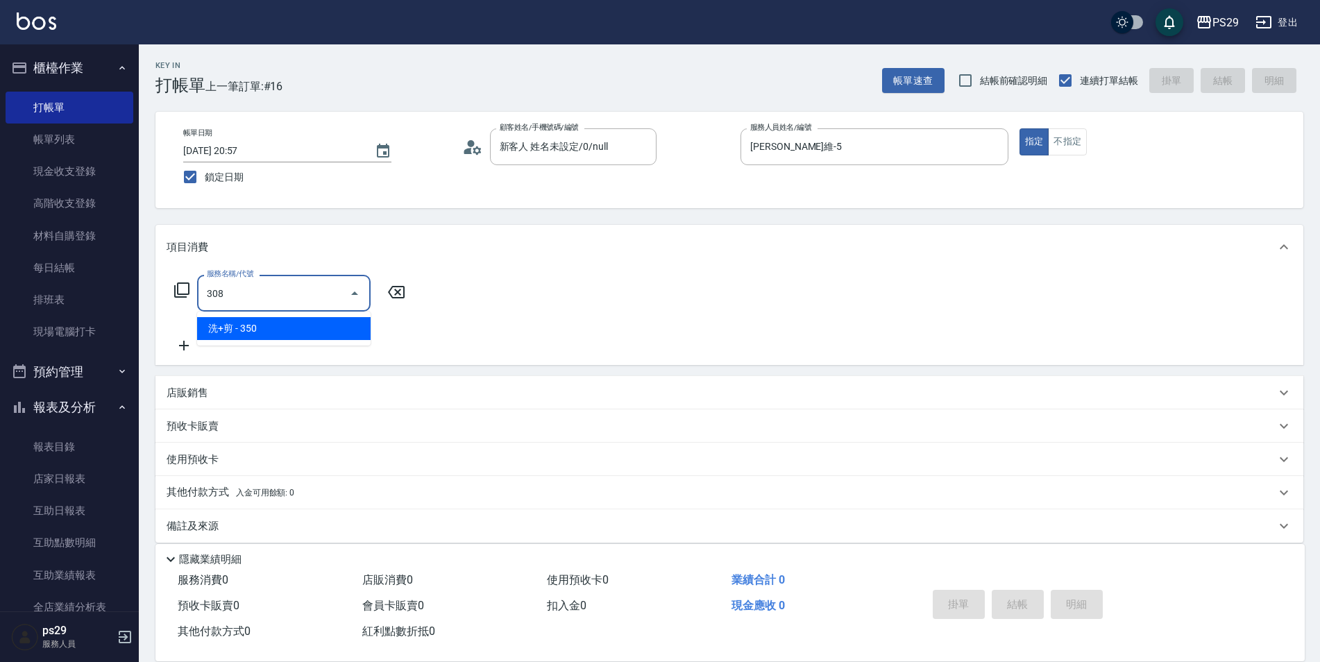
type input "洗+剪(308)"
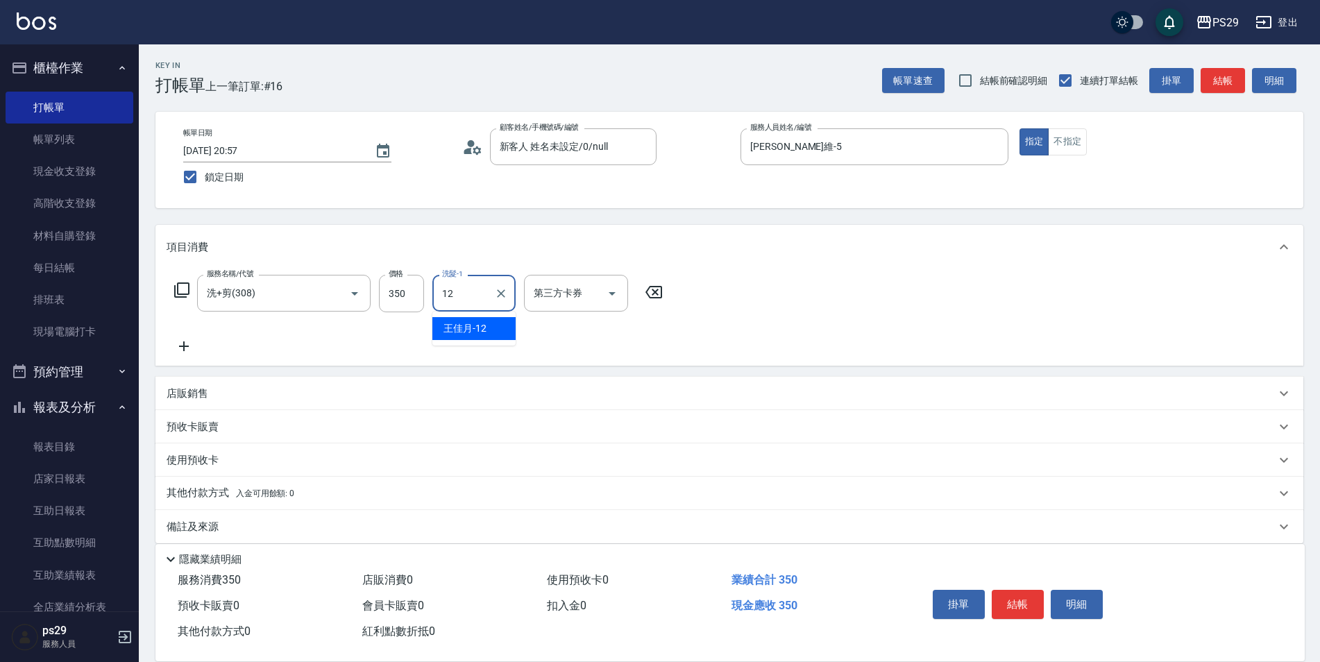
type input "[PERSON_NAME]-12"
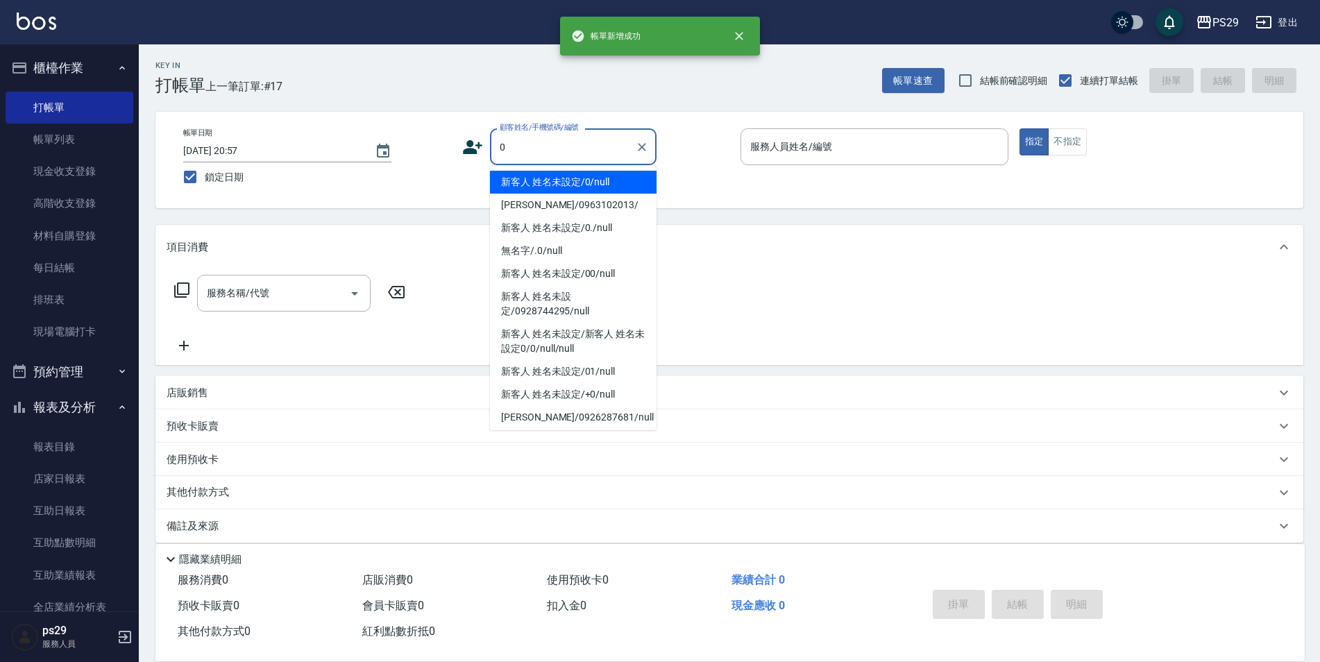
type input "新客人 姓名未設定/0/null"
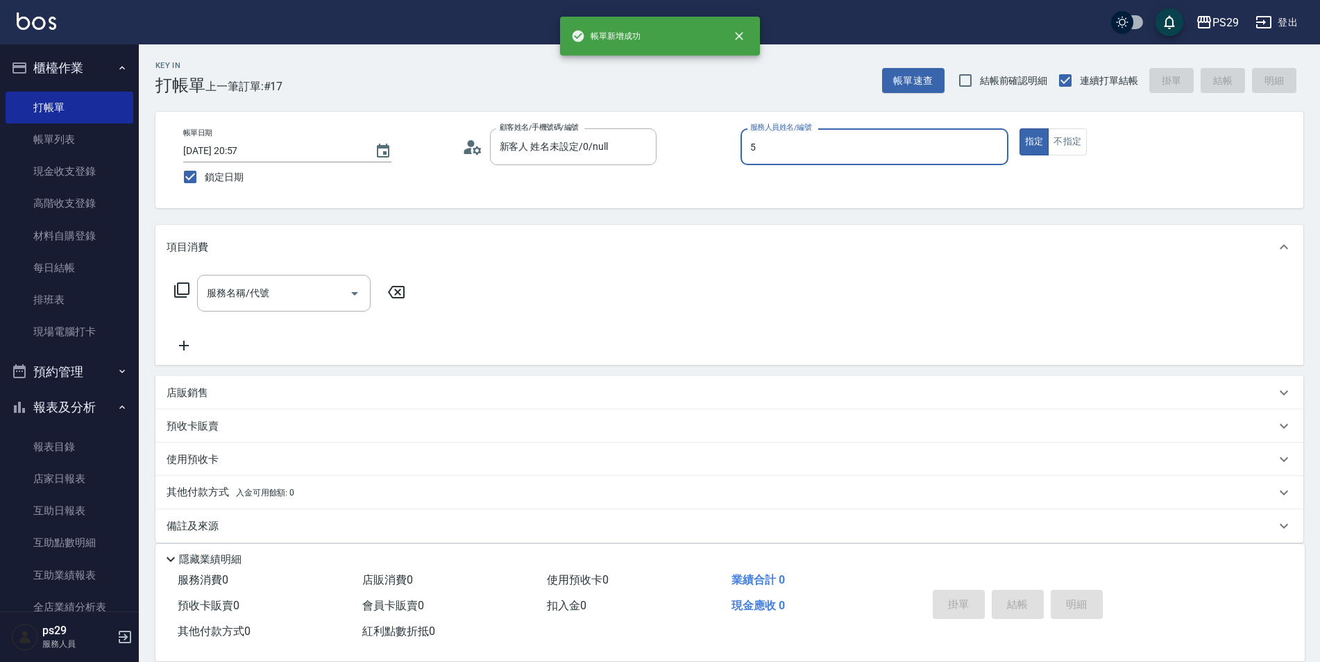
type input "[PERSON_NAME]維-5"
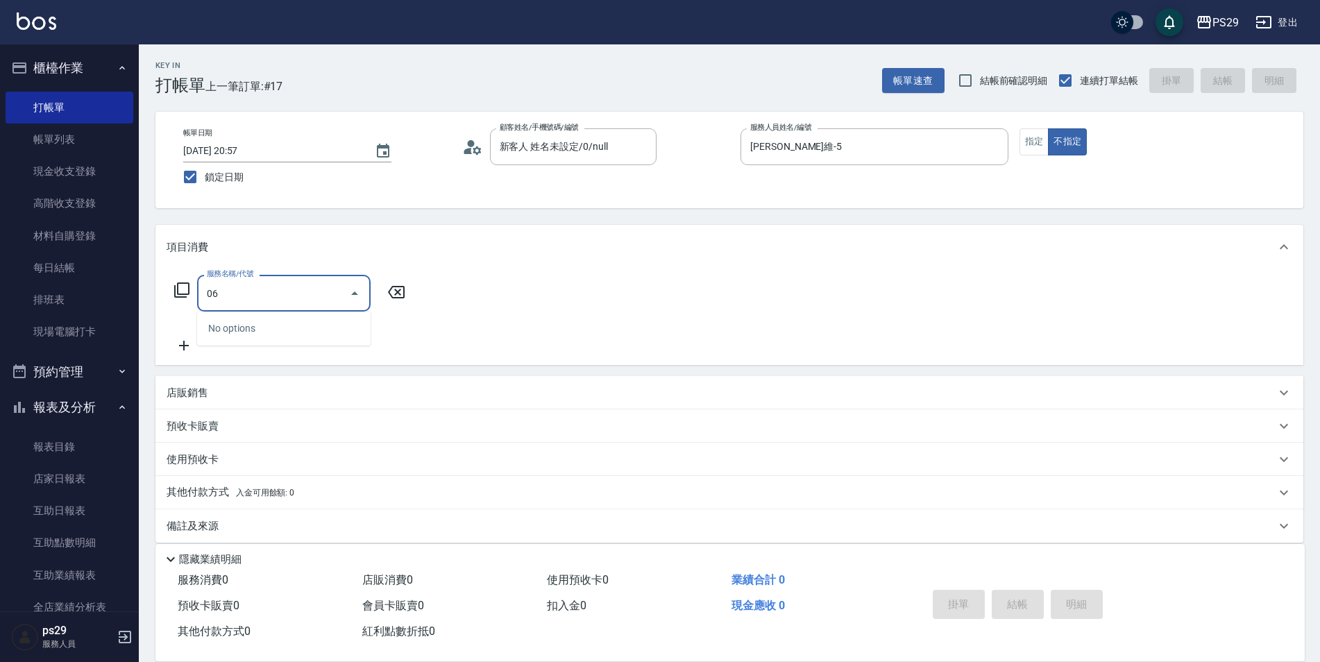
type input "0"
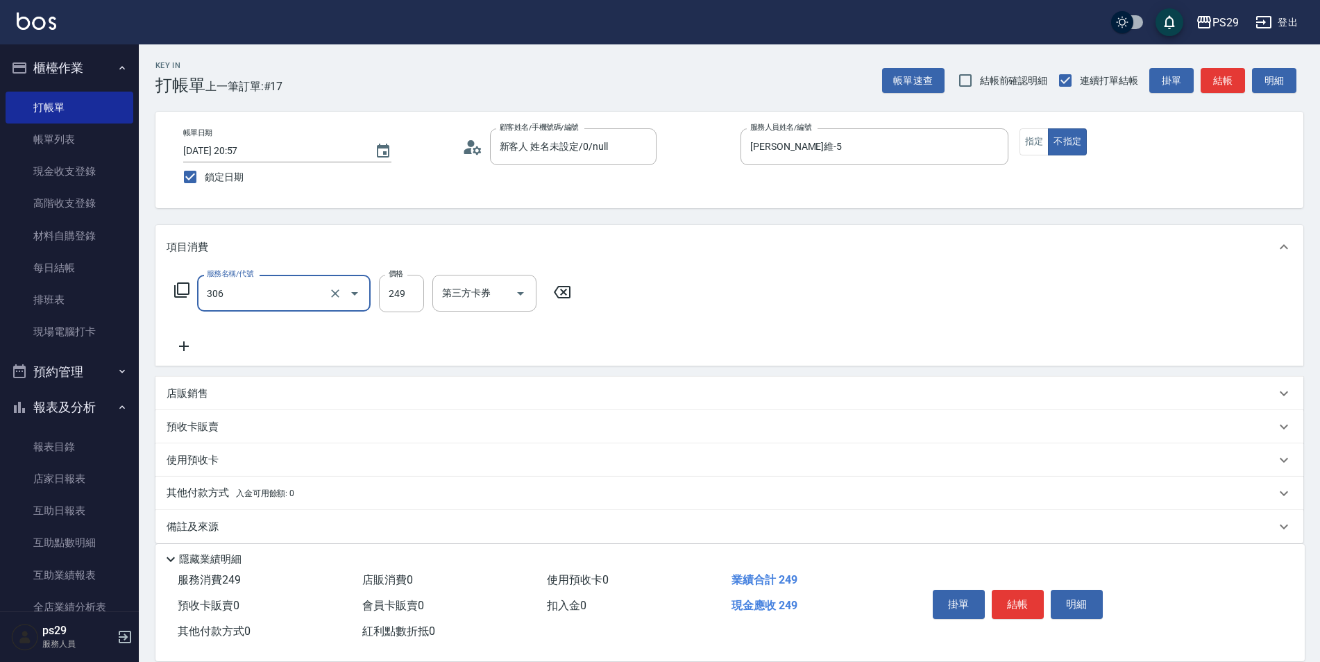
type input "剪髮(306)"
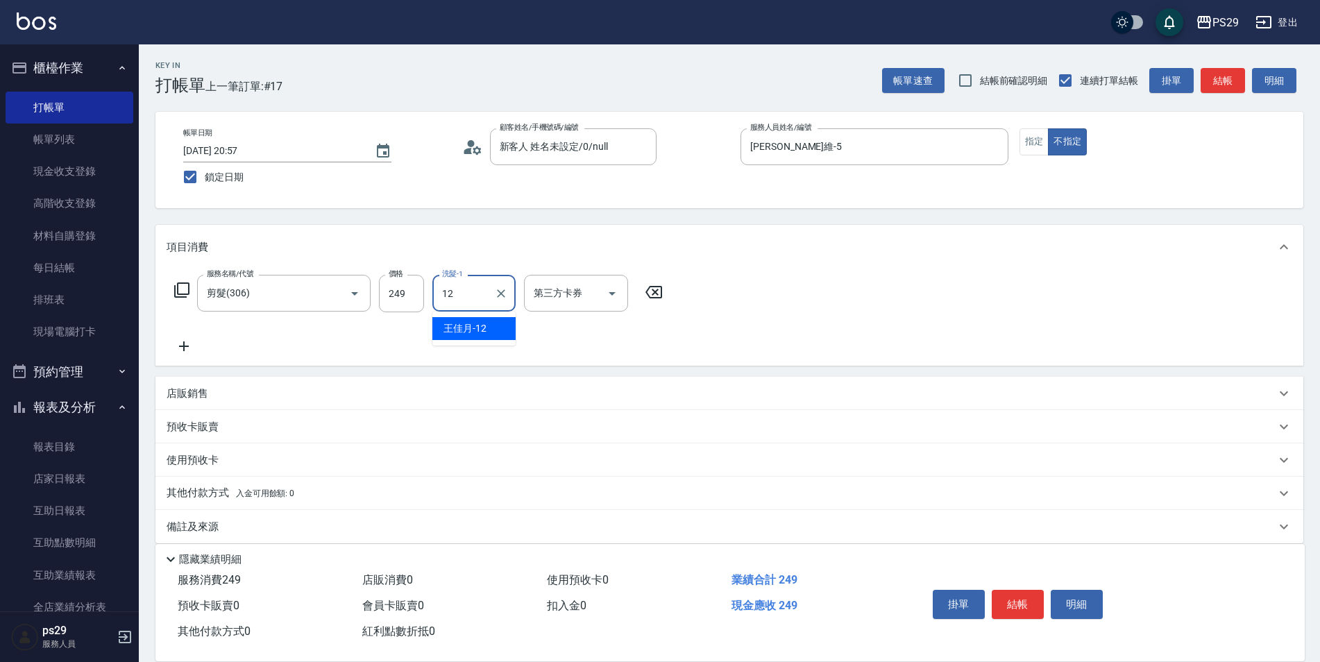
type input "[PERSON_NAME]-12"
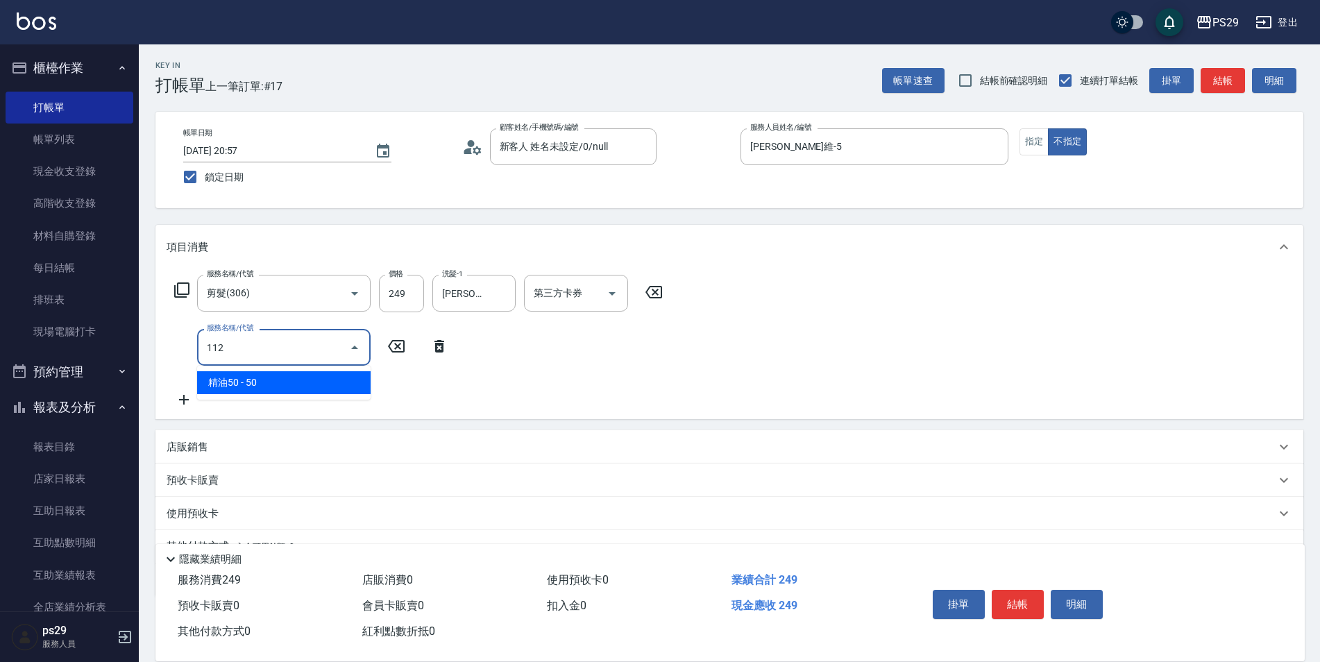
type input "精油50(112)"
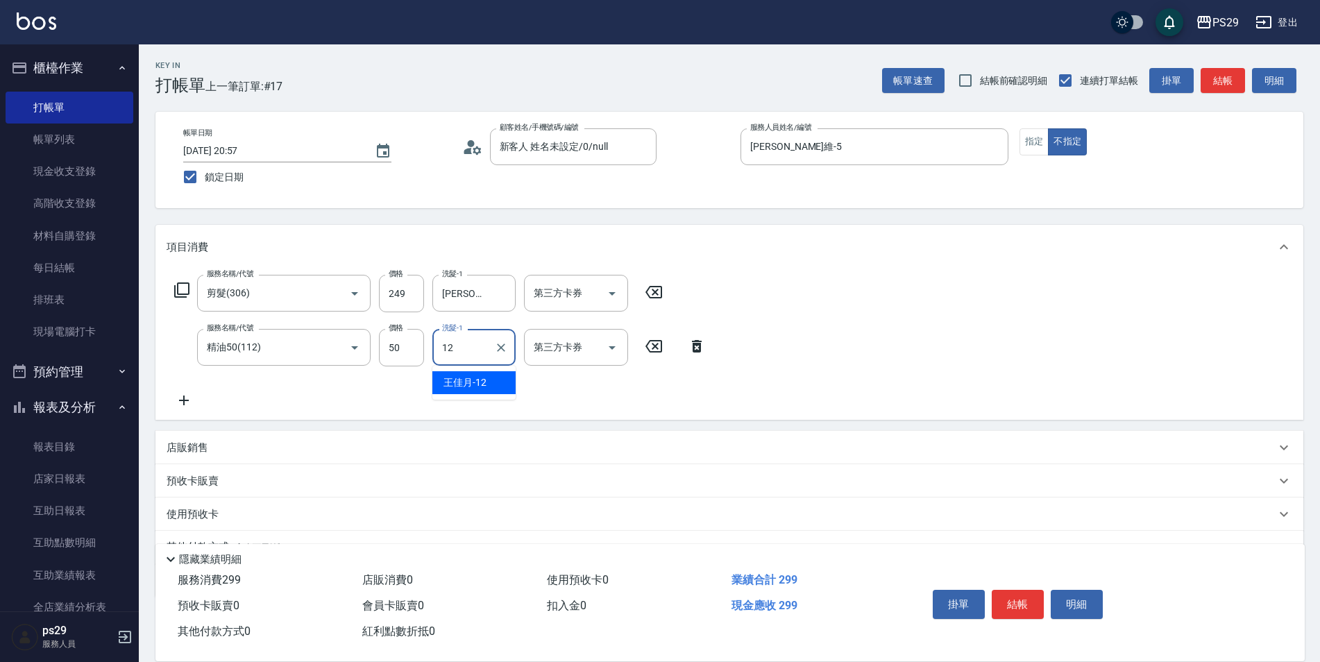
type input "[PERSON_NAME]-12"
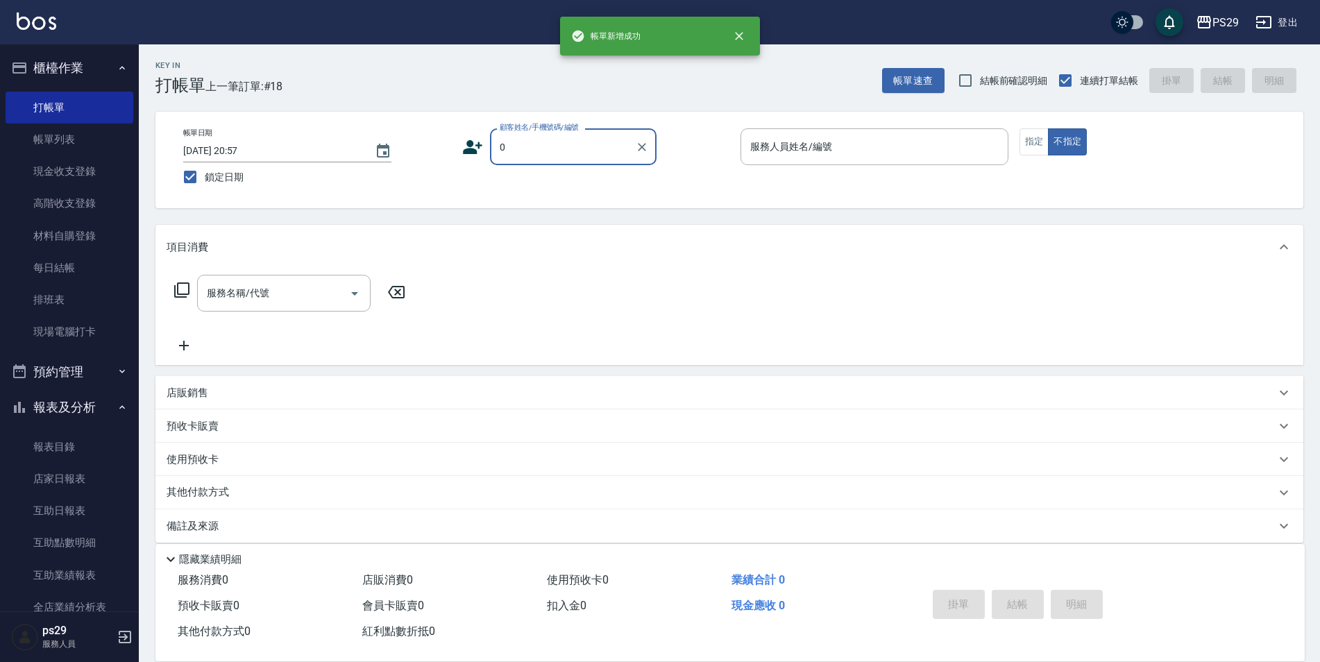
type input "新客人 姓名未設定/0/null"
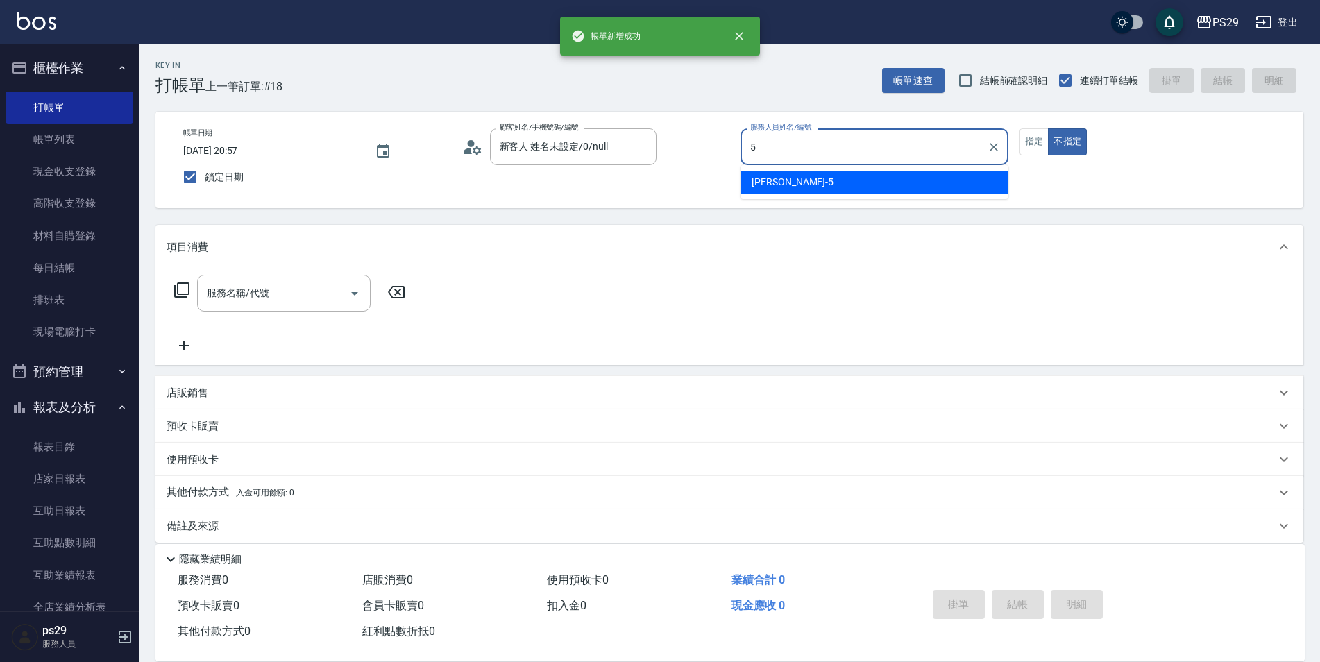
type input "[PERSON_NAME]維-5"
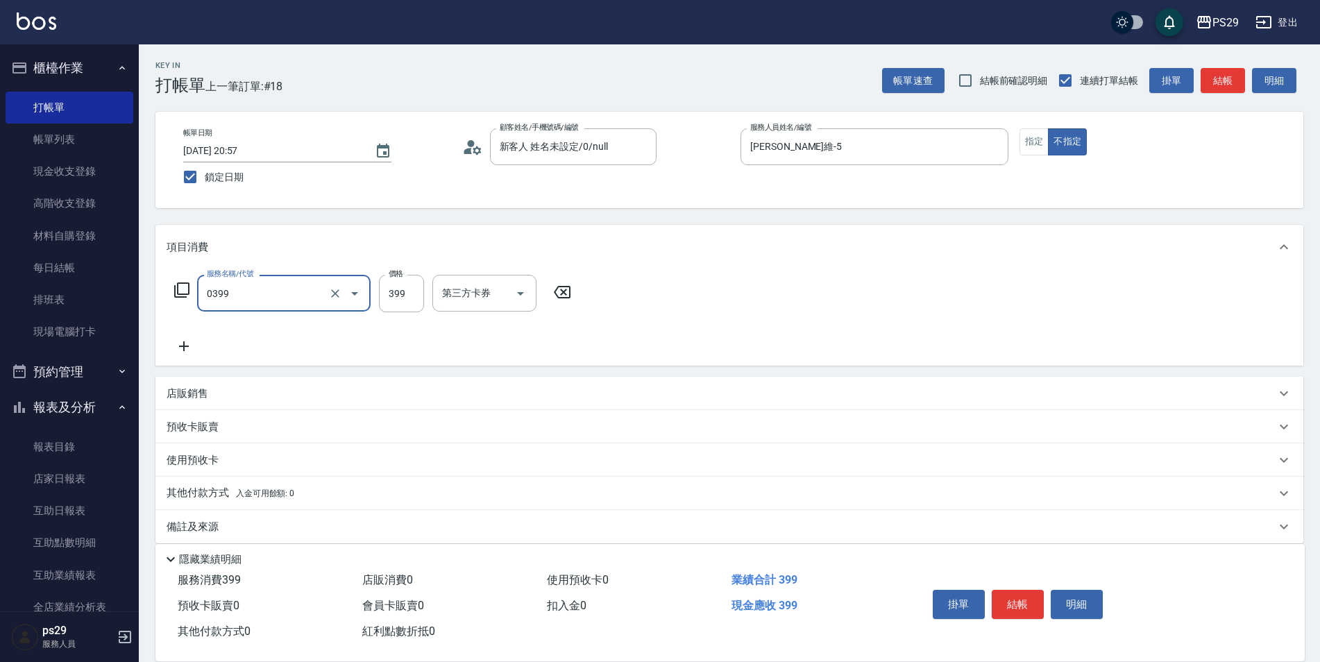
type input "海鹽399(0399)"
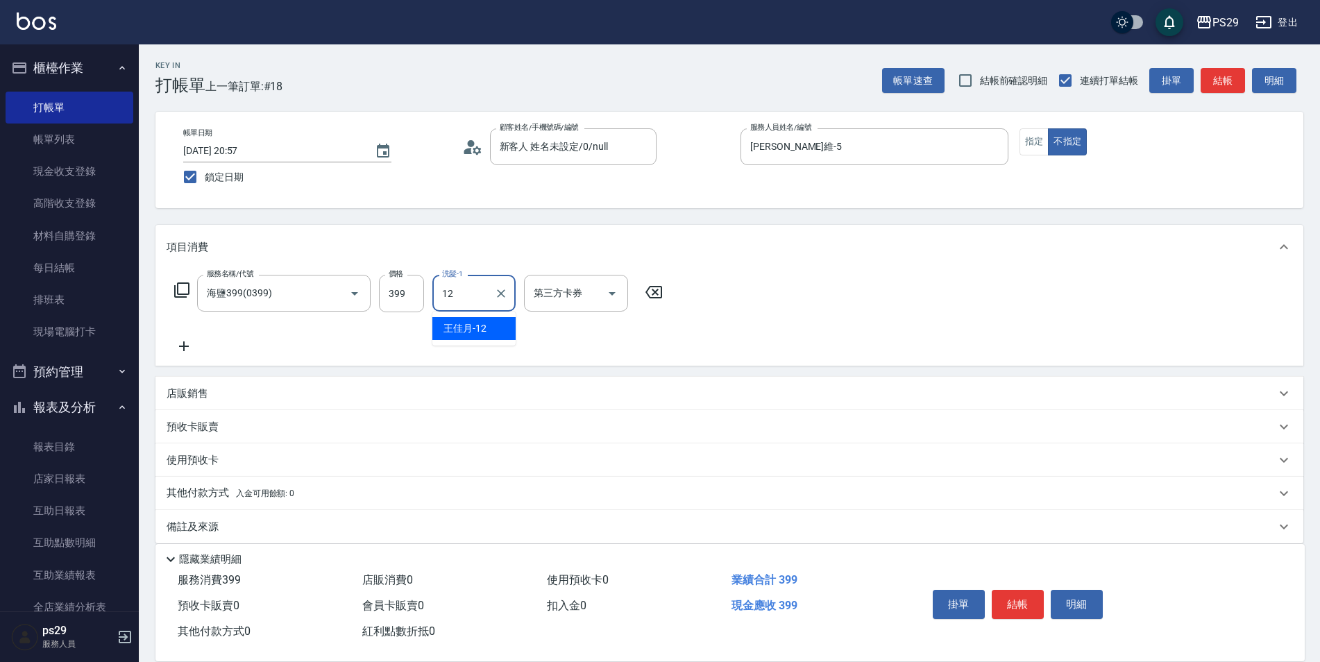
type input "[PERSON_NAME]-12"
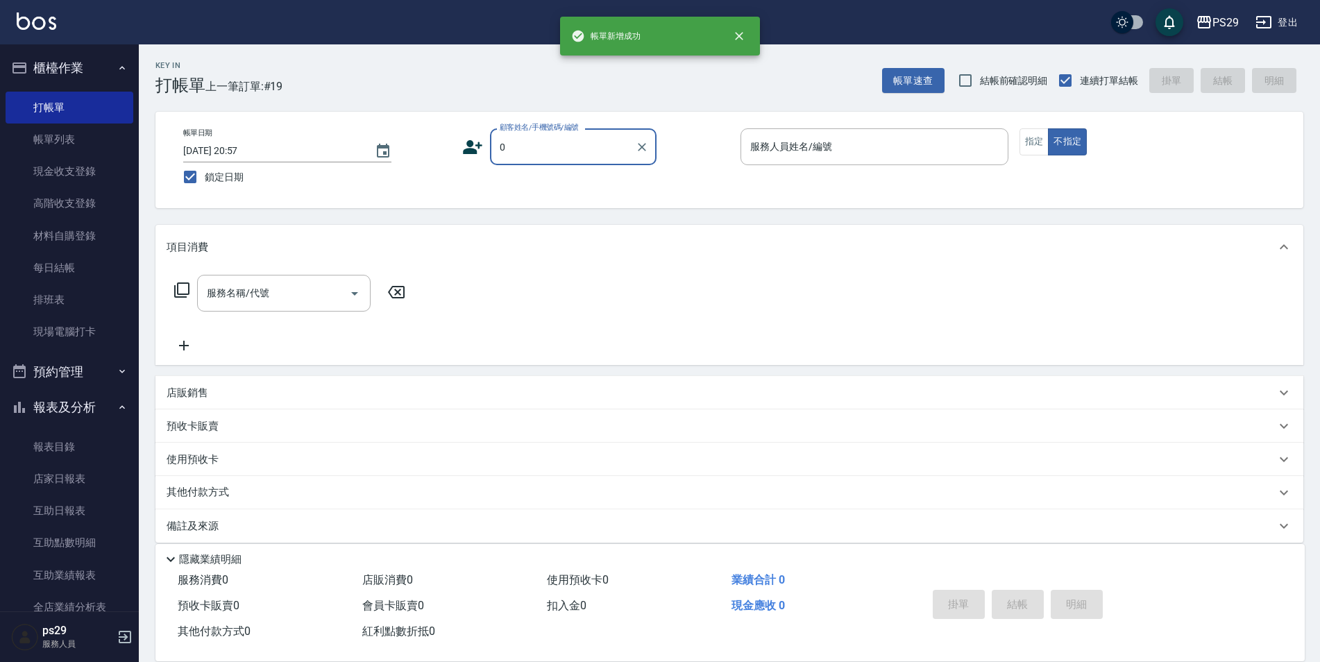
type input "新客人 姓名未設定/0/null"
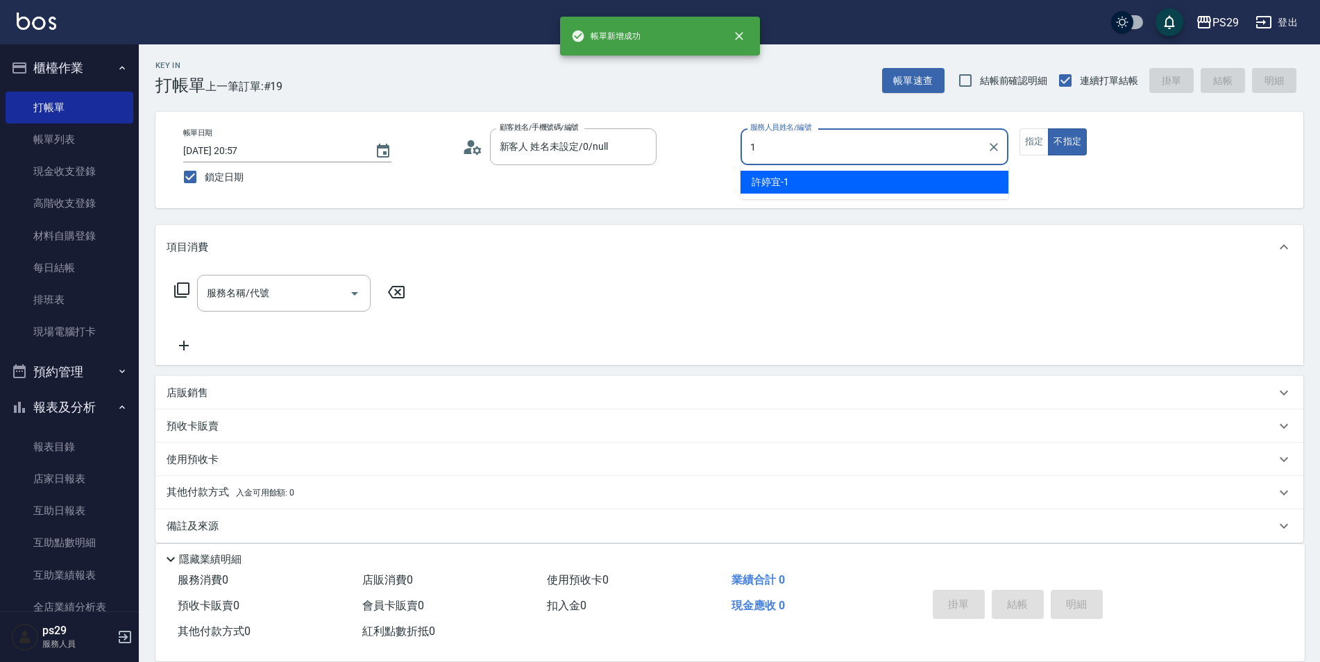
type input "[PERSON_NAME]-1"
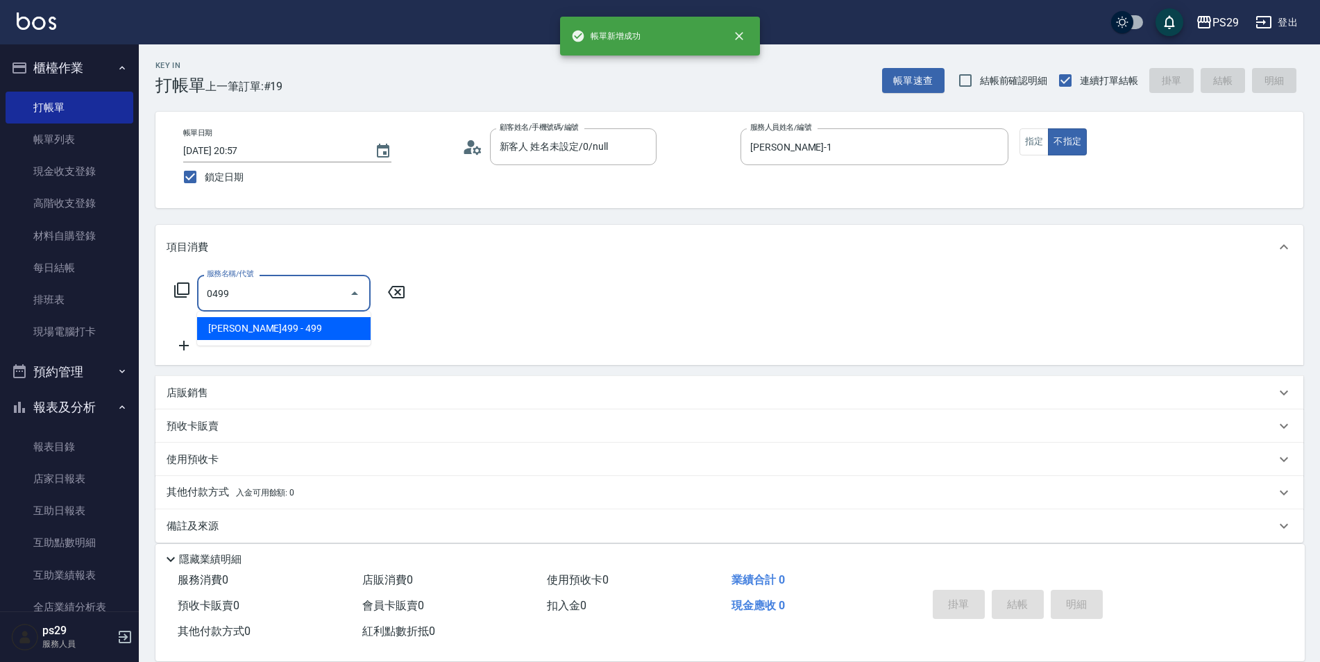
type input "[PERSON_NAME]499(0499)"
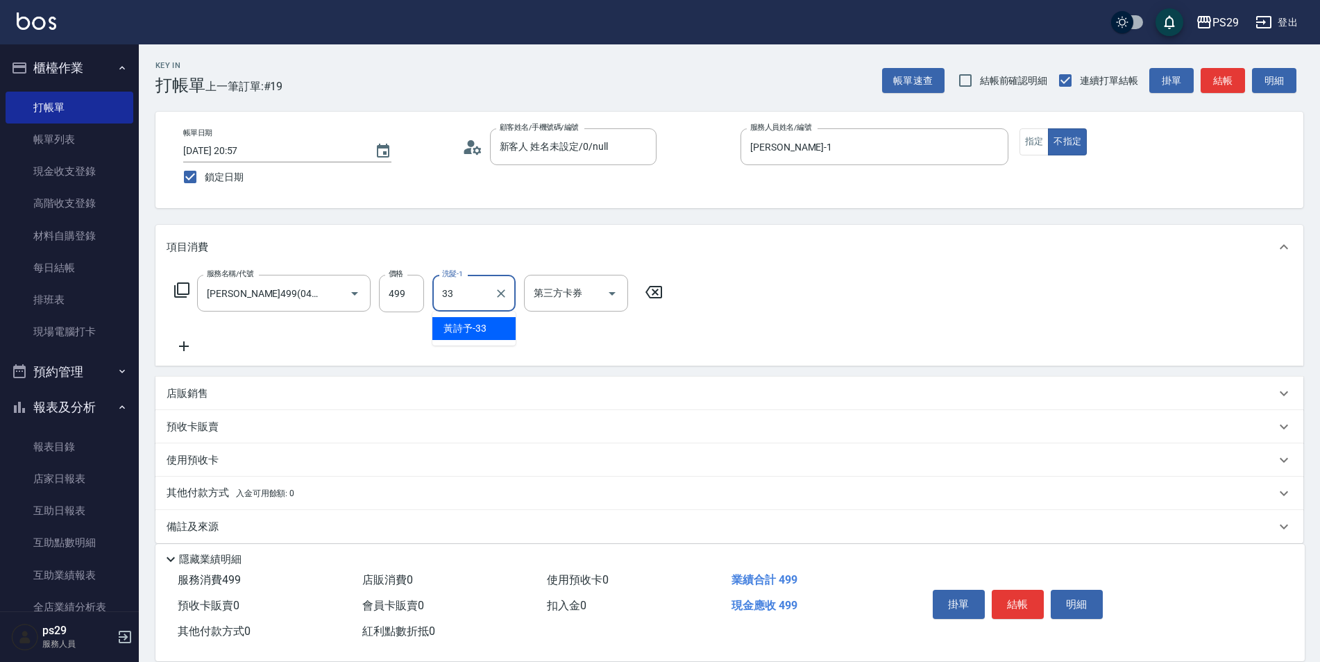
type input "黃詩予-33"
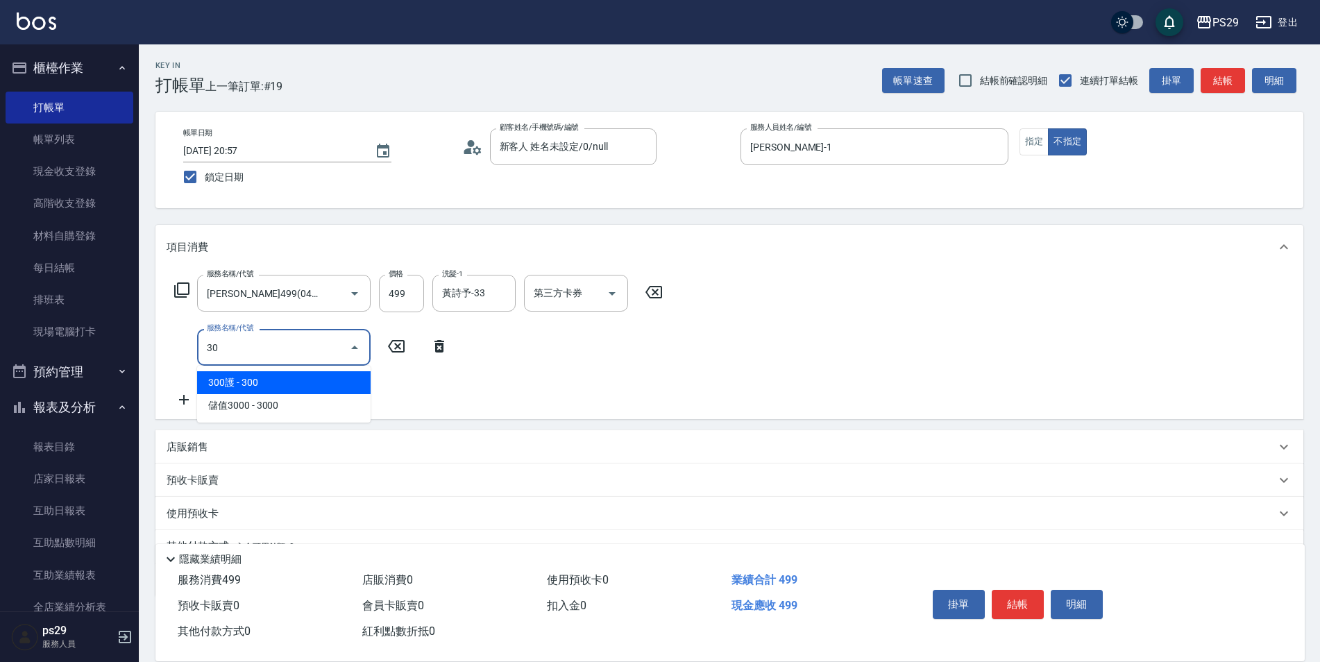
type input "304"
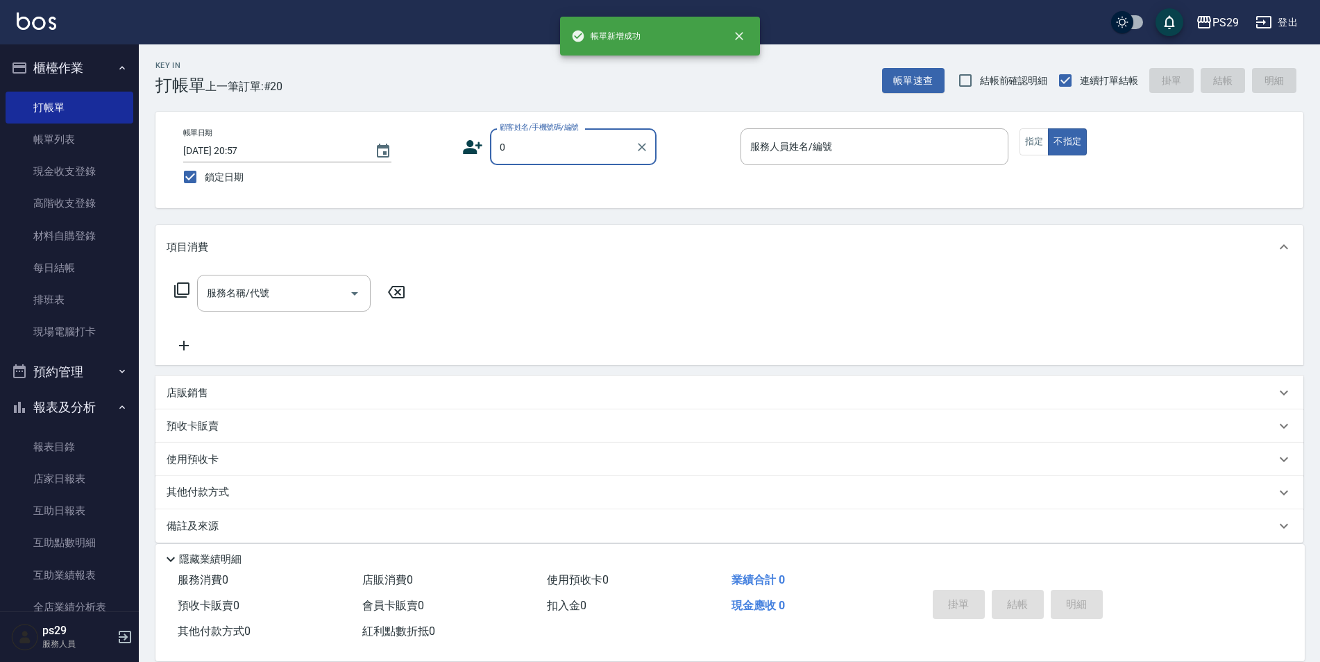
type input "新客人 姓名未設定/0/null"
type input "[PERSON_NAME]維-5"
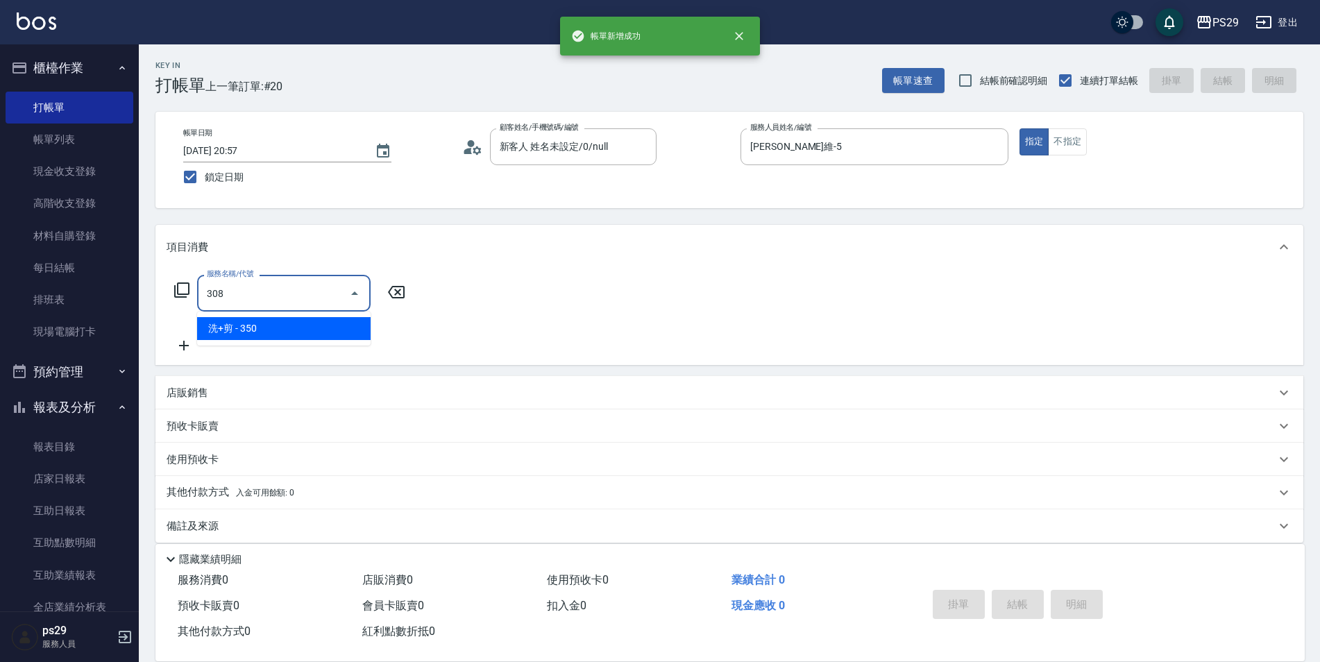
type input "洗+剪(308)"
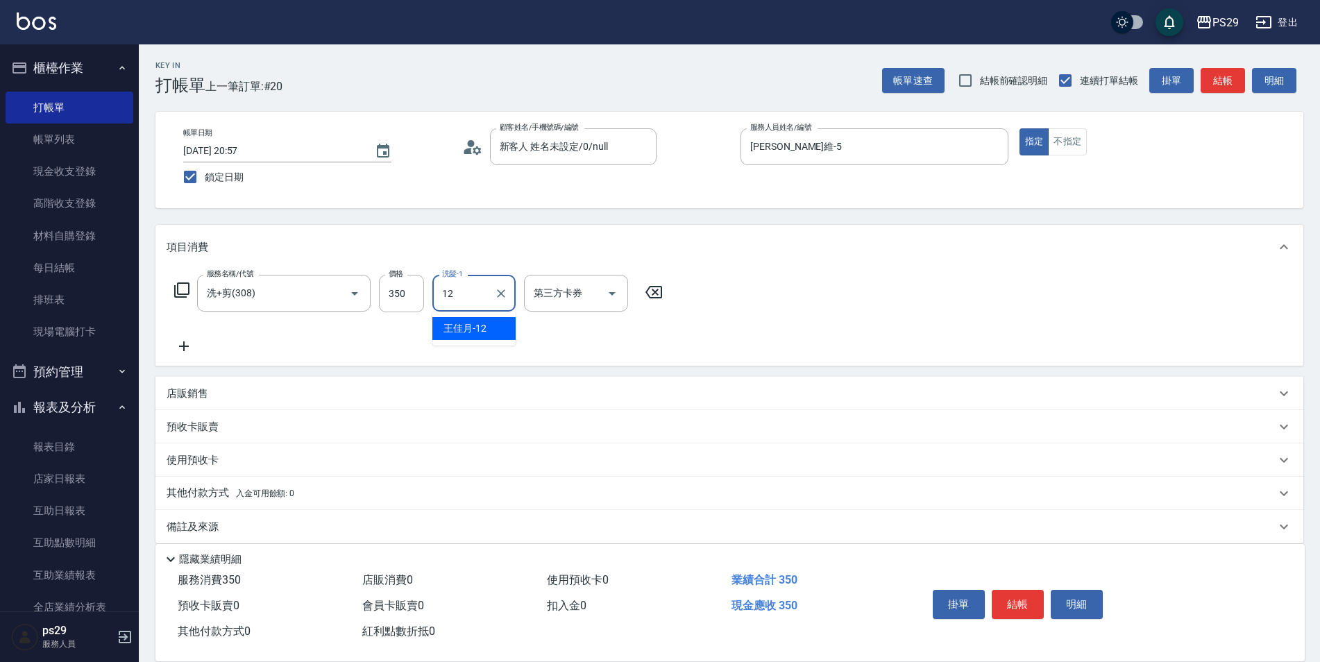
type input "[PERSON_NAME]-12"
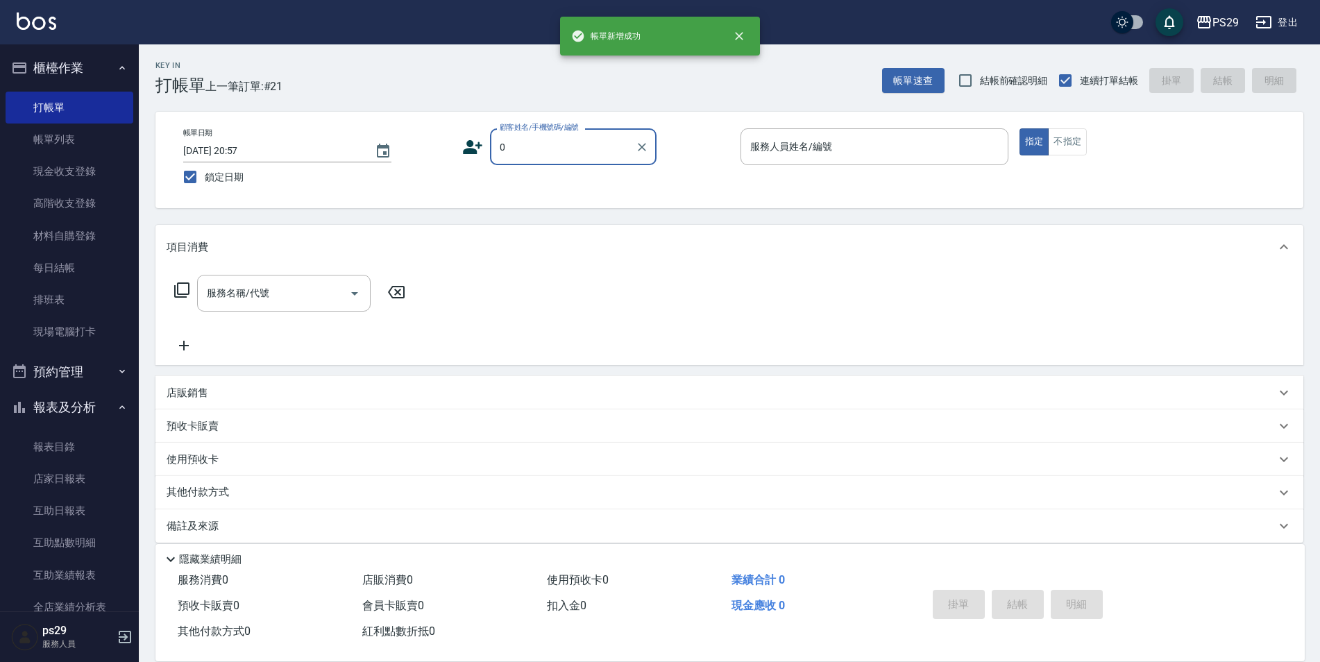
type input "新客人 姓名未設定/0/null"
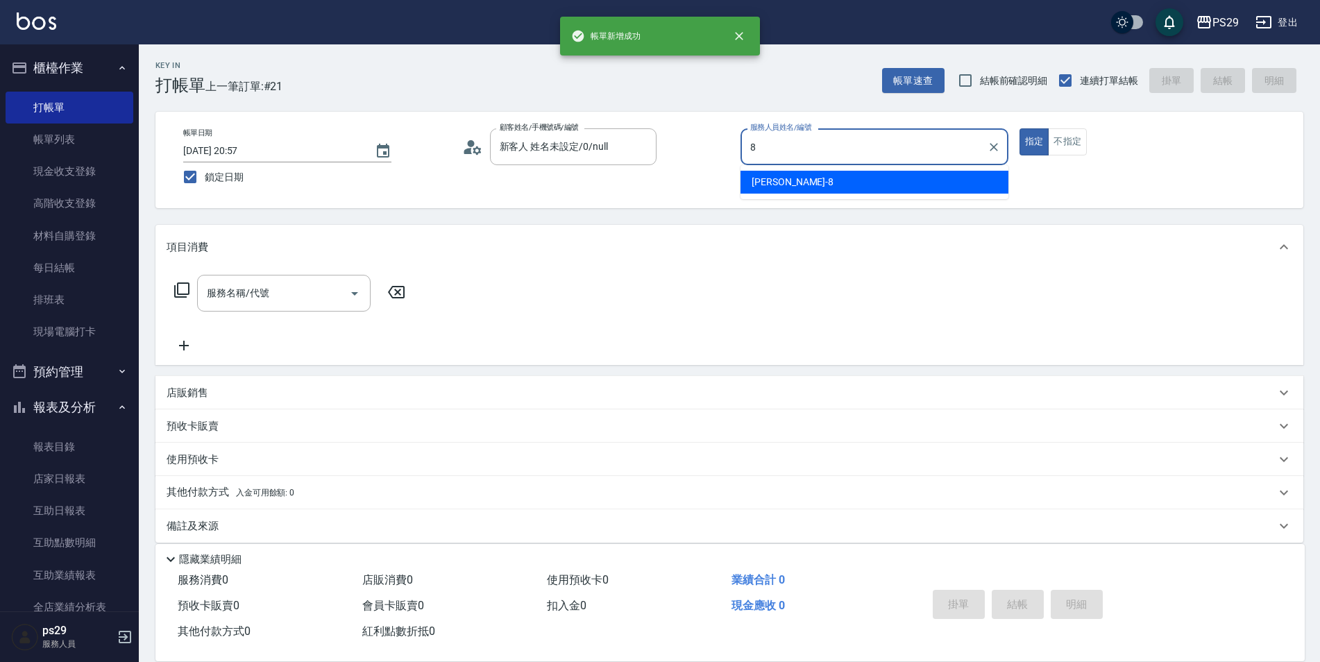
type input "[PERSON_NAME]-8"
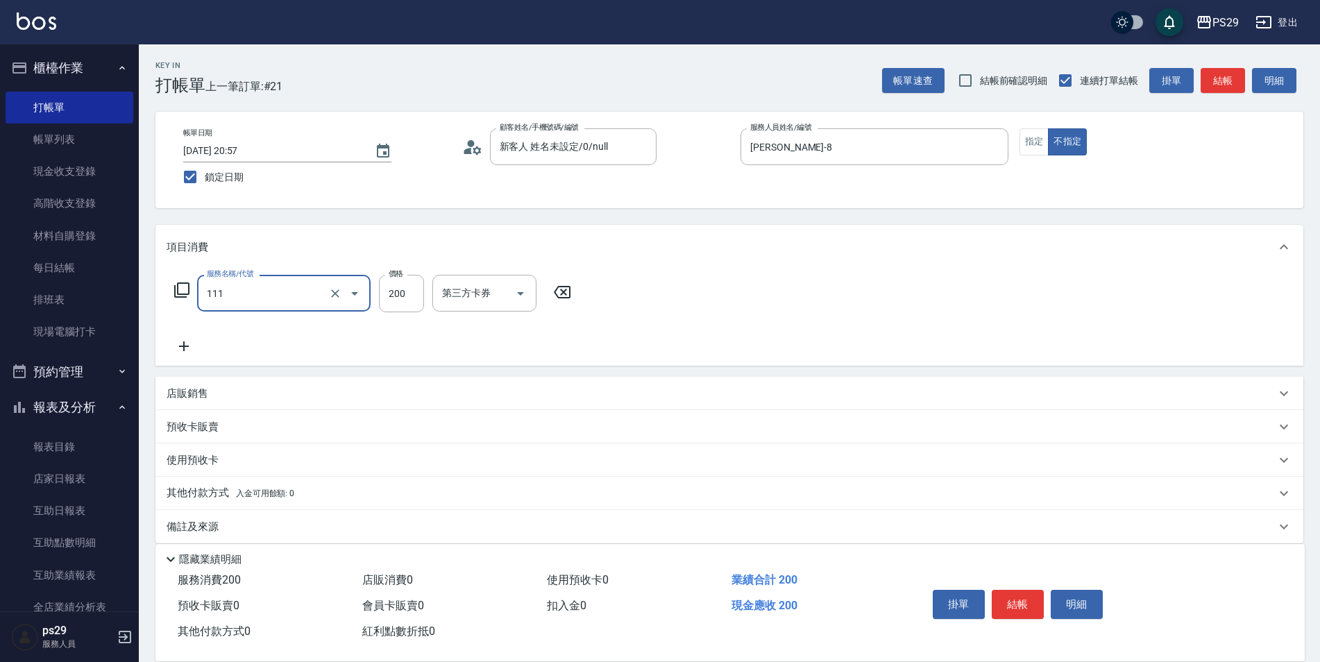
type input "200(111)"
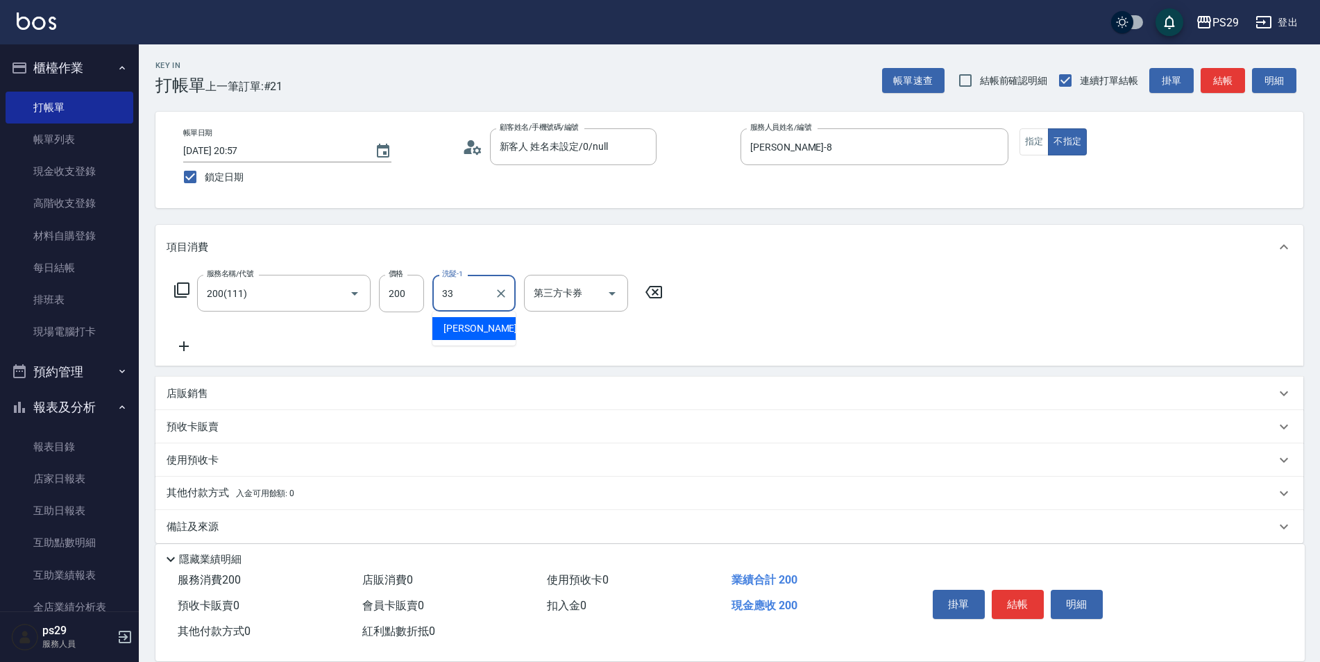
type input "黃詩予-33"
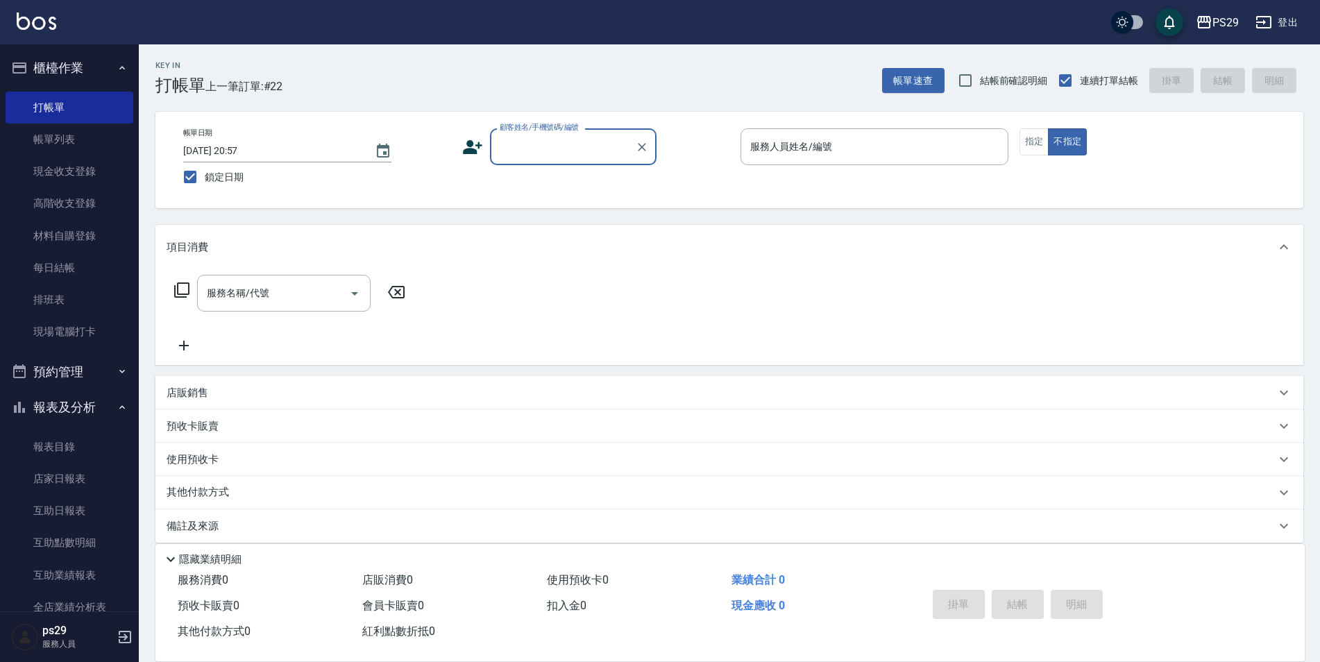
click at [94, 52] on button "櫃檯作業" at bounding box center [70, 68] width 128 height 36
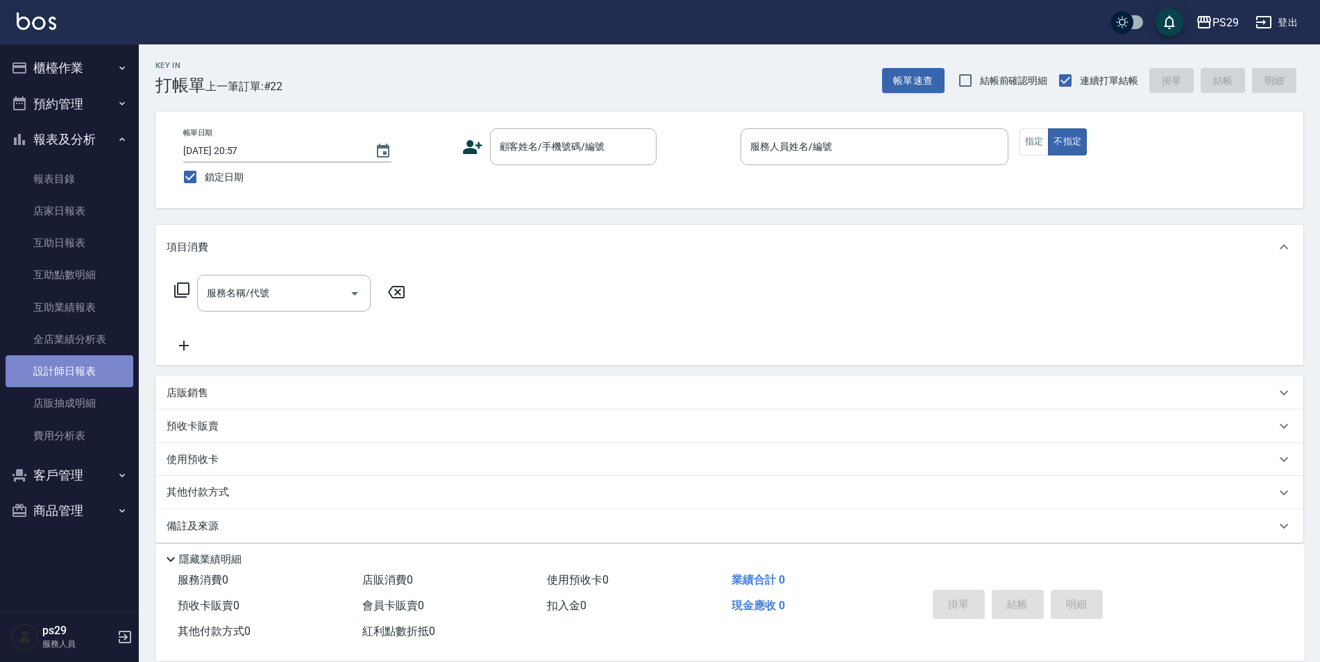
click at [69, 373] on link "設計師日報表" at bounding box center [70, 371] width 128 height 32
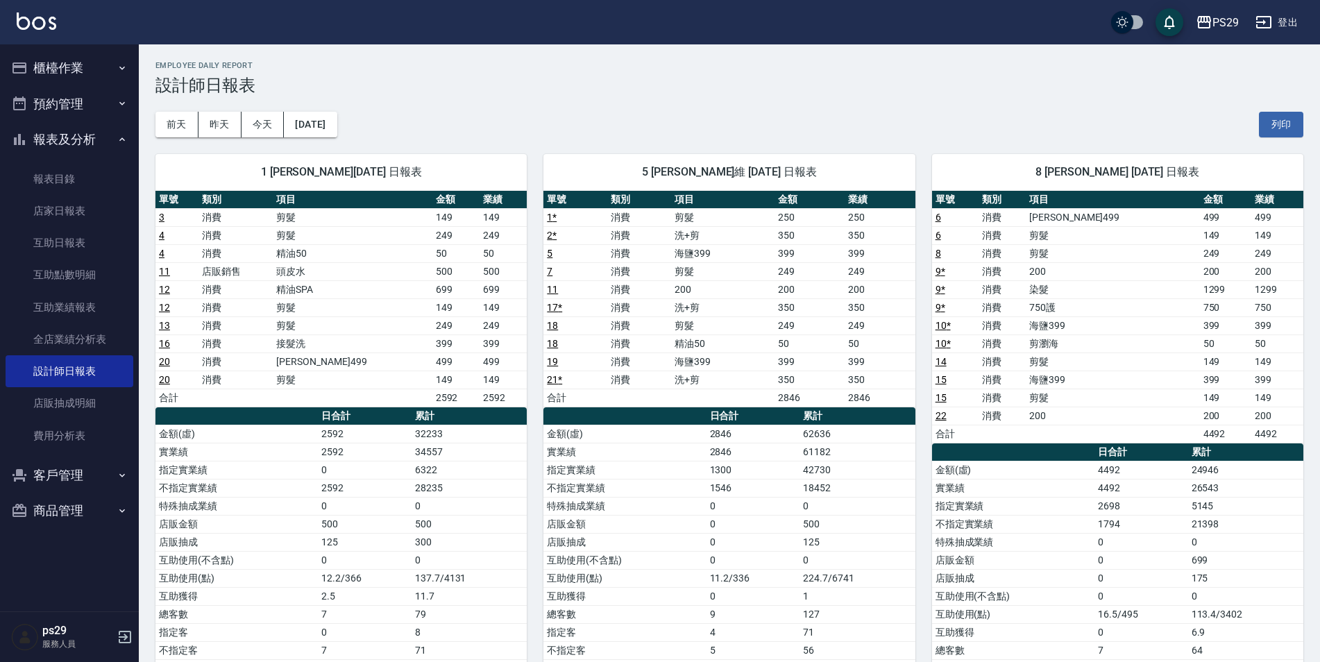
scroll to position [69, 0]
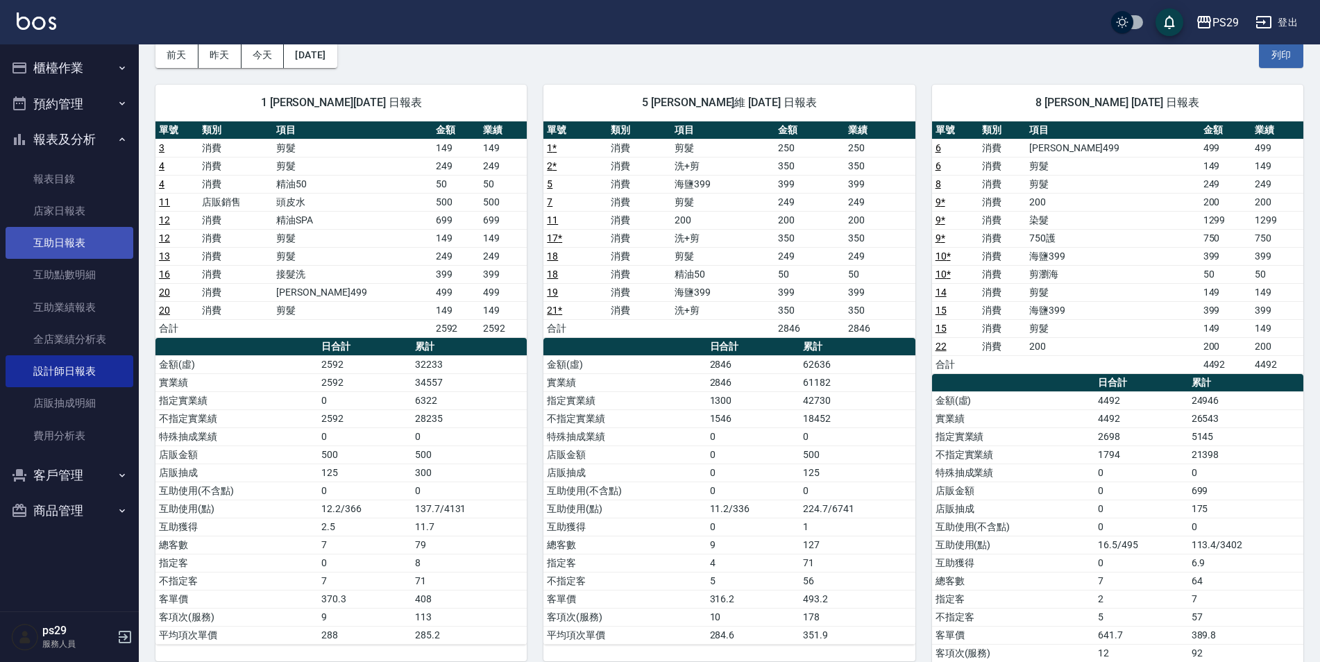
click at [81, 249] on link "互助日報表" at bounding box center [70, 243] width 128 height 32
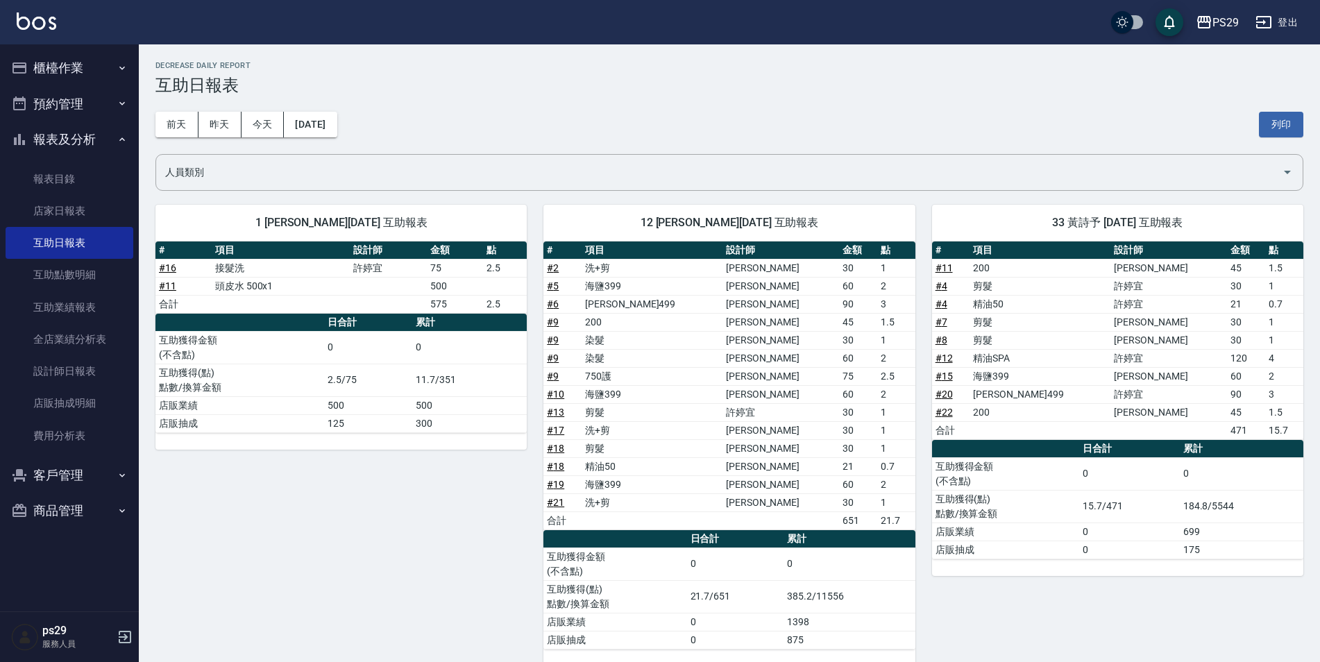
scroll to position [21, 0]
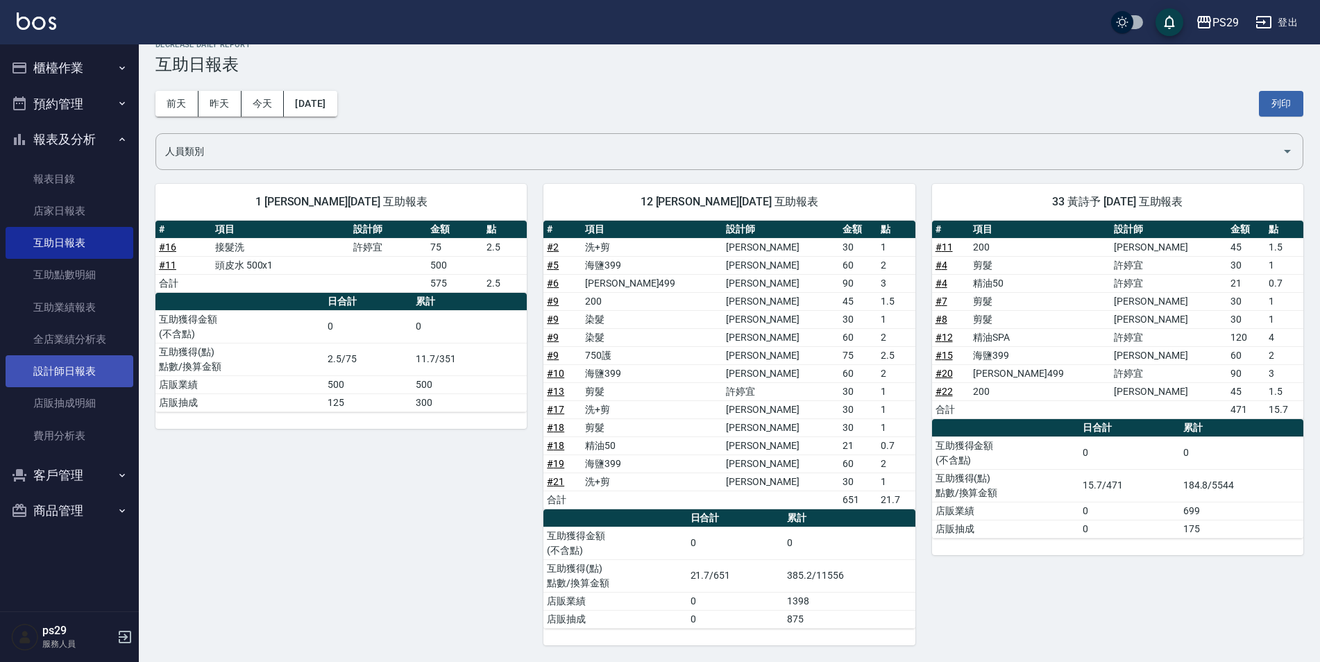
click at [70, 370] on link "設計師日報表" at bounding box center [70, 371] width 128 height 32
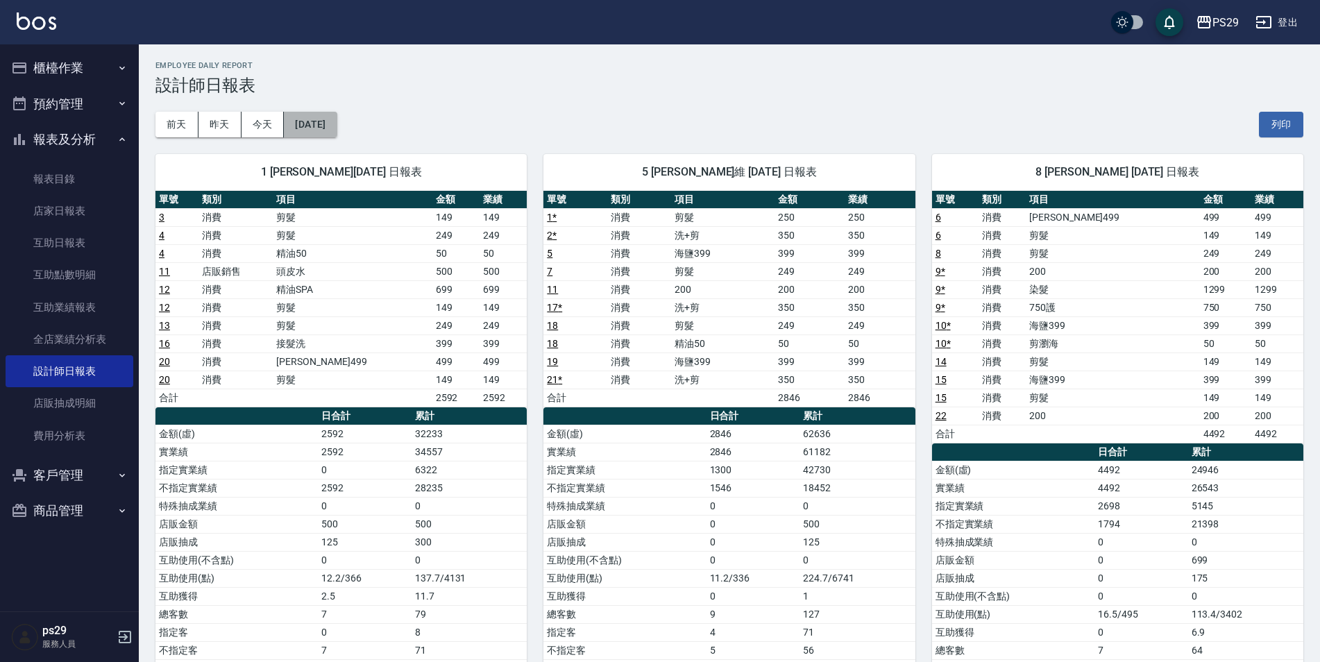
click at [313, 124] on button "[DATE]" at bounding box center [310, 125] width 53 height 26
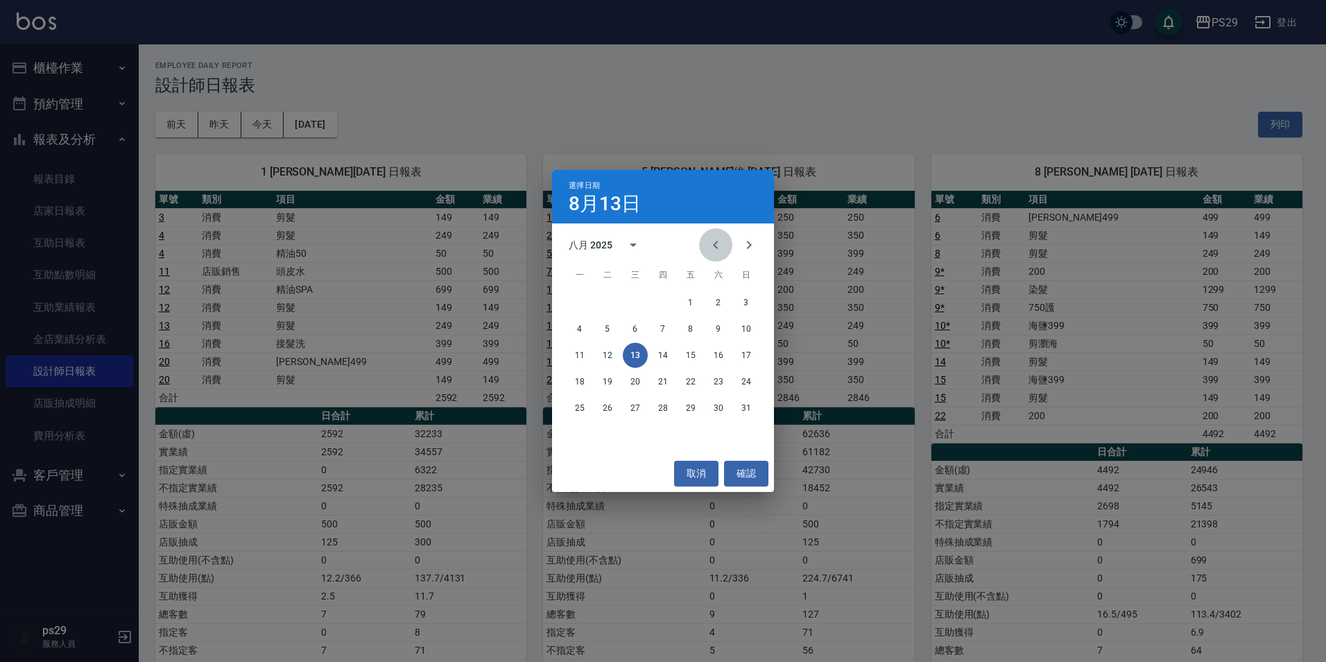
click at [715, 240] on icon "Previous month" at bounding box center [716, 245] width 17 height 17
click at [752, 326] on button "13" at bounding box center [746, 328] width 25 height 25
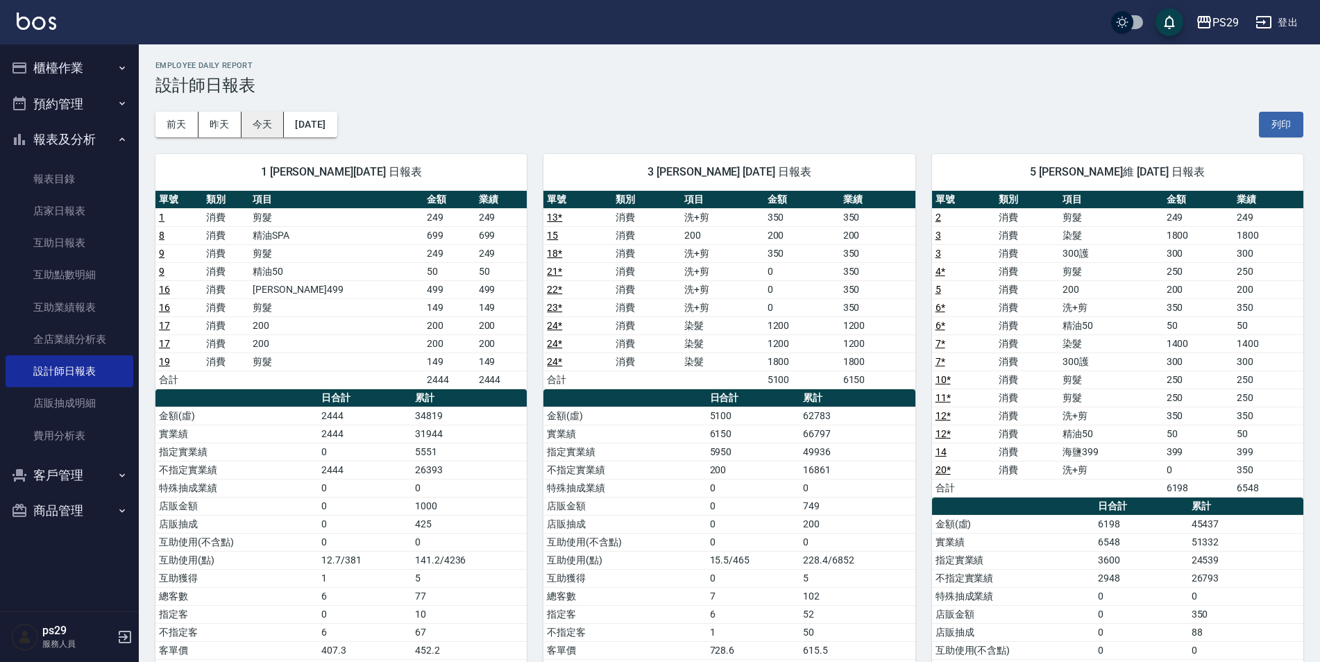
click at [268, 123] on button "今天" at bounding box center [262, 125] width 43 height 26
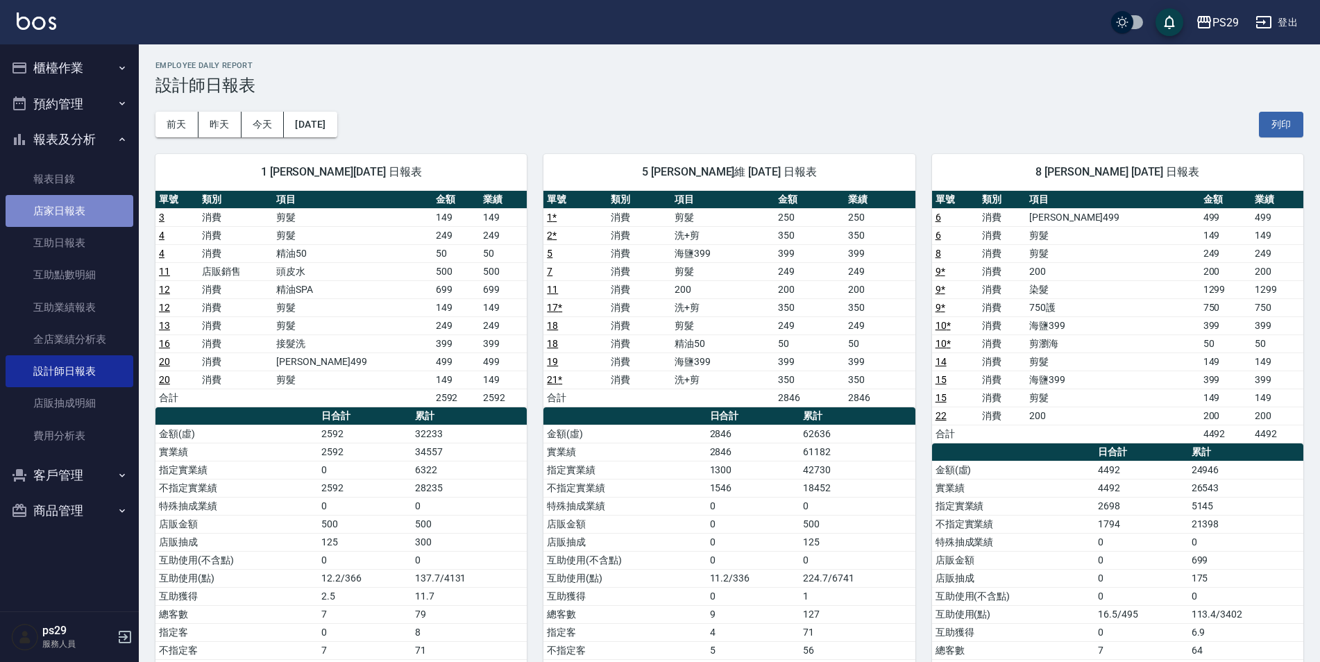
click at [78, 212] on link "店家日報表" at bounding box center [70, 211] width 128 height 32
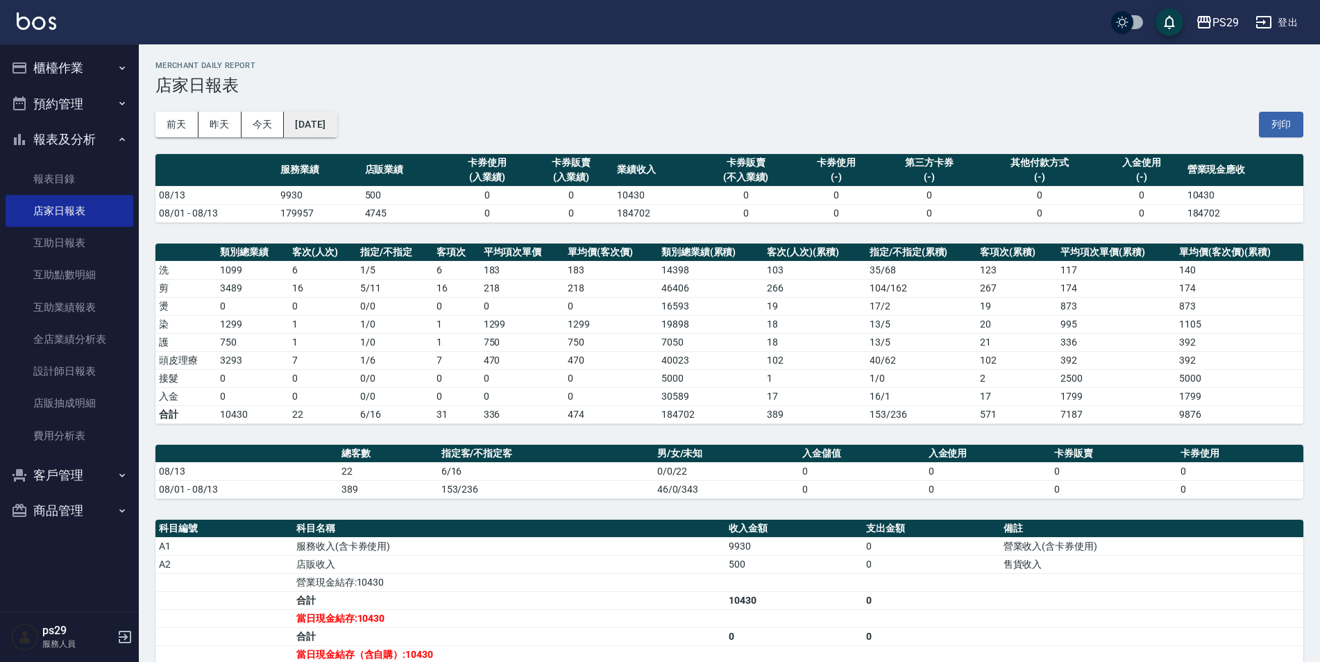
click at [307, 135] on button "[DATE]" at bounding box center [310, 125] width 53 height 26
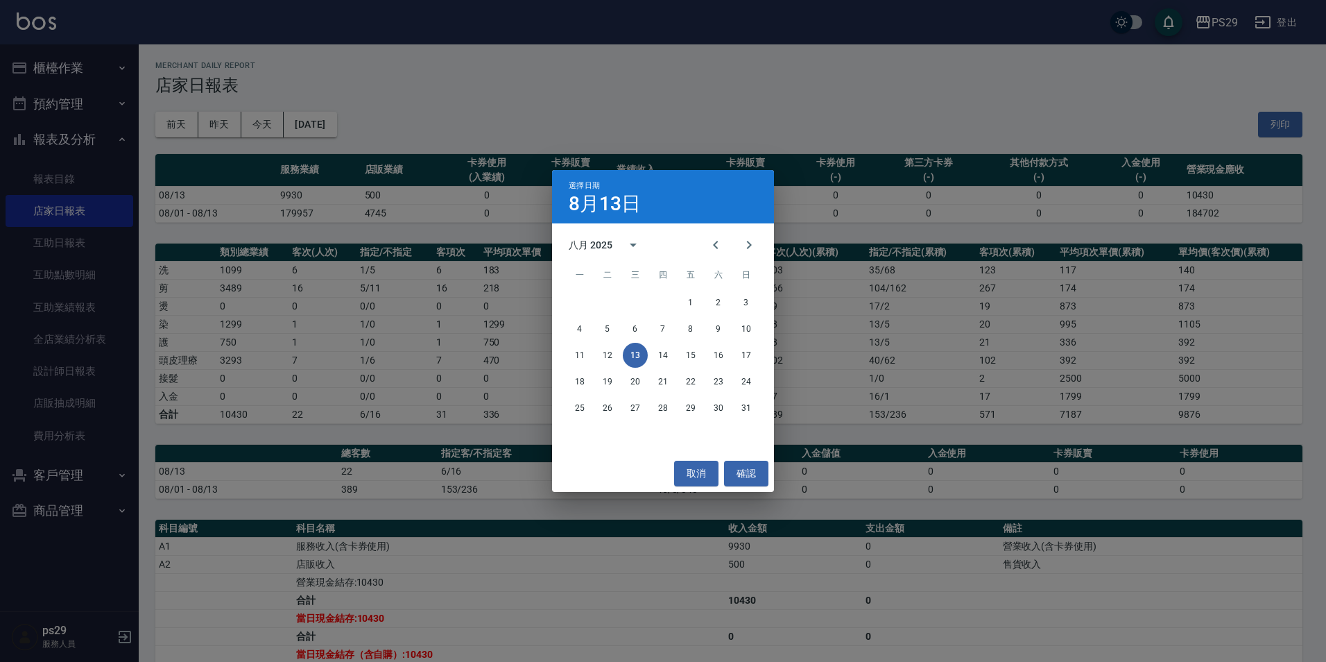
click at [699, 233] on div at bounding box center [732, 244] width 67 height 33
click at [714, 241] on icon "Previous month" at bounding box center [716, 245] width 17 height 17
click at [742, 329] on button "13" at bounding box center [746, 328] width 25 height 25
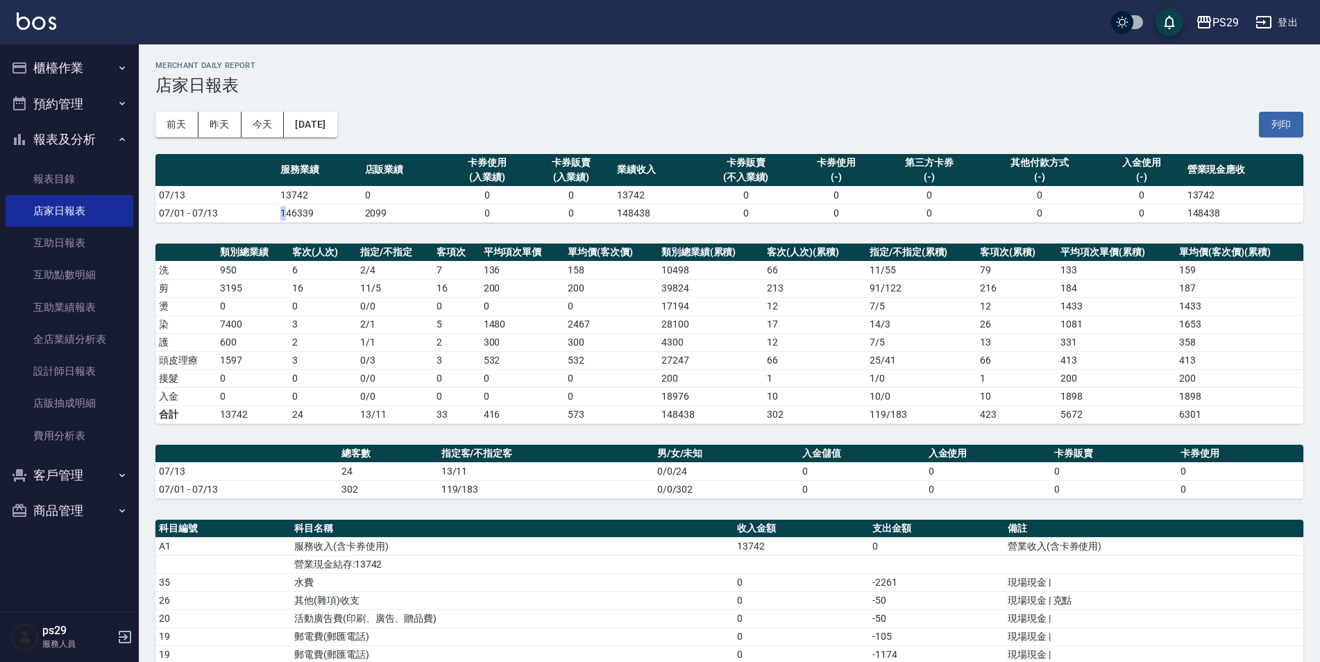
drag, startPoint x: 254, startPoint y: 205, endPoint x: 290, endPoint y: 210, distance: 36.3
click at [290, 210] on tr "07/01 - 07/13 146339 2099 0 0 148438 0 0 0 0 0 148438" at bounding box center [728, 213] width 1147 height 18
drag, startPoint x: 290, startPoint y: 210, endPoint x: 309, endPoint y: 210, distance: 18.7
click at [309, 210] on td "146339" at bounding box center [319, 213] width 84 height 18
drag, startPoint x: 309, startPoint y: 210, endPoint x: 278, endPoint y: 207, distance: 30.6
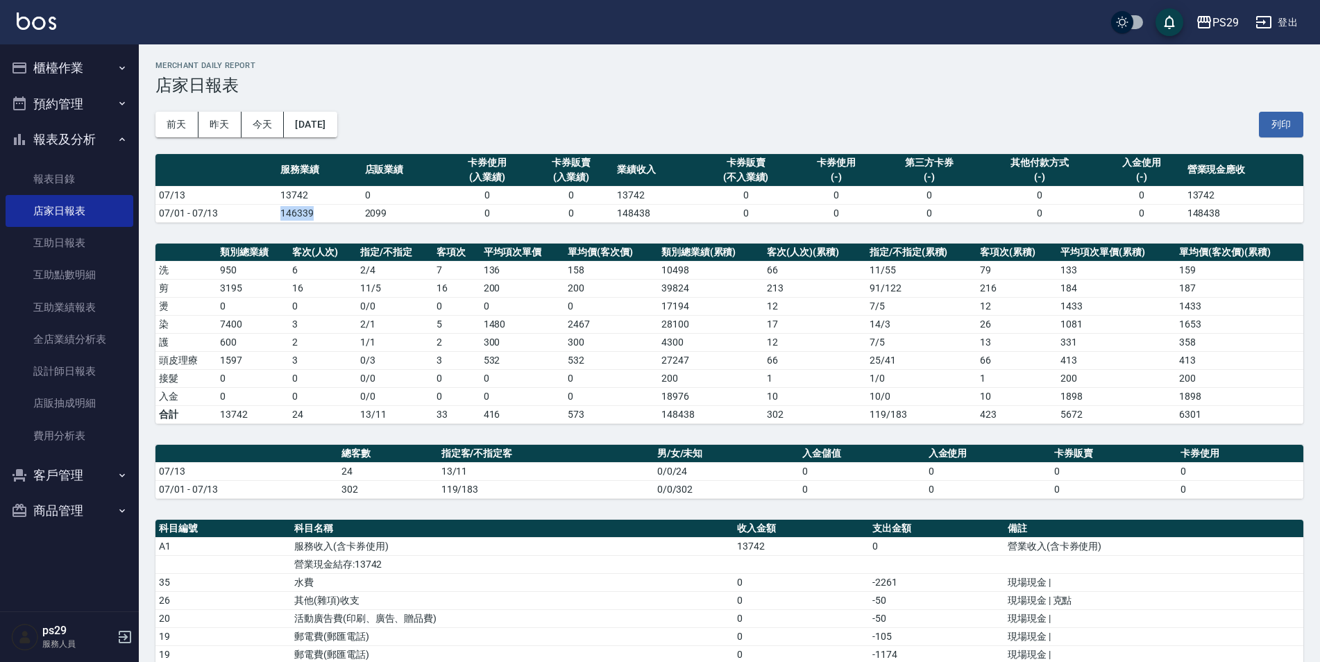
click at [278, 207] on td "146339" at bounding box center [319, 213] width 84 height 18
drag, startPoint x: 278, startPoint y: 207, endPoint x: 397, endPoint y: 126, distance: 144.1
click at [397, 126] on div "[DATE] [DATE] [DATE] [DATE] 列印" at bounding box center [728, 124] width 1147 height 59
click at [259, 123] on button "今天" at bounding box center [262, 125] width 43 height 26
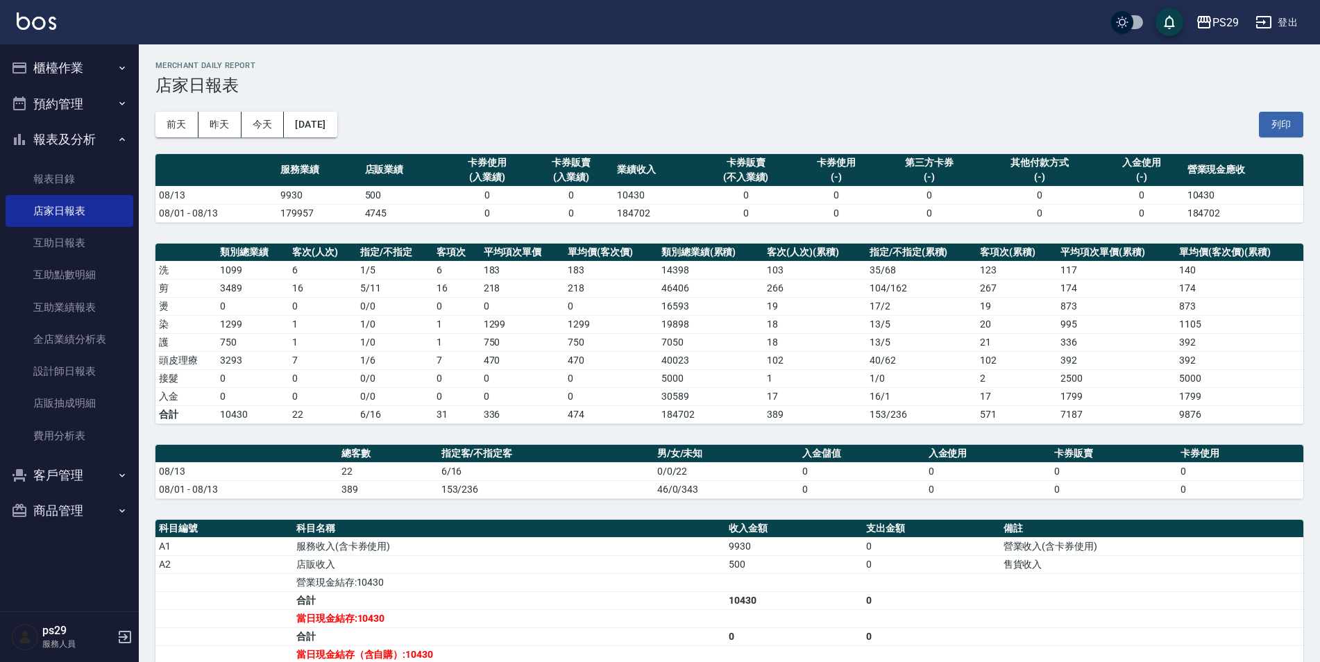
click at [48, 28] on img at bounding box center [37, 20] width 40 height 17
